Goal: Task Accomplishment & Management: Use online tool/utility

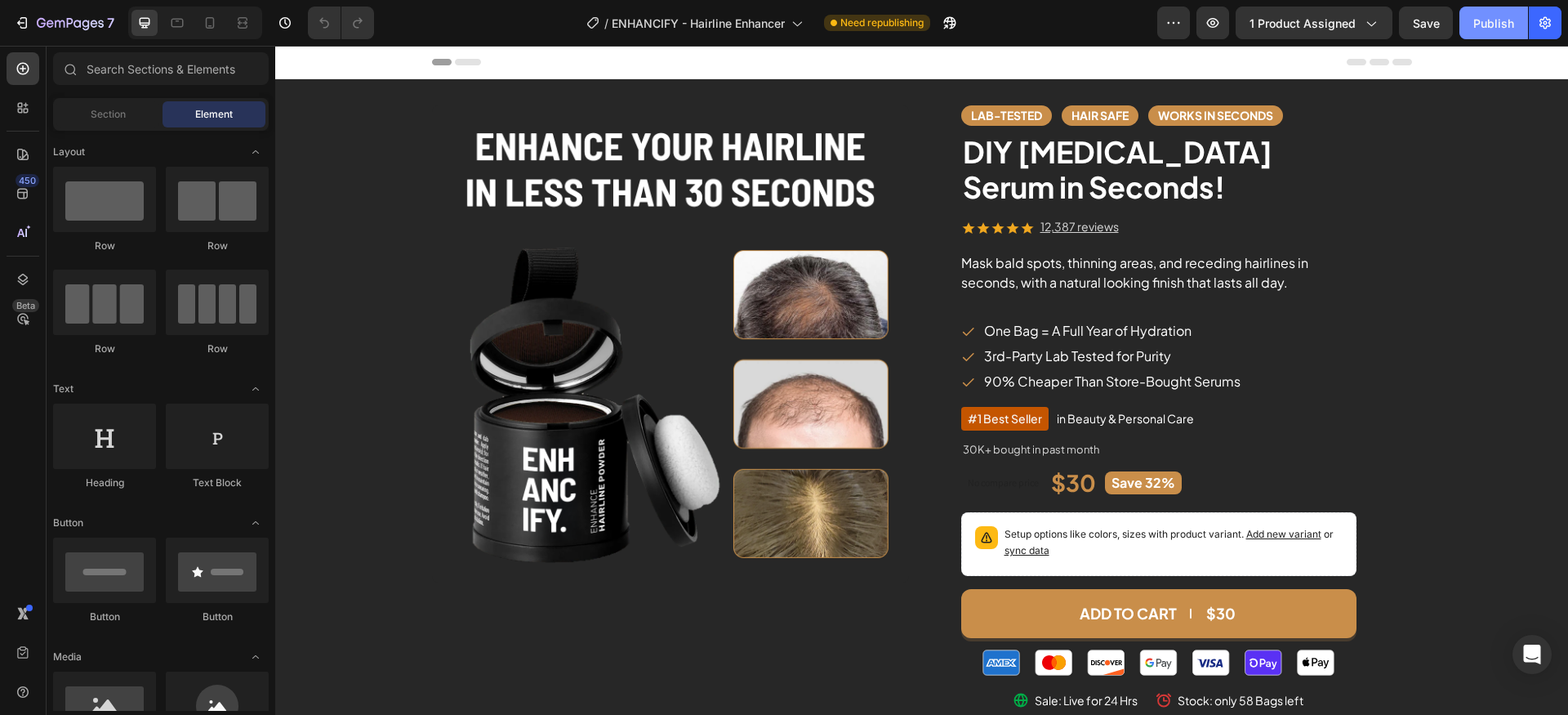
click at [1503, 30] on div "Publish" at bounding box center [1493, 23] width 41 height 17
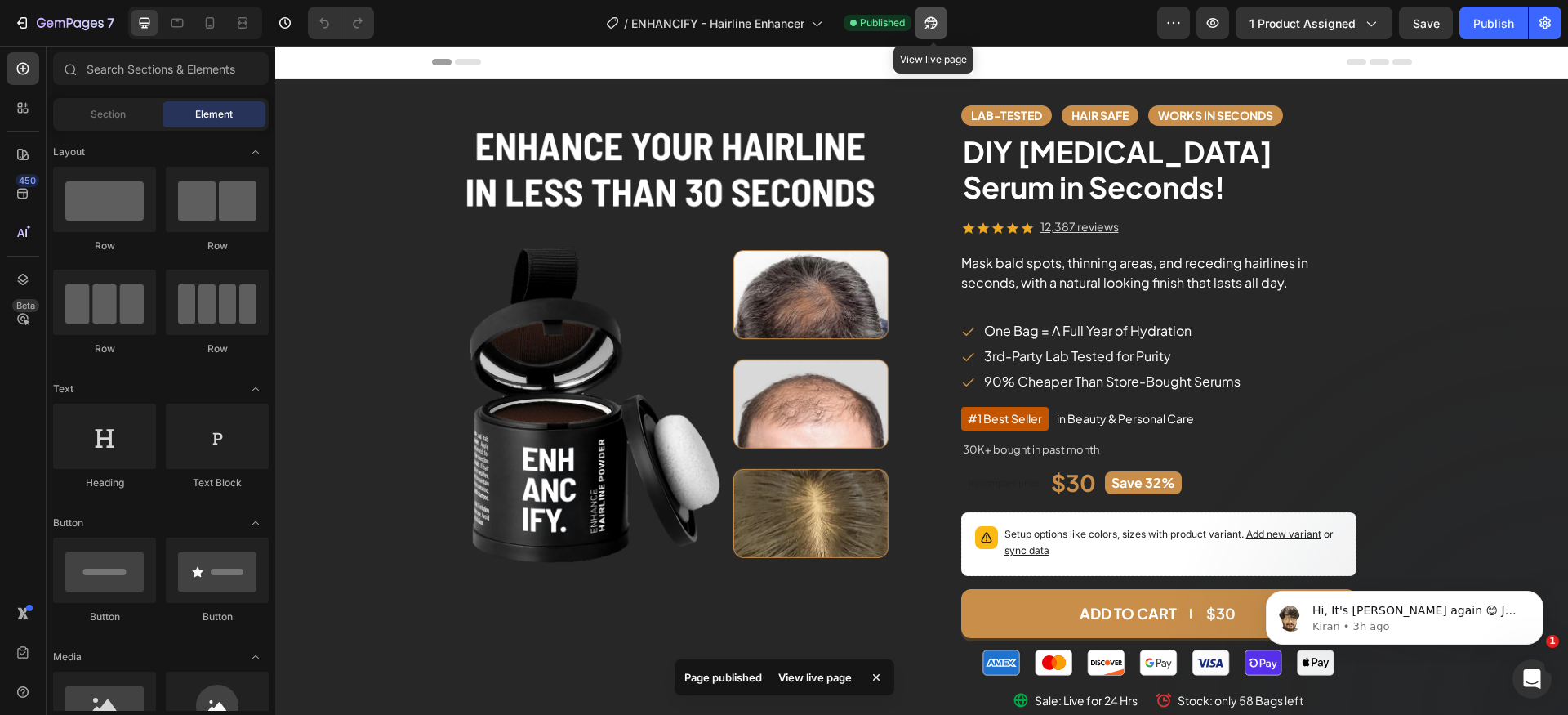
click at [938, 20] on icon "button" at bounding box center [931, 22] width 16 height 16
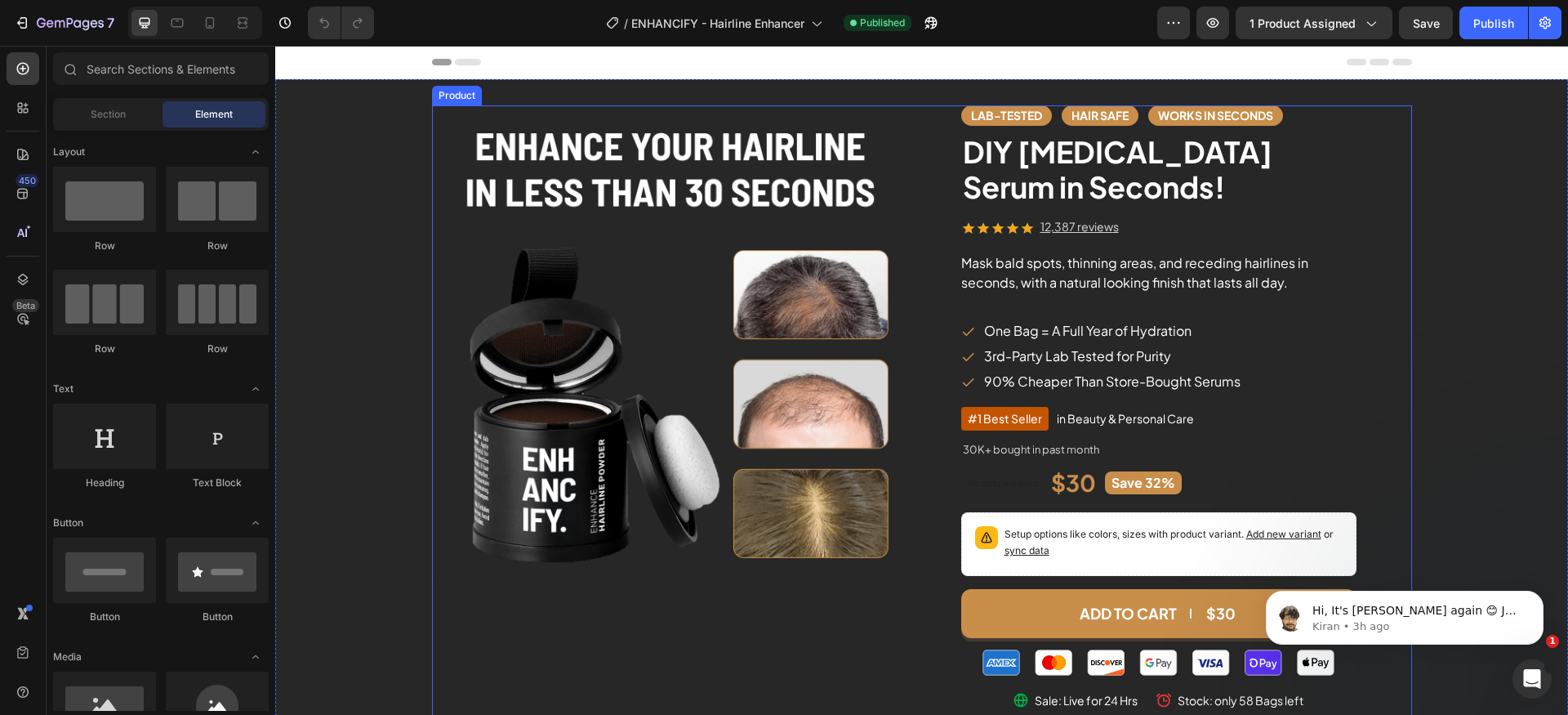
click at [935, 111] on div "Lab-Tested Text block Hair safe Text block works in seconds Text block Row DIY …" at bounding box center [1173, 416] width 477 height 621
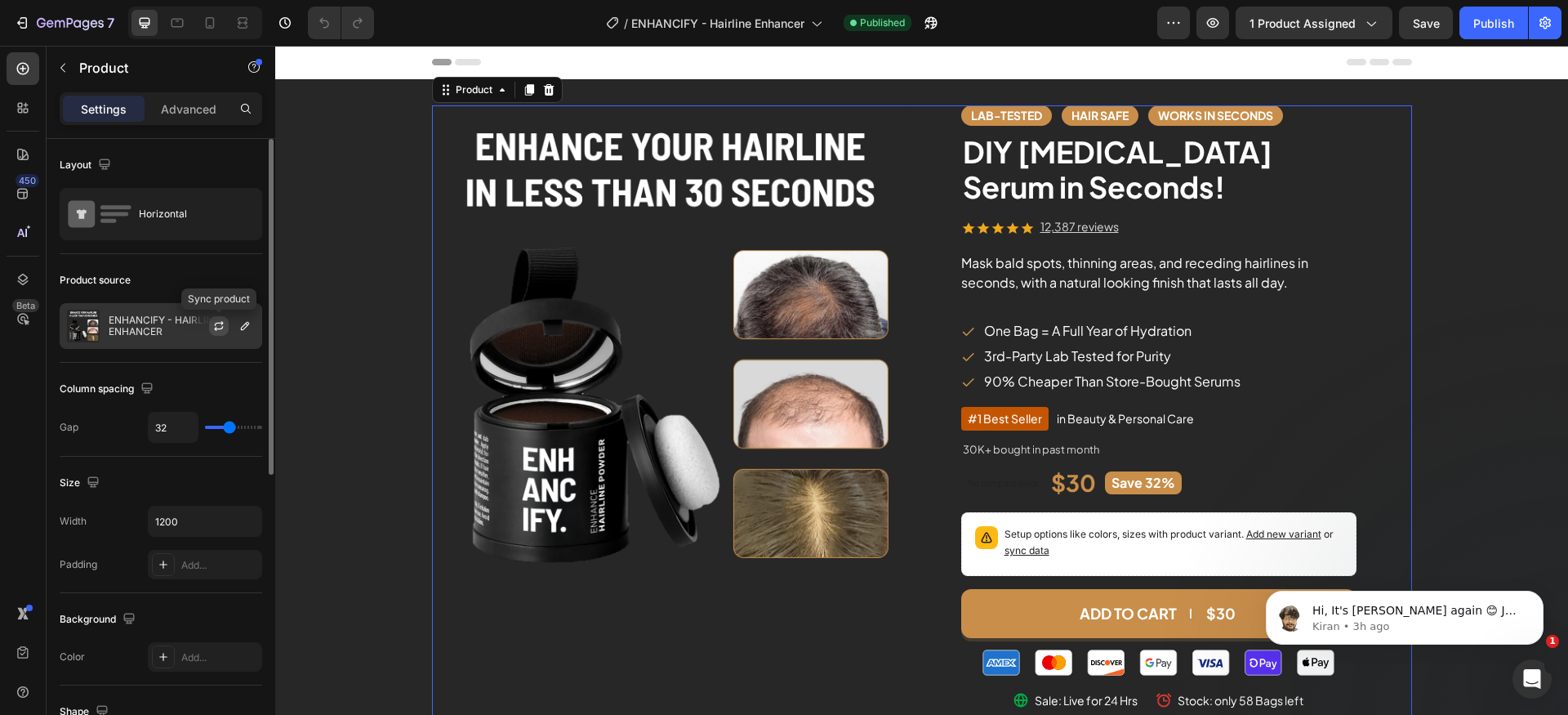
click at [216, 327] on icon "button" at bounding box center [218, 328] width 9 height 5
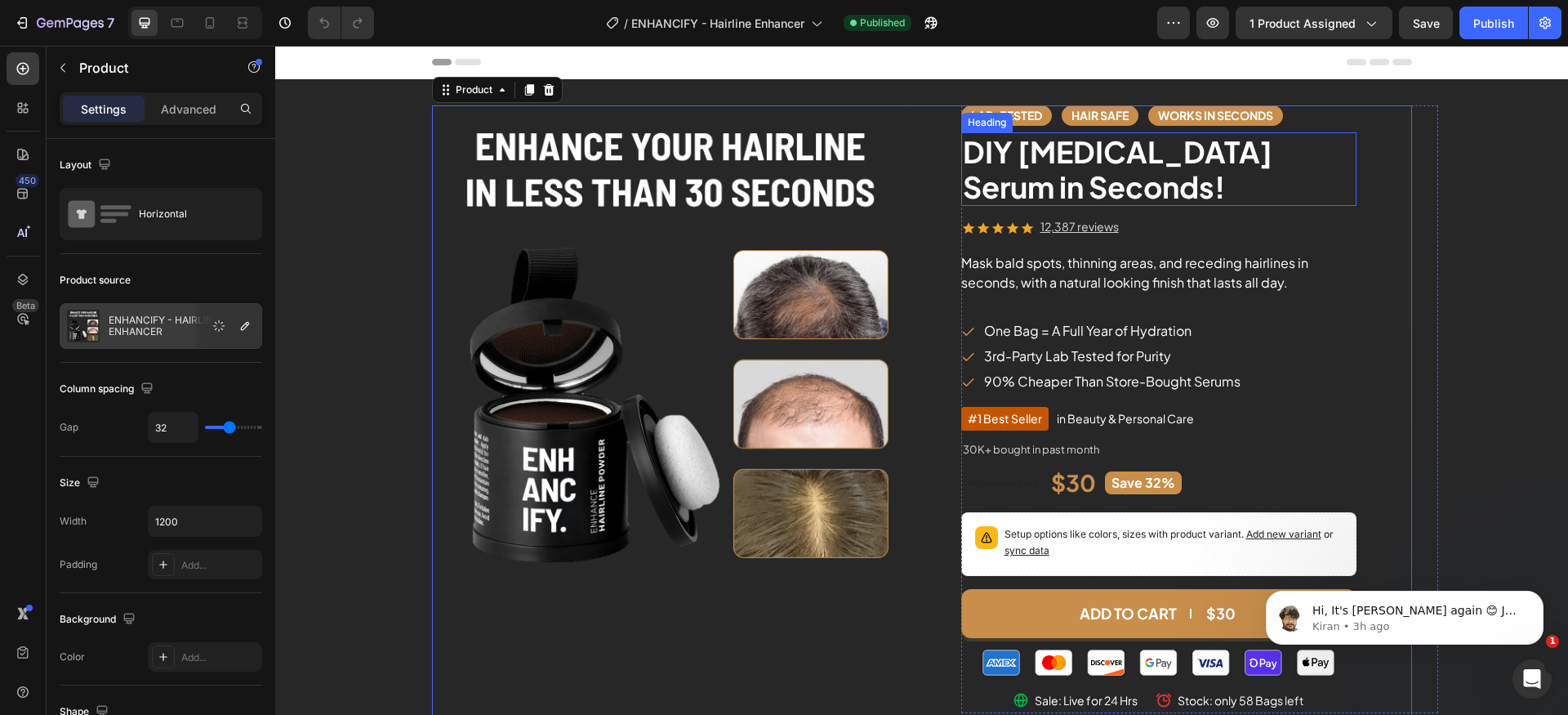
click at [1076, 164] on h2 "DIY [MEDICAL_DATA] Serum in Seconds!" at bounding box center [1159, 169] width 395 height 74
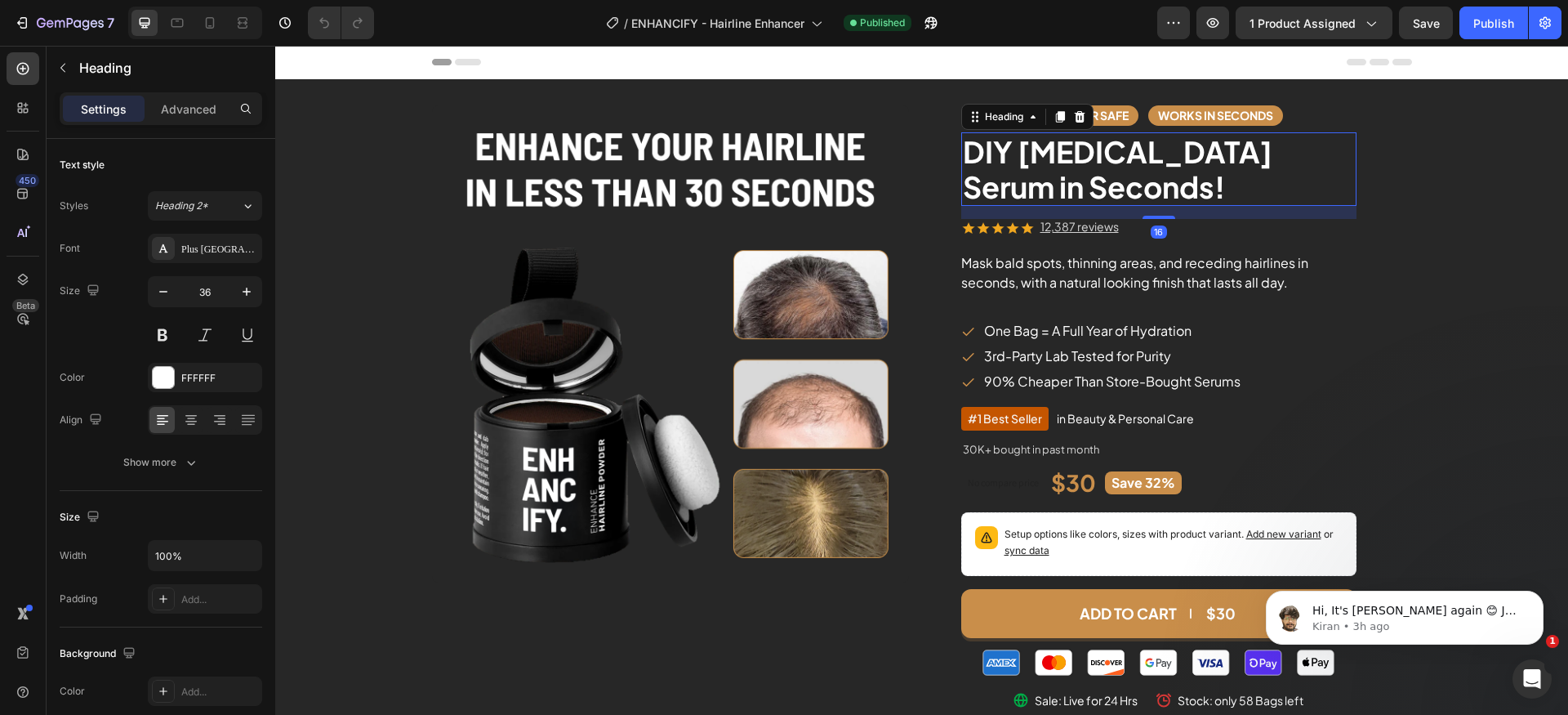
click at [1092, 173] on h2 "DIY [MEDICAL_DATA] Serum in Seconds!" at bounding box center [1159, 169] width 395 height 74
click at [1092, 173] on p "DIY [MEDICAL_DATA] Serum in Seconds!" at bounding box center [1158, 169] width 392 height 70
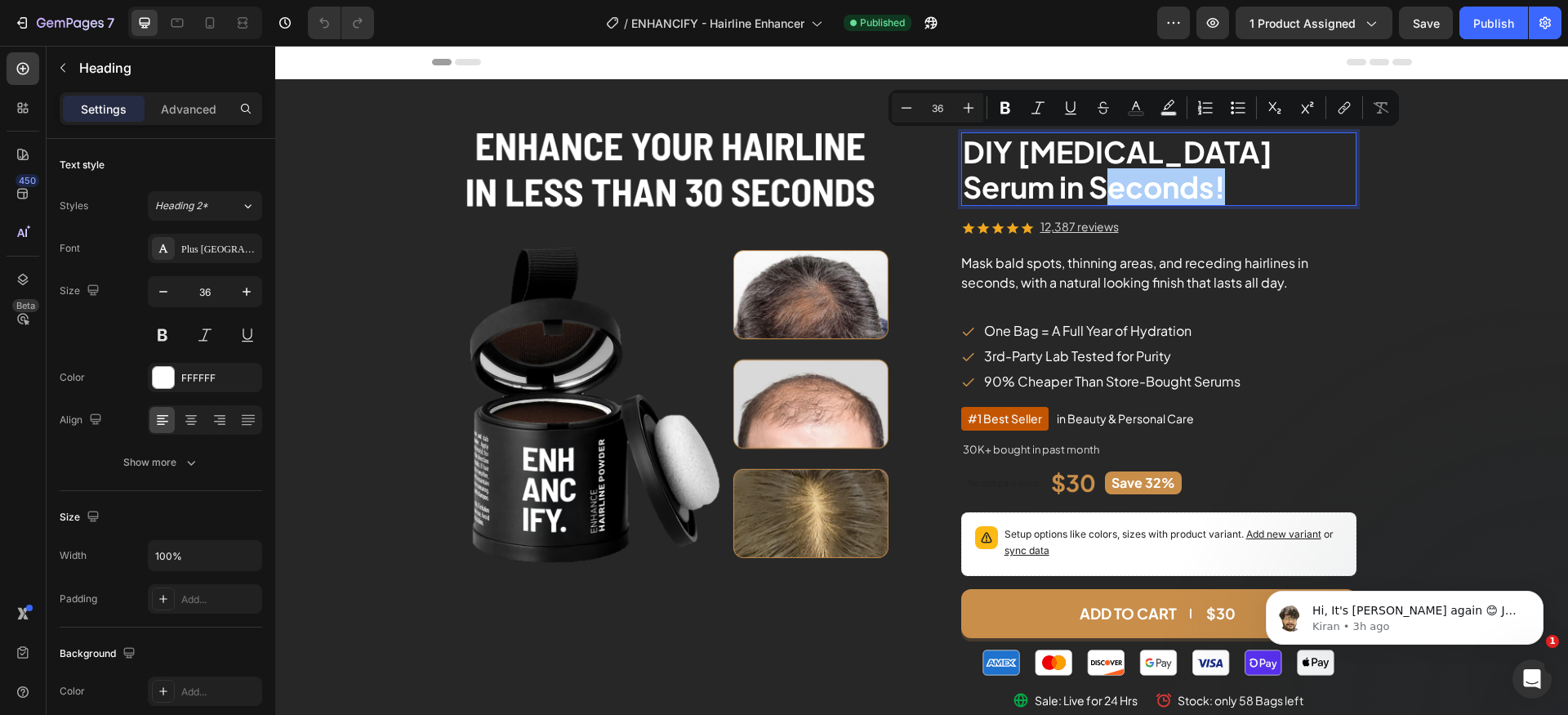
click at [1449, 213] on div "Product Images Lab-Tested Text block Hair safe Text block works in seconds Text…" at bounding box center [921, 416] width 1293 height 621
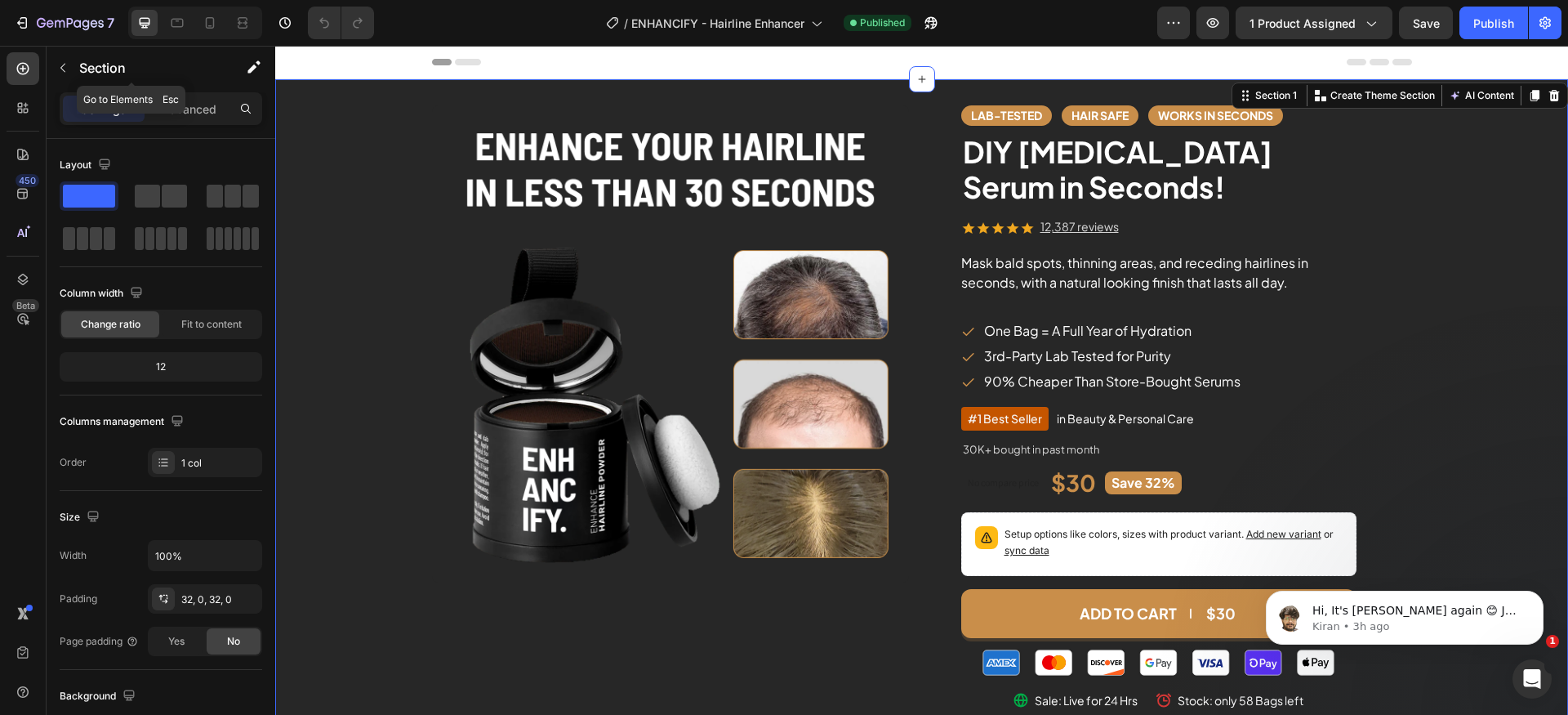
drag, startPoint x: 57, startPoint y: 66, endPoint x: 118, endPoint y: 83, distance: 63.3
click at [58, 66] on icon "button" at bounding box center [63, 68] width 13 height 13
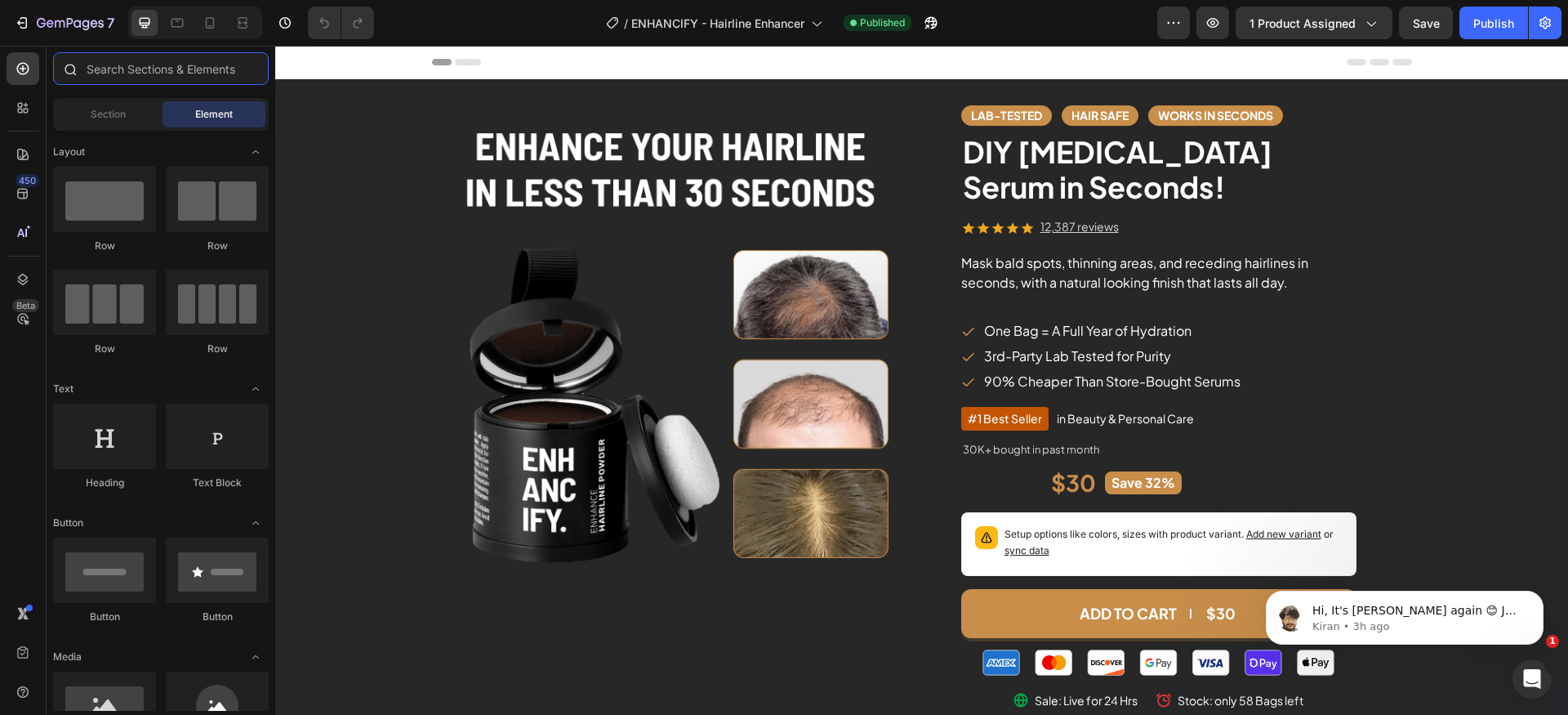
click at [163, 79] on input "text" at bounding box center [160, 68] width 216 height 33
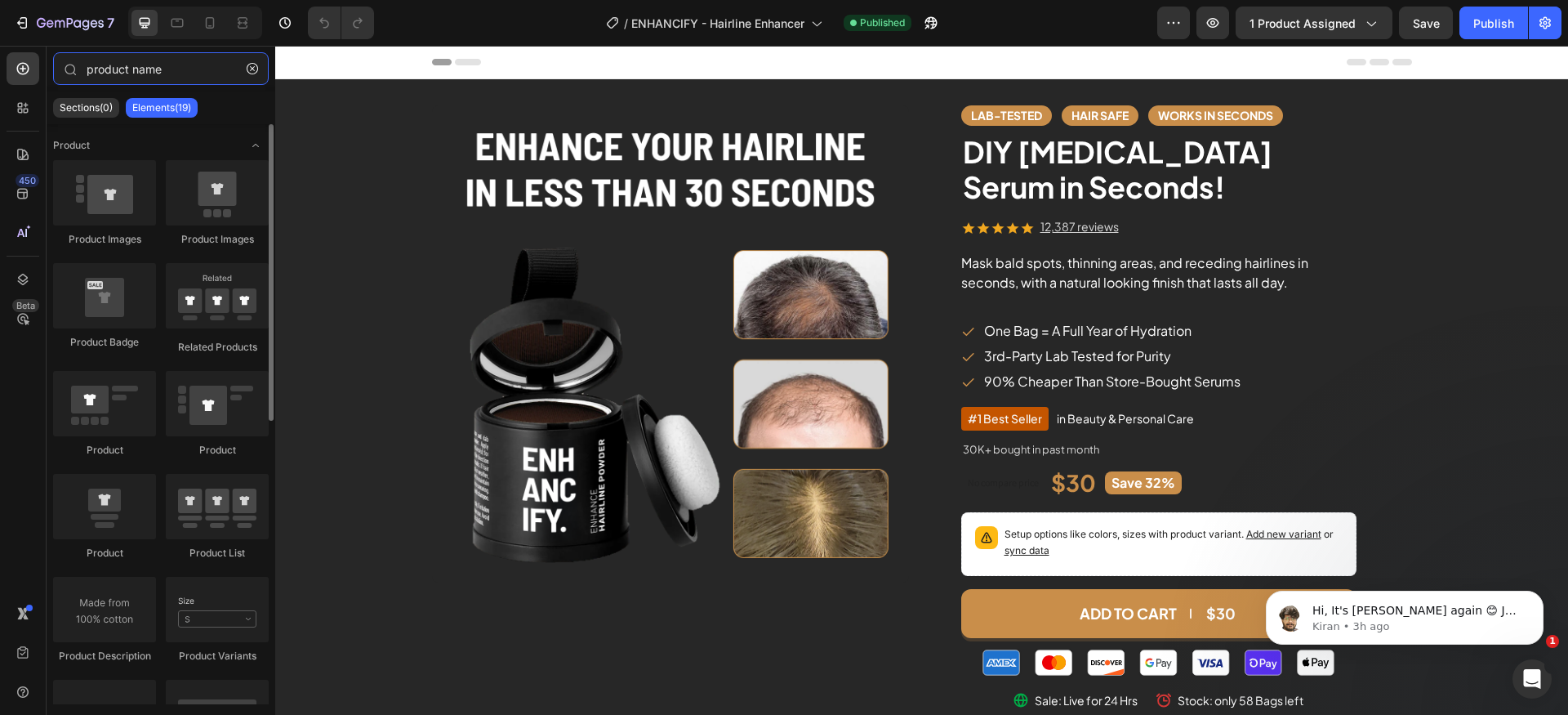
scroll to position [554, 0]
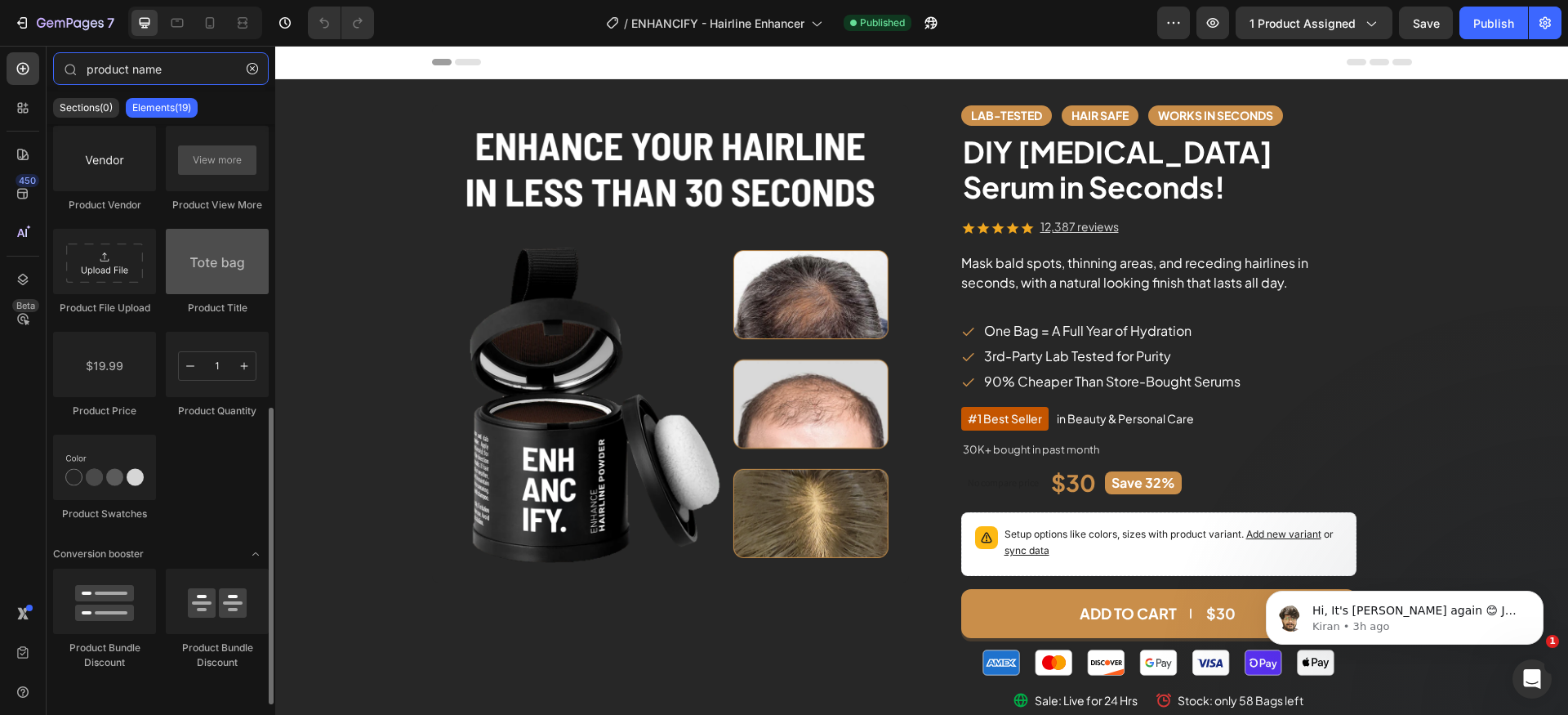
type input "product name"
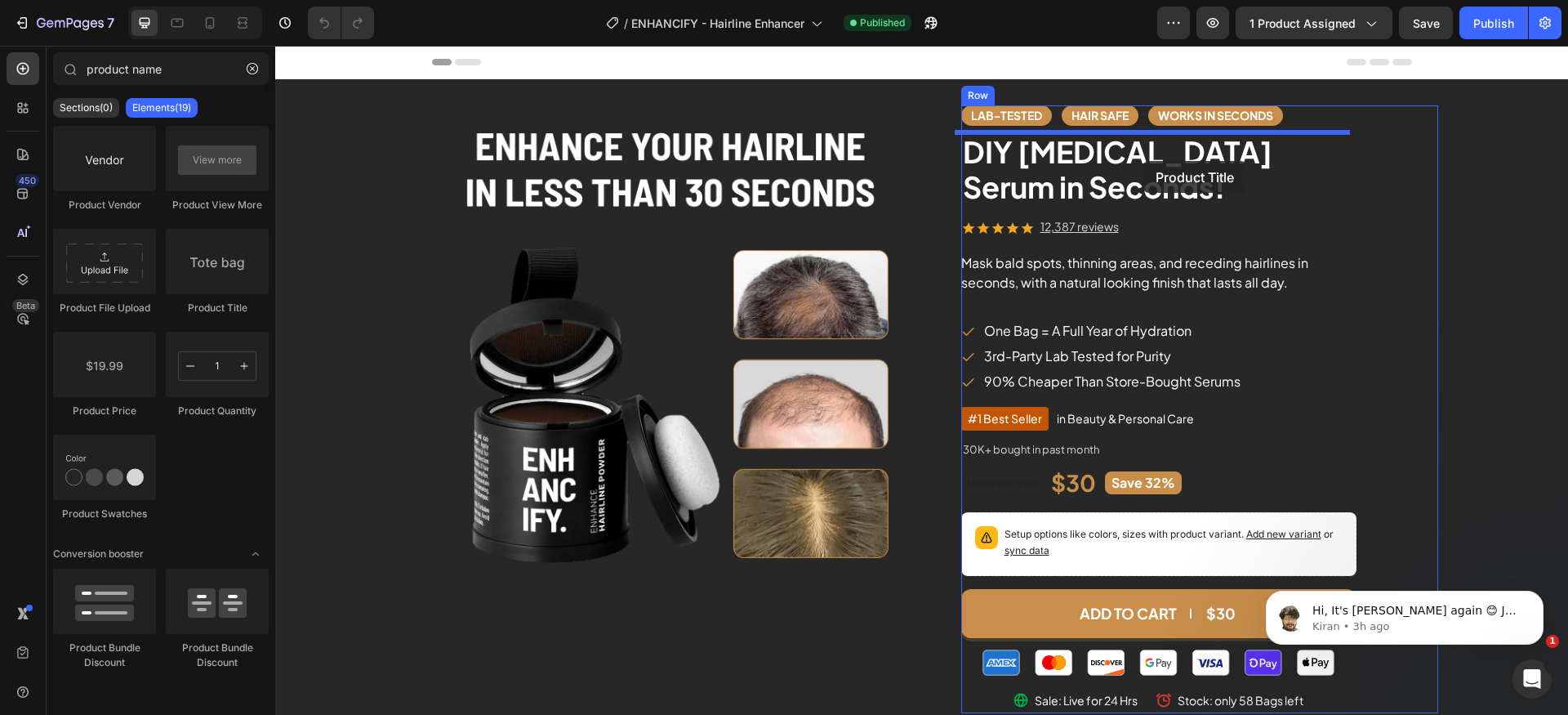
drag, startPoint x: 501, startPoint y: 328, endPoint x: 1143, endPoint y: 161, distance: 663.4
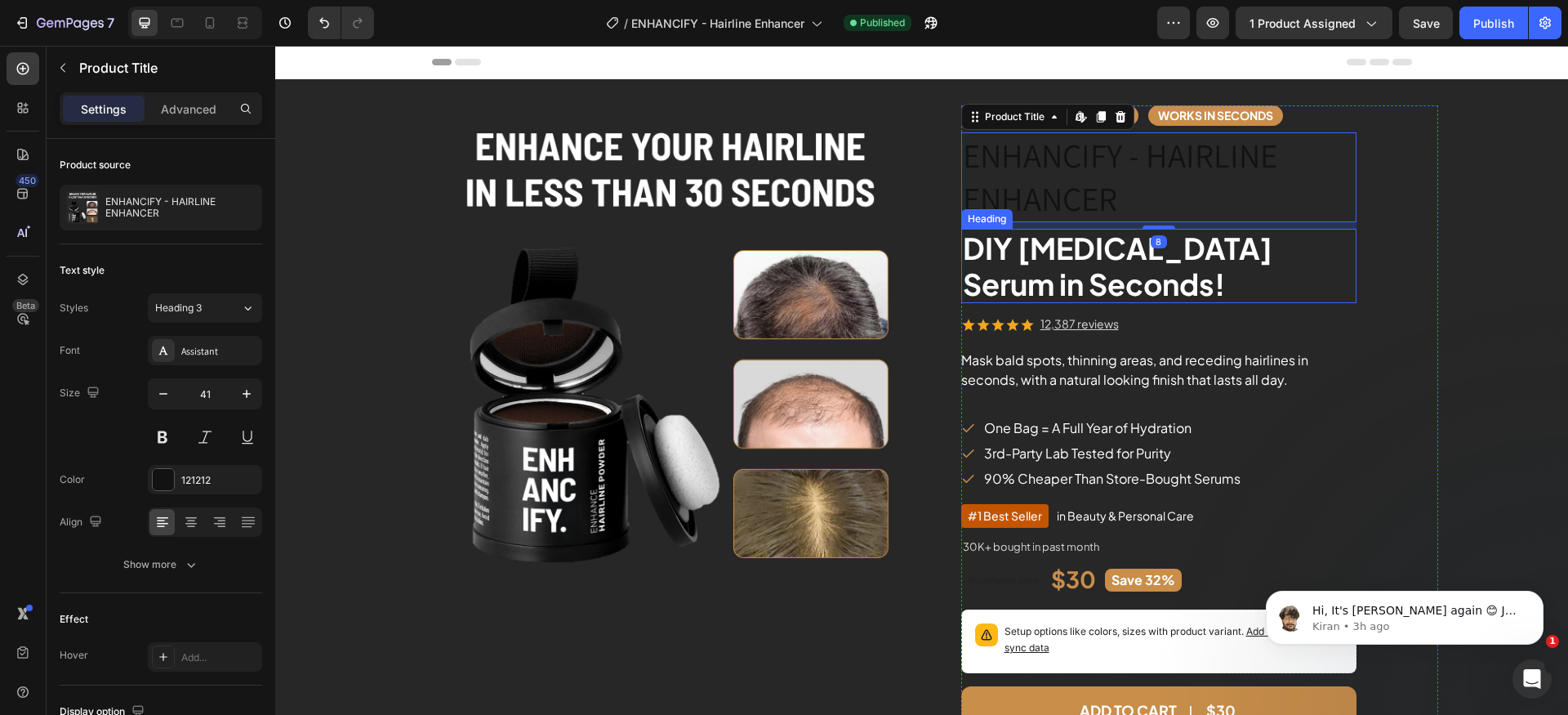
click at [1101, 260] on p "DIY [MEDICAL_DATA] Serum in Seconds!" at bounding box center [1158, 265] width 392 height 70
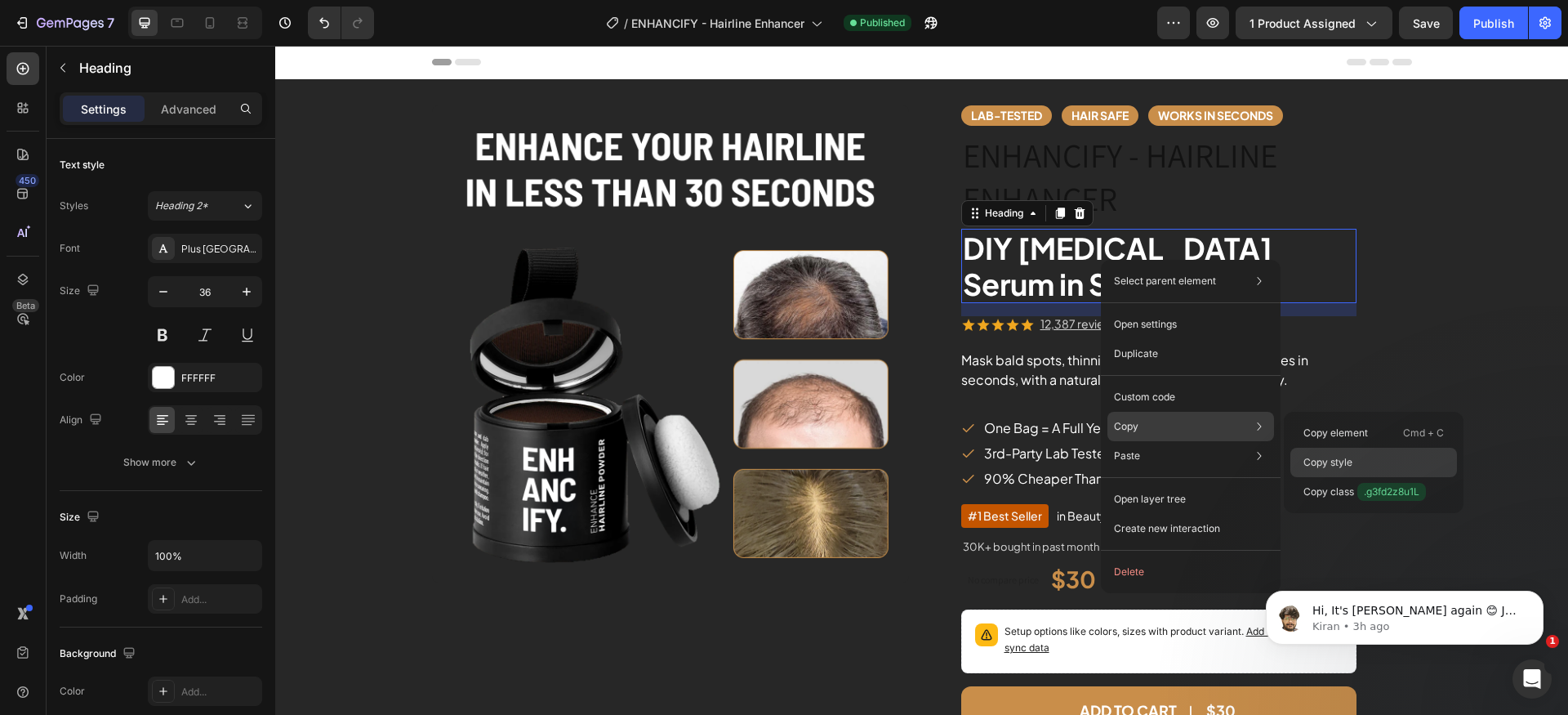
click at [1344, 453] on div "Copy style" at bounding box center [1374, 462] width 167 height 30
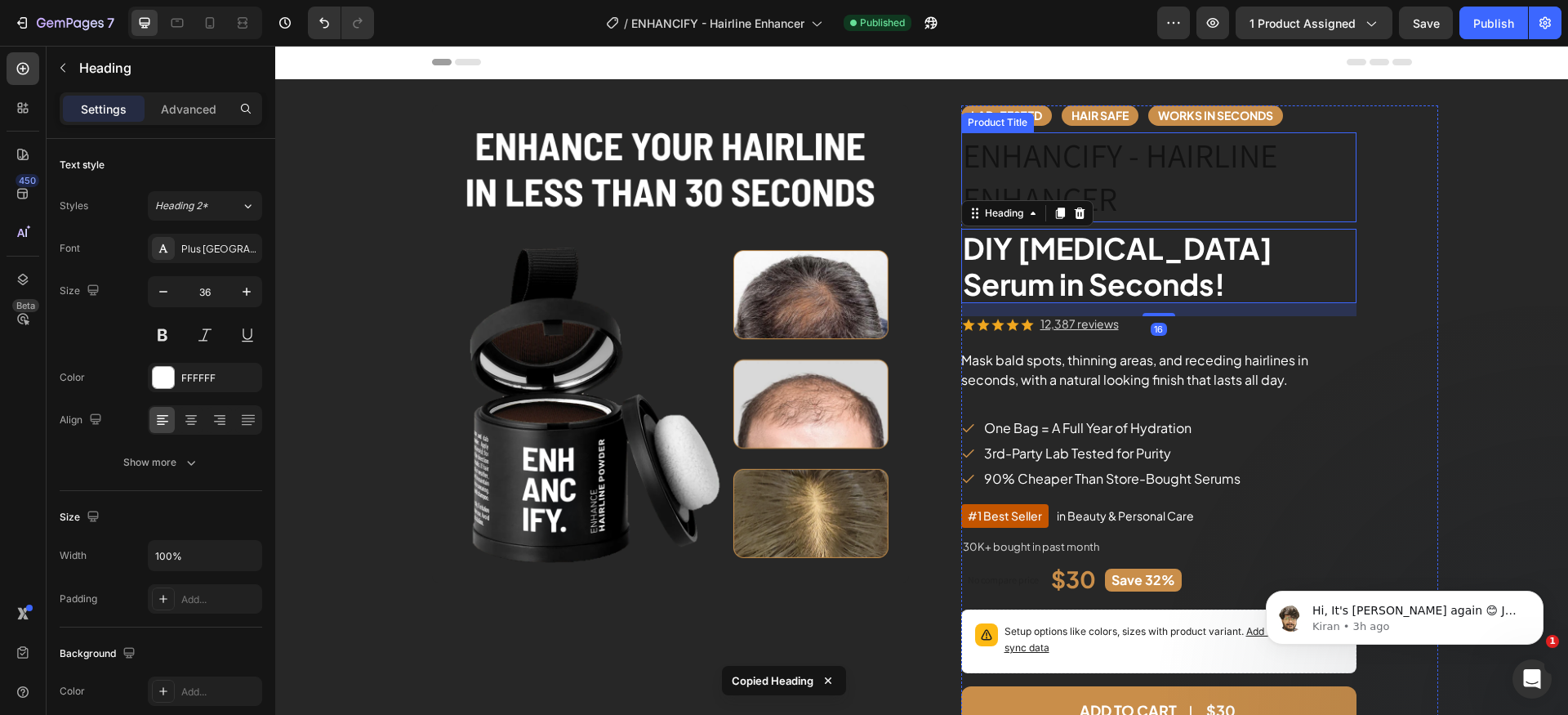
click at [1192, 167] on h2 "ENHANCIFY - HAIRLINE ENHANCER" at bounding box center [1159, 178] width 395 height 90
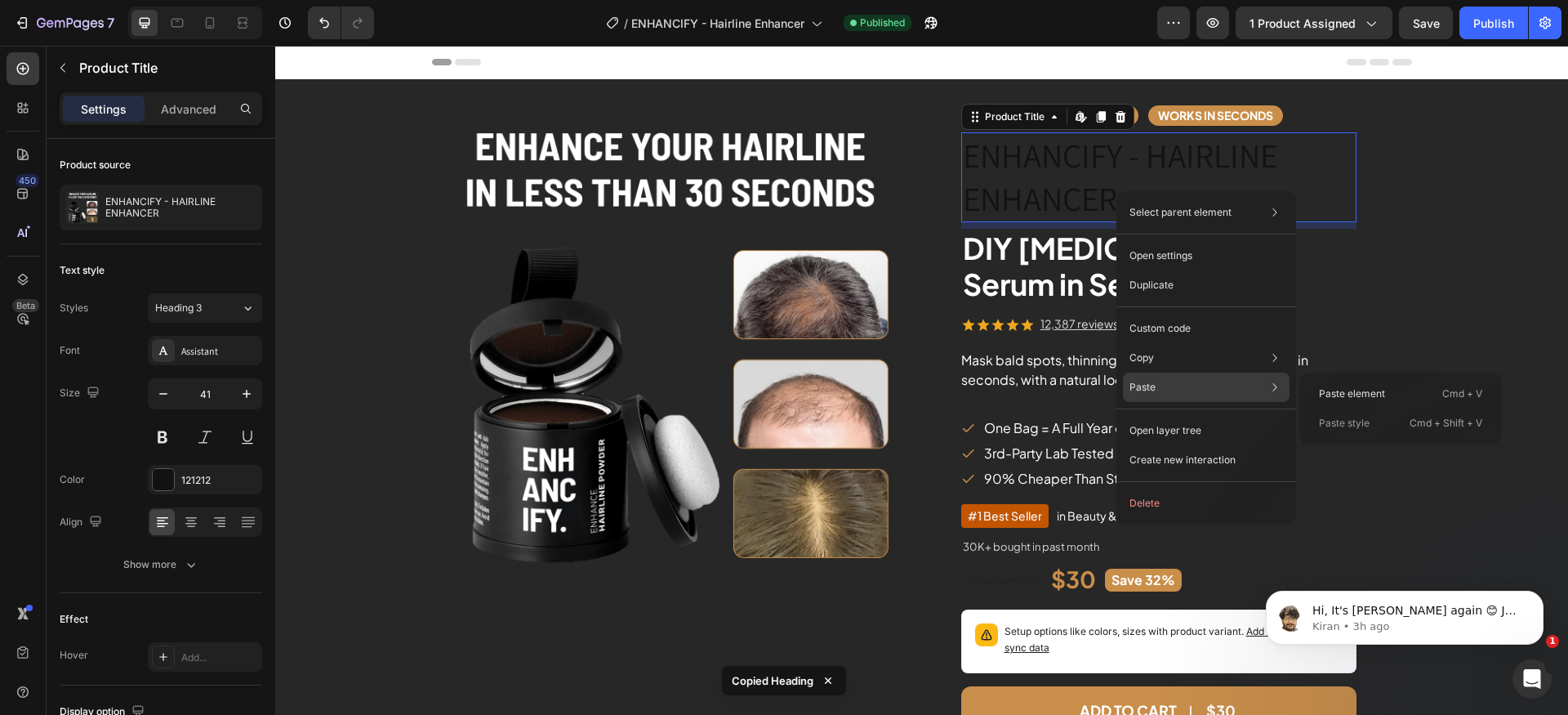
click at [1353, 422] on p "Paste style" at bounding box center [1343, 422] width 51 height 14
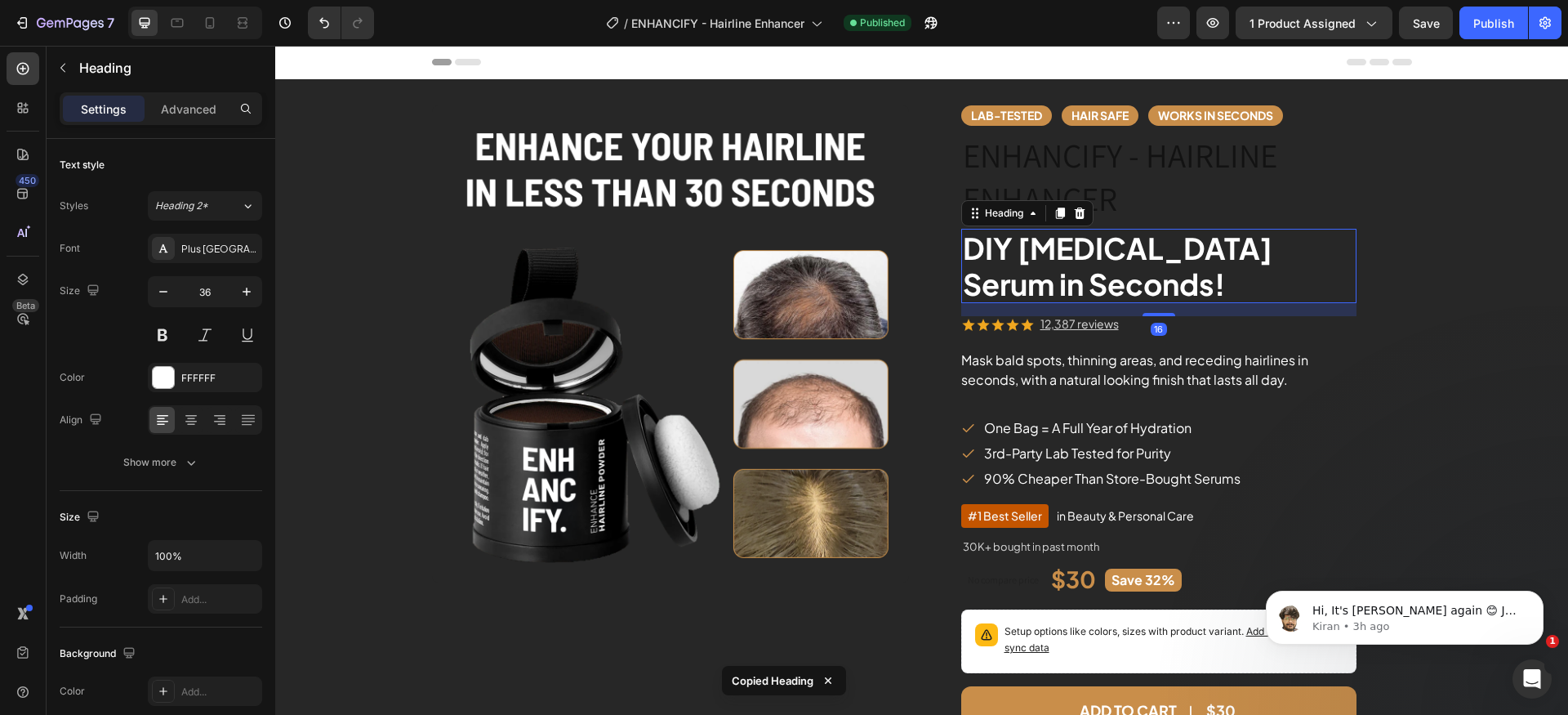
click at [1038, 284] on p "DIY [MEDICAL_DATA] Serum in Seconds!" at bounding box center [1158, 265] width 392 height 70
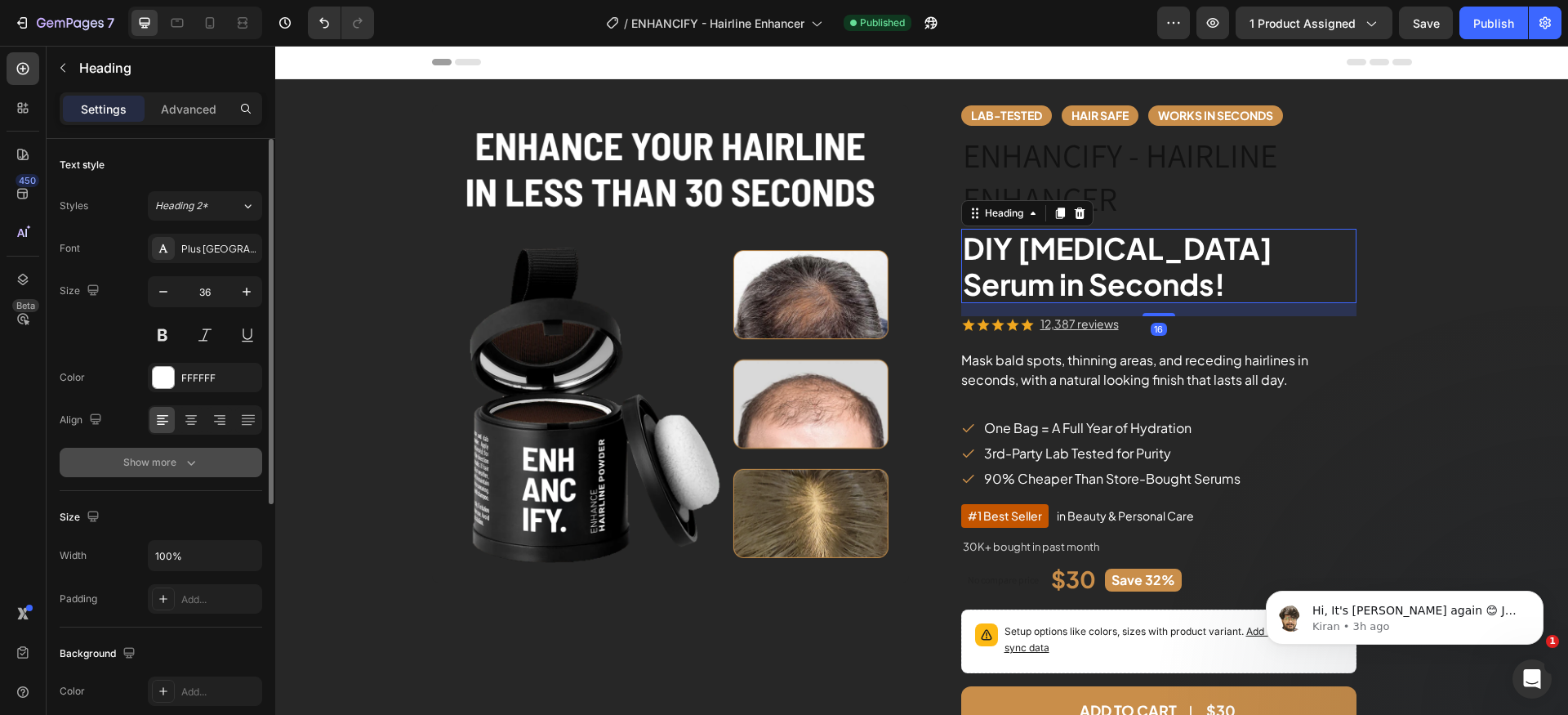
click at [162, 464] on div "Show more" at bounding box center [161, 462] width 76 height 16
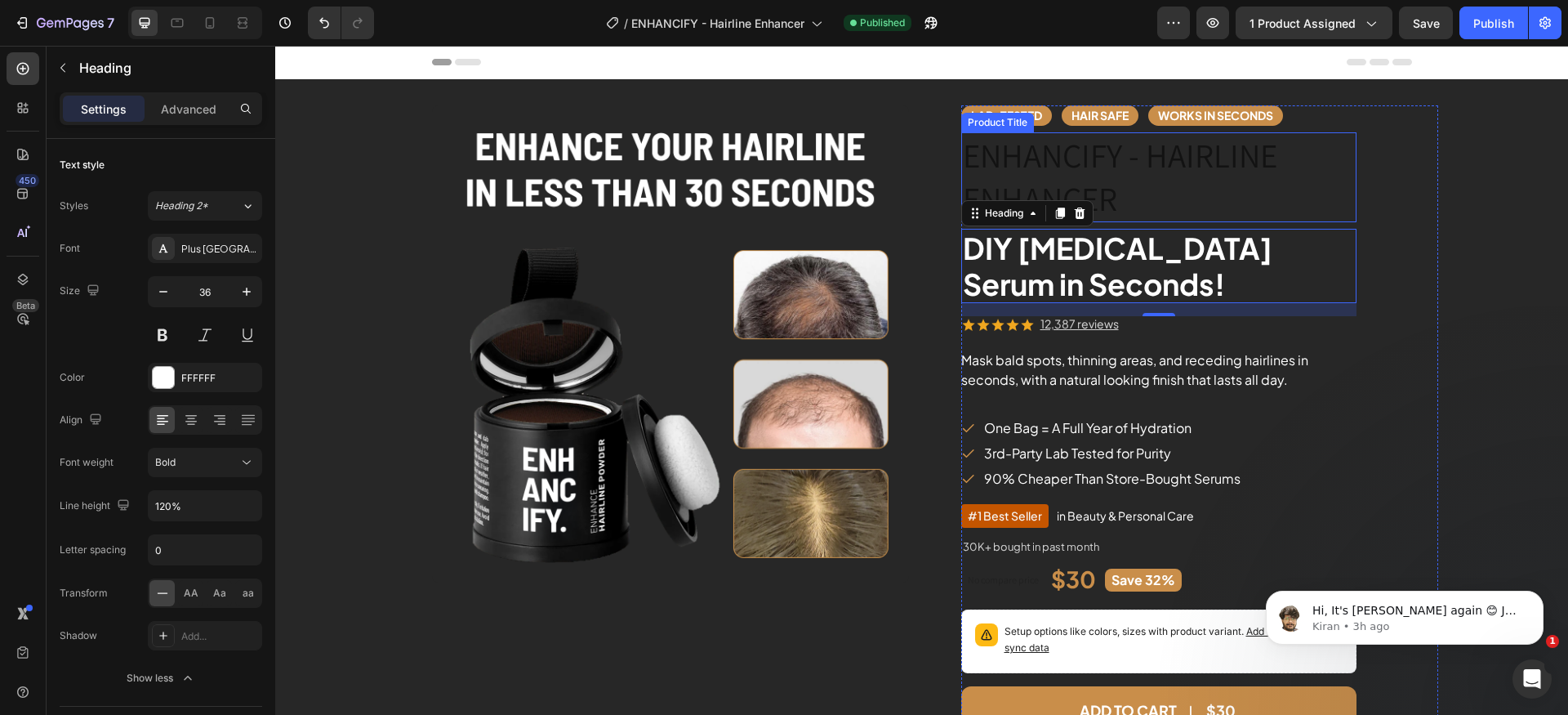
click at [1116, 178] on h2 "ENHANCIFY - HAIRLINE ENHANCER" at bounding box center [1159, 178] width 395 height 90
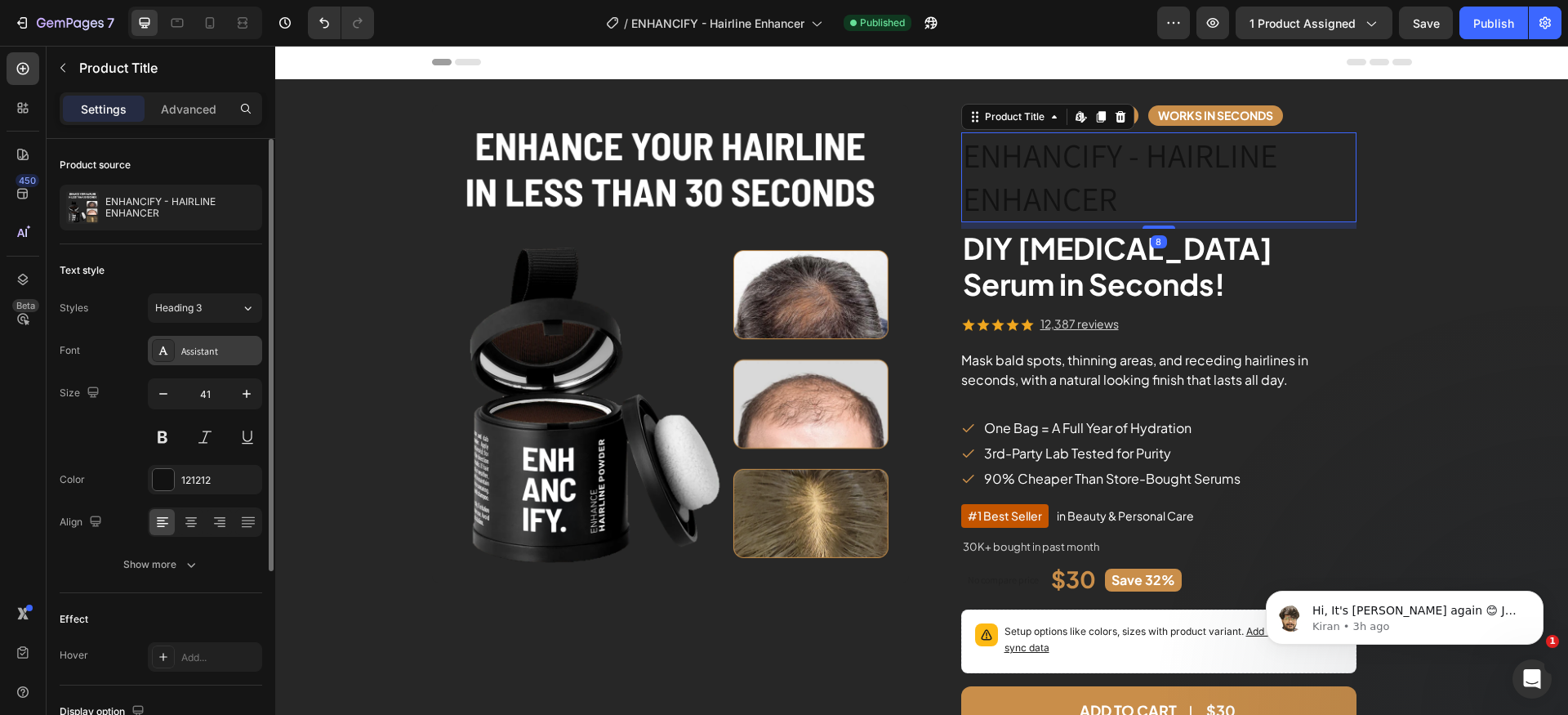
click at [217, 343] on div "Assistant" at bounding box center [204, 350] width 114 height 30
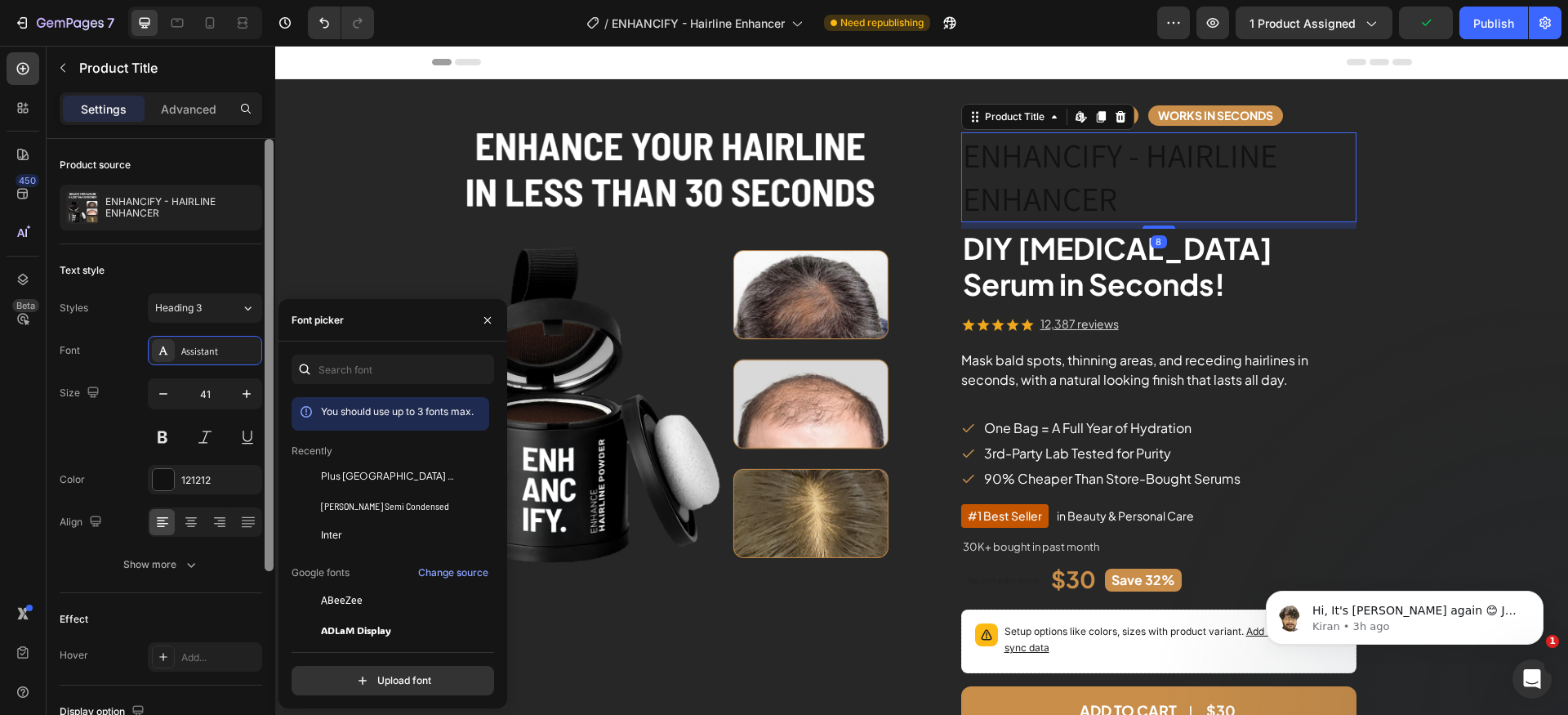
click at [400, 483] on div "Plus [GEOGRAPHIC_DATA] Sans" at bounding box center [403, 475] width 165 height 14
click at [167, 396] on icon "button" at bounding box center [163, 393] width 16 height 16
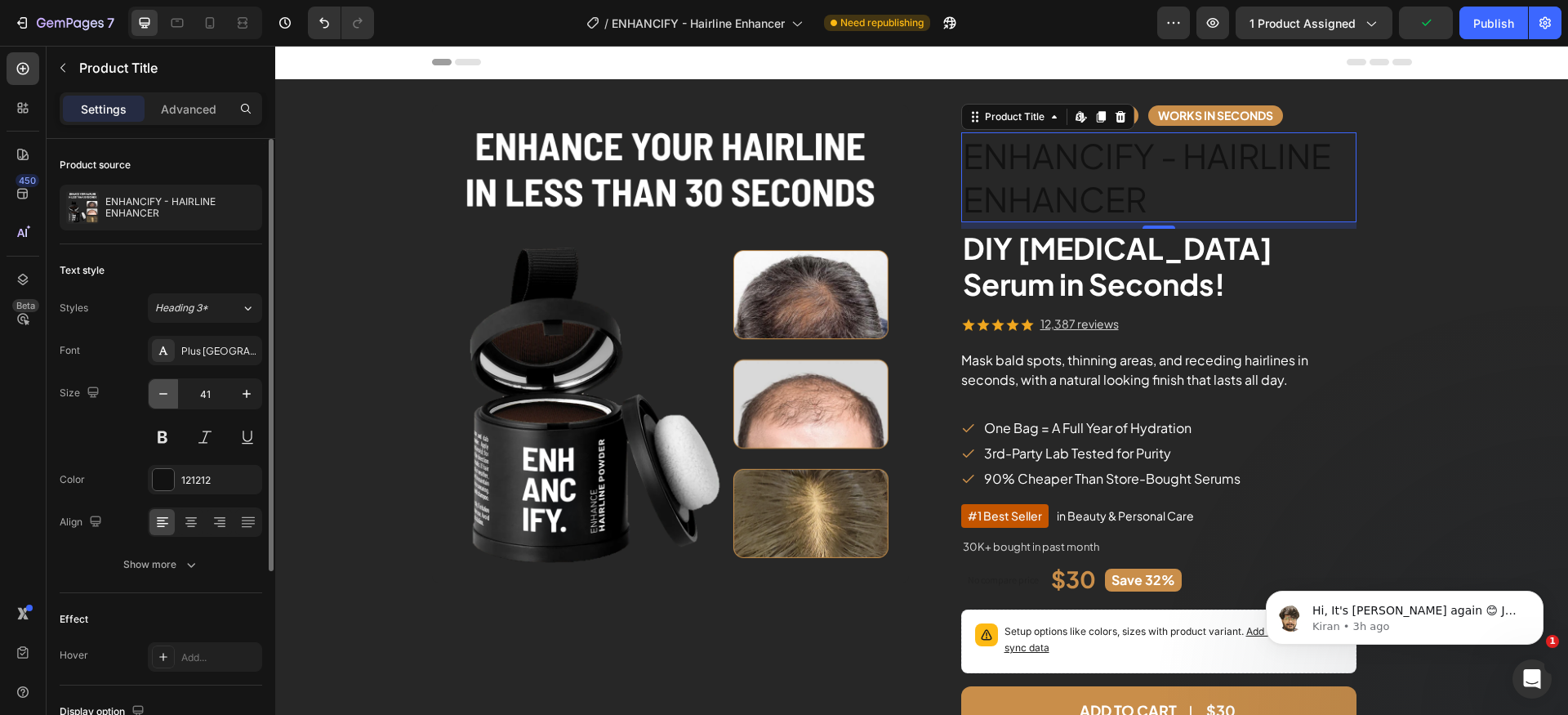
click at [167, 396] on icon "button" at bounding box center [163, 393] width 16 height 16
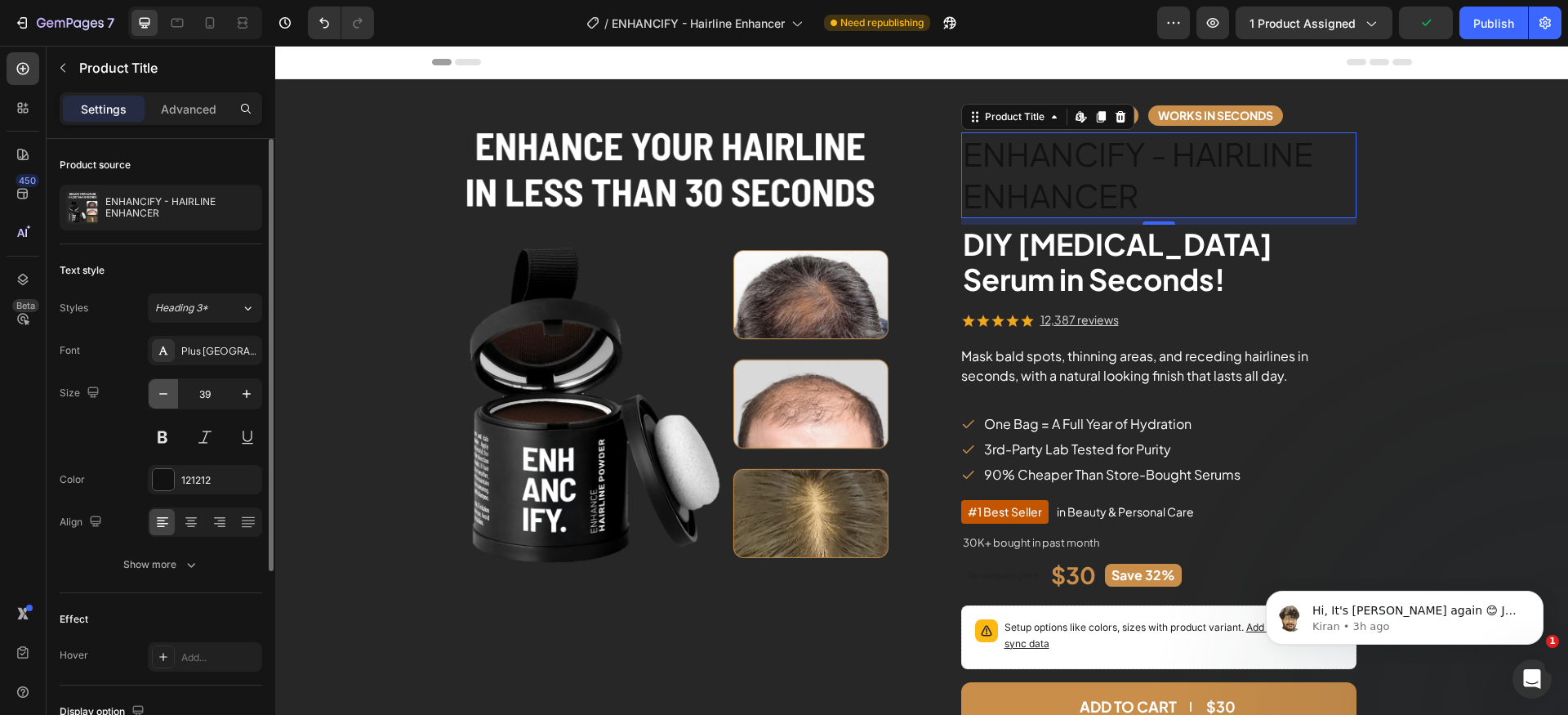
click at [167, 396] on icon "button" at bounding box center [163, 393] width 16 height 16
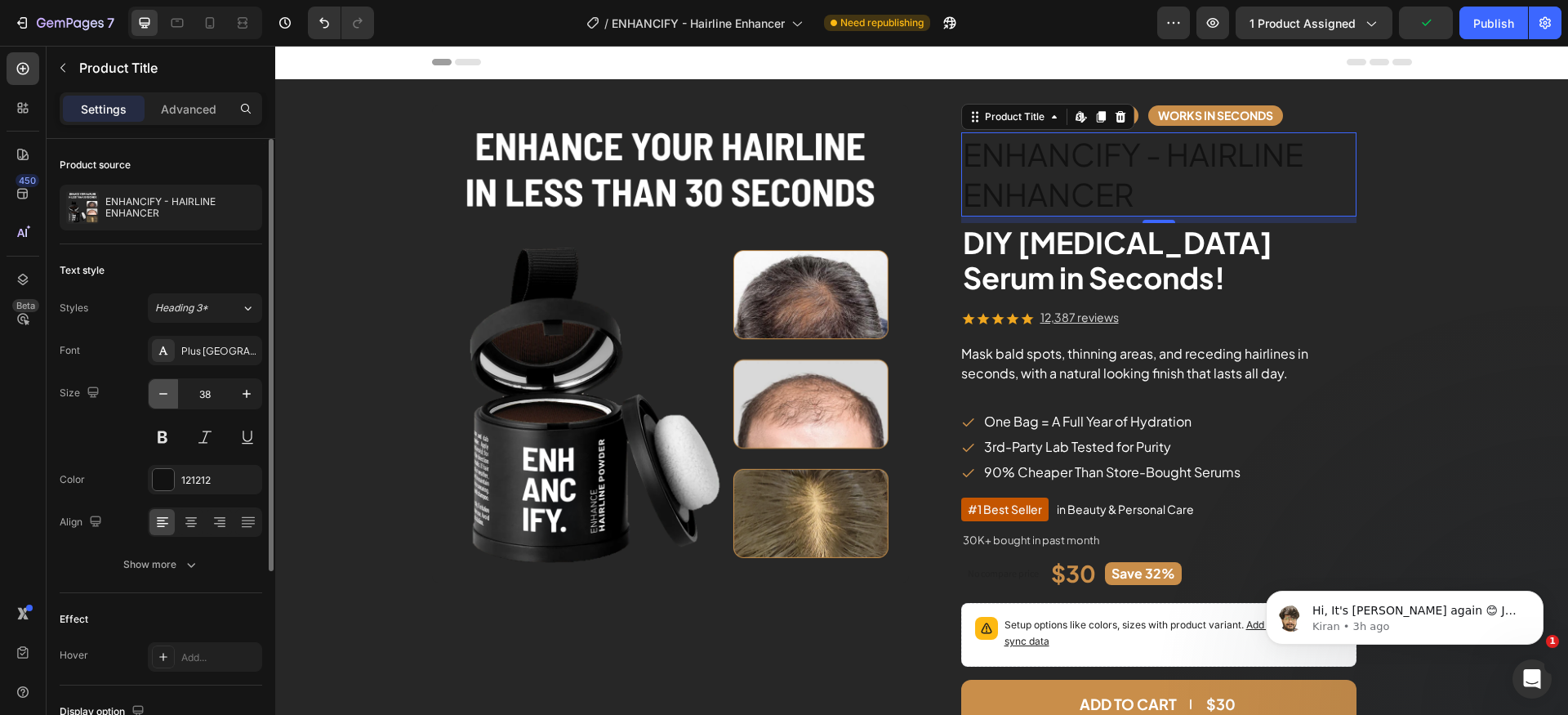
click at [167, 396] on icon "button" at bounding box center [163, 393] width 16 height 16
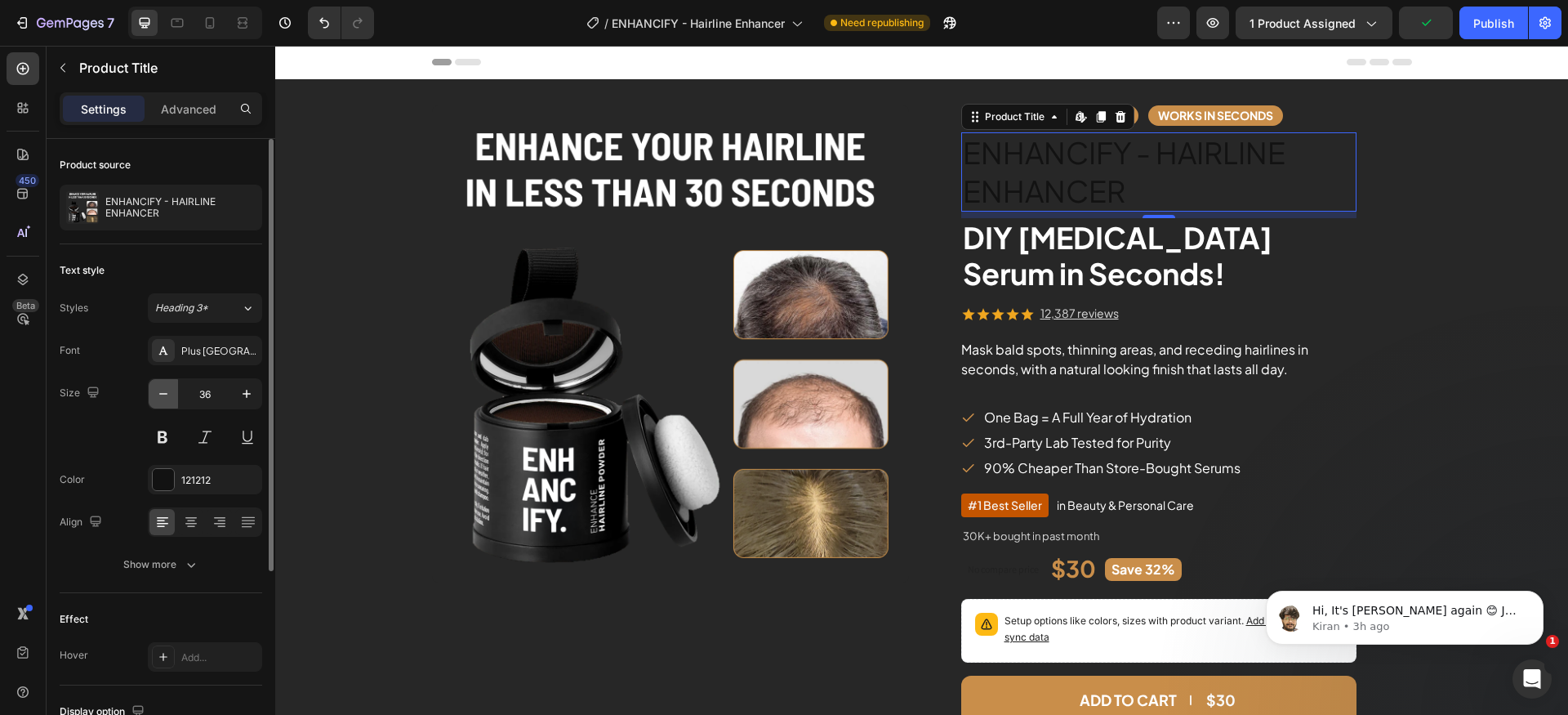
click at [167, 396] on icon "button" at bounding box center [163, 393] width 16 height 16
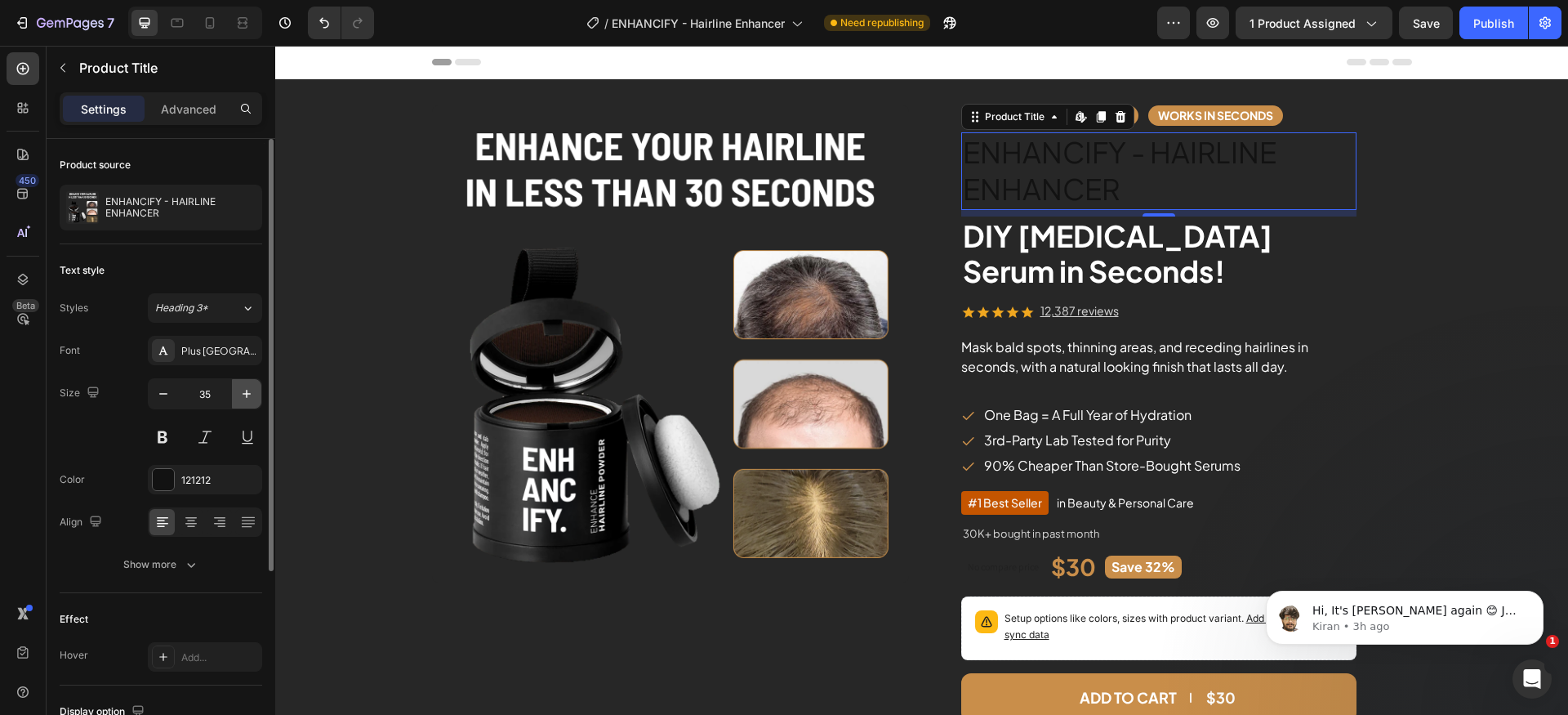
click at [244, 397] on icon "button" at bounding box center [246, 393] width 16 height 16
type input "36"
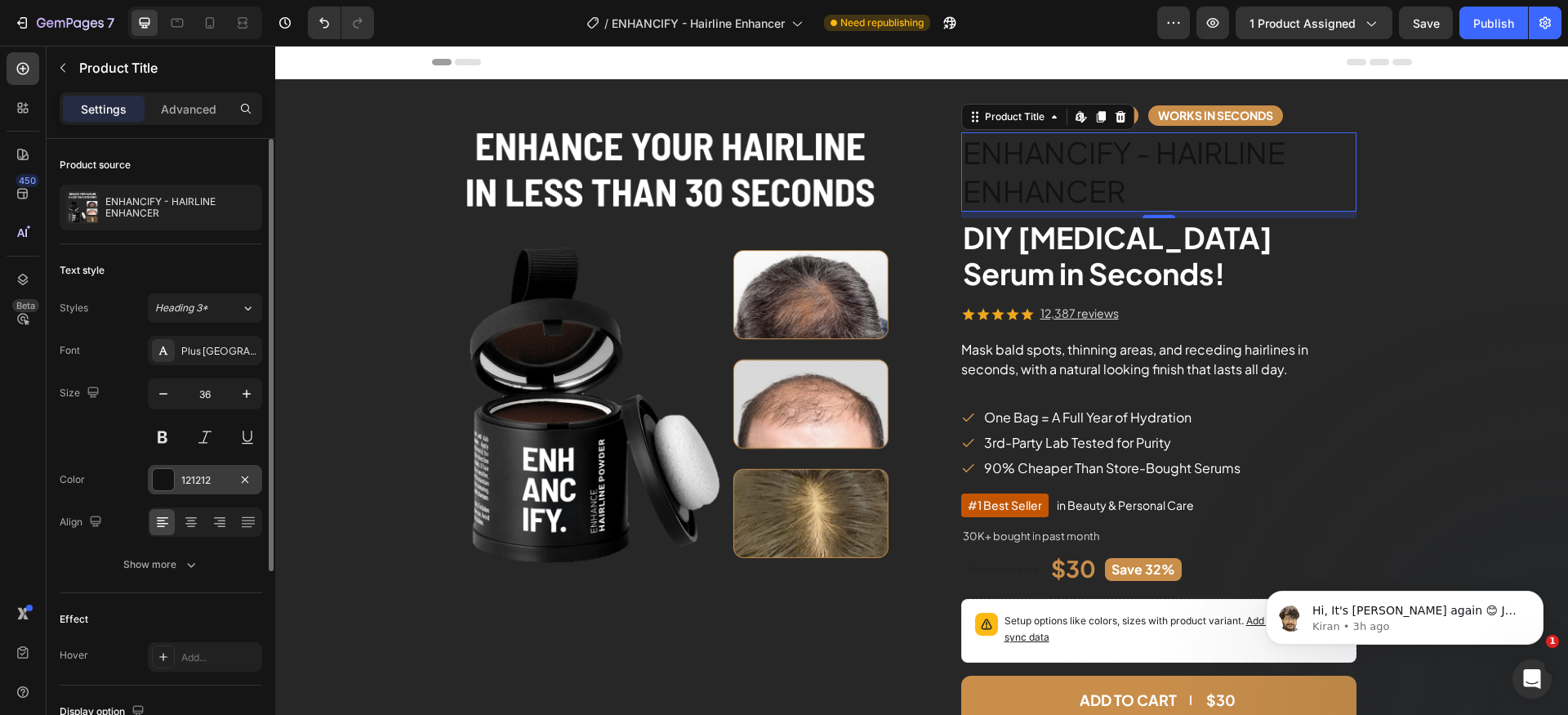
click at [159, 485] on div at bounding box center [163, 479] width 21 height 21
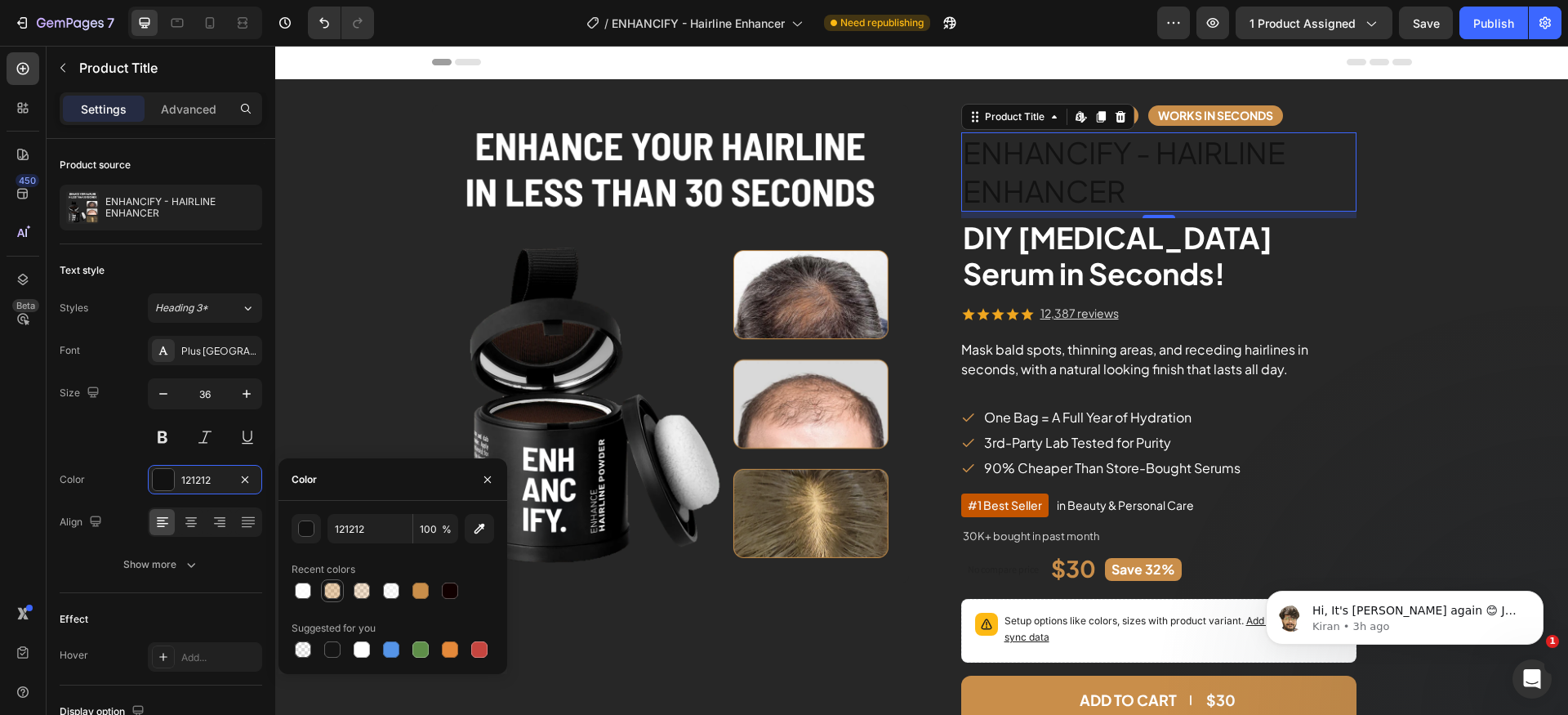
click at [304, 588] on div at bounding box center [302, 590] width 16 height 16
type input "FFFFFF"
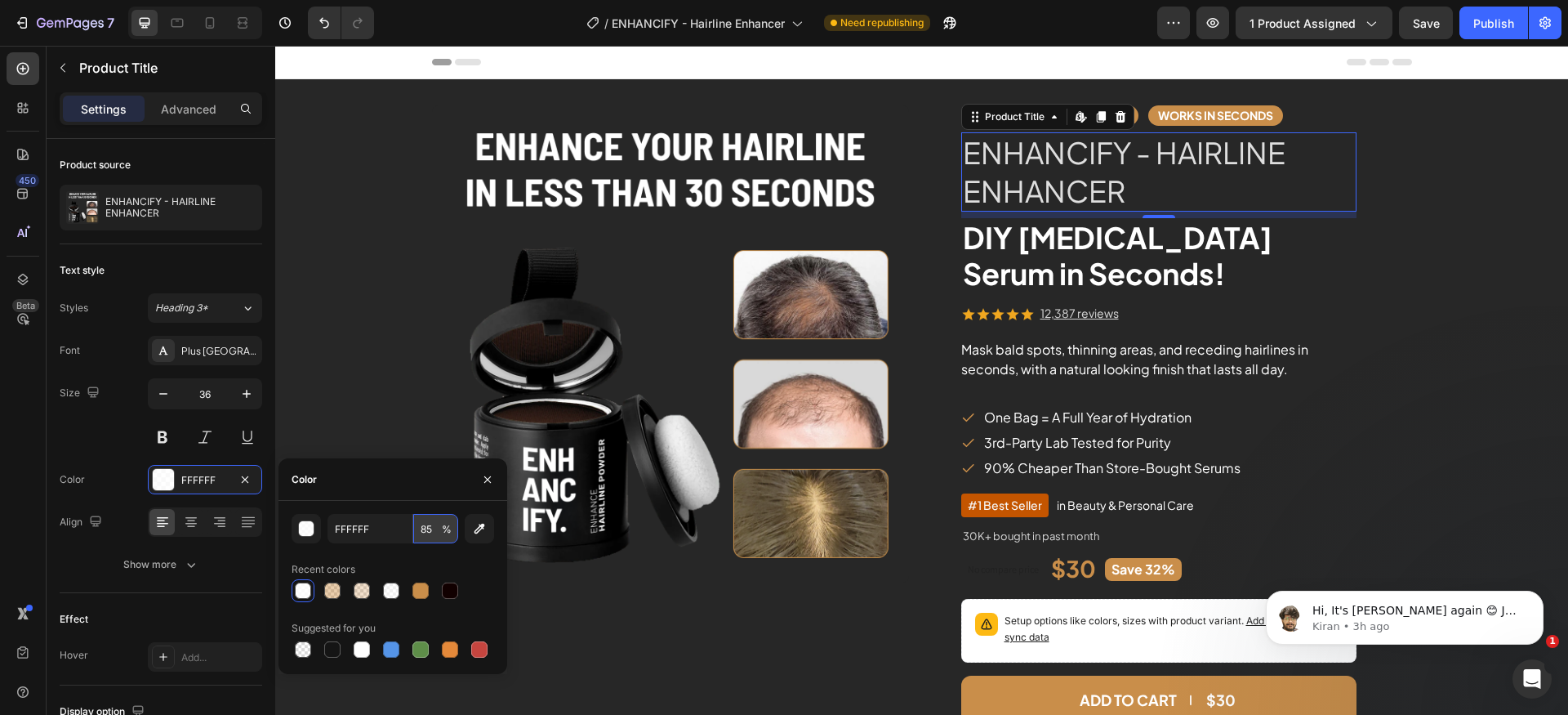
click at [428, 530] on input "85" at bounding box center [436, 528] width 45 height 30
type input "100"
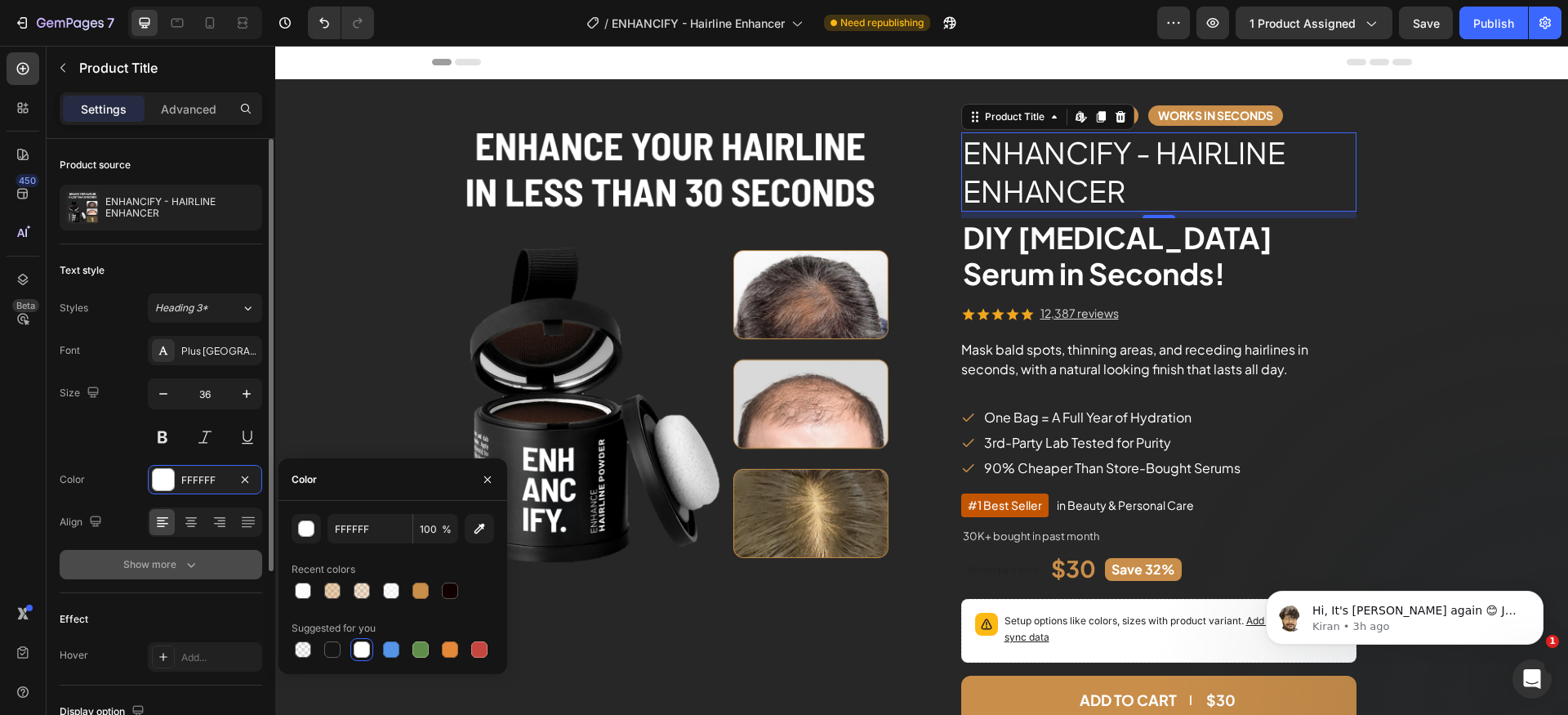
click at [160, 566] on div "Show more" at bounding box center [161, 564] width 76 height 16
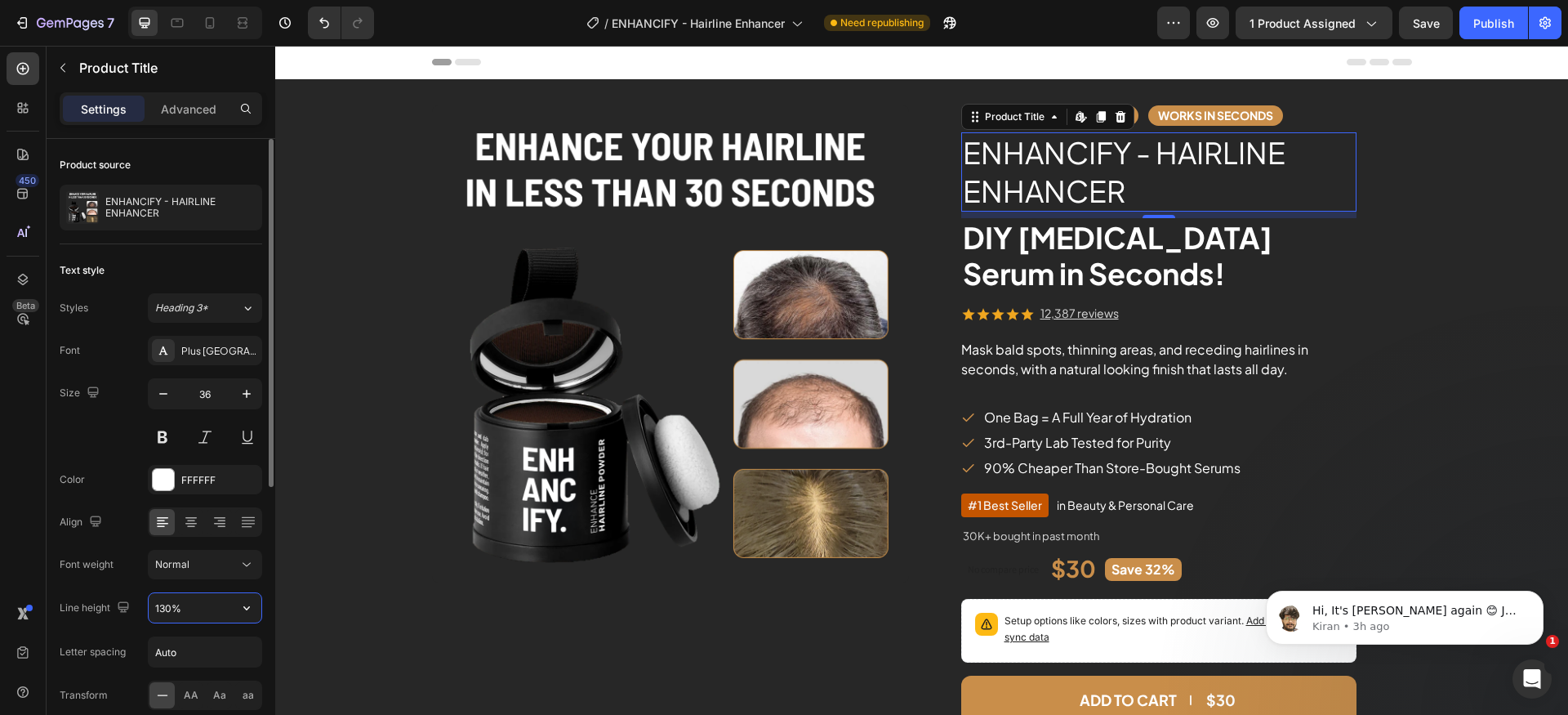
click at [199, 608] on input "130%" at bounding box center [204, 608] width 112 height 30
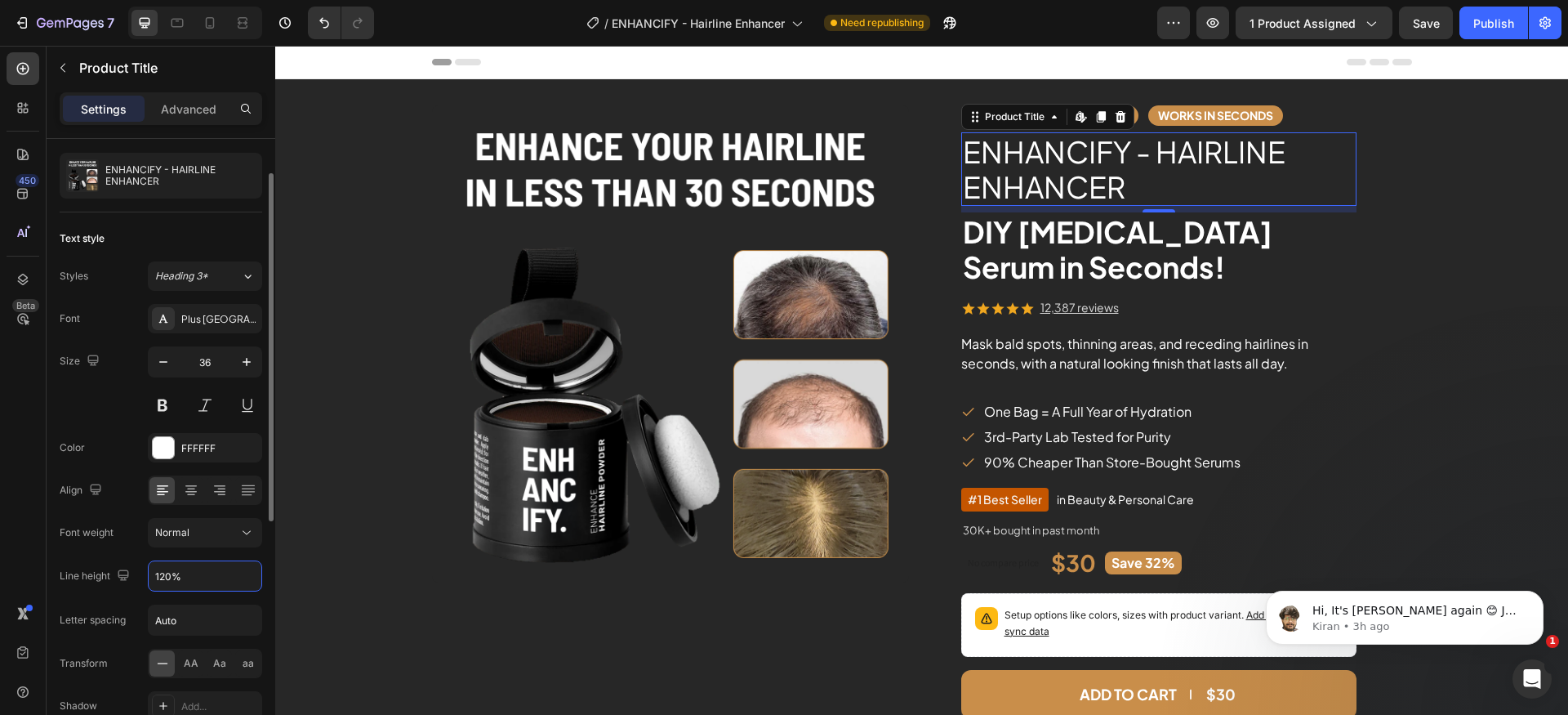
scroll to position [42, 0]
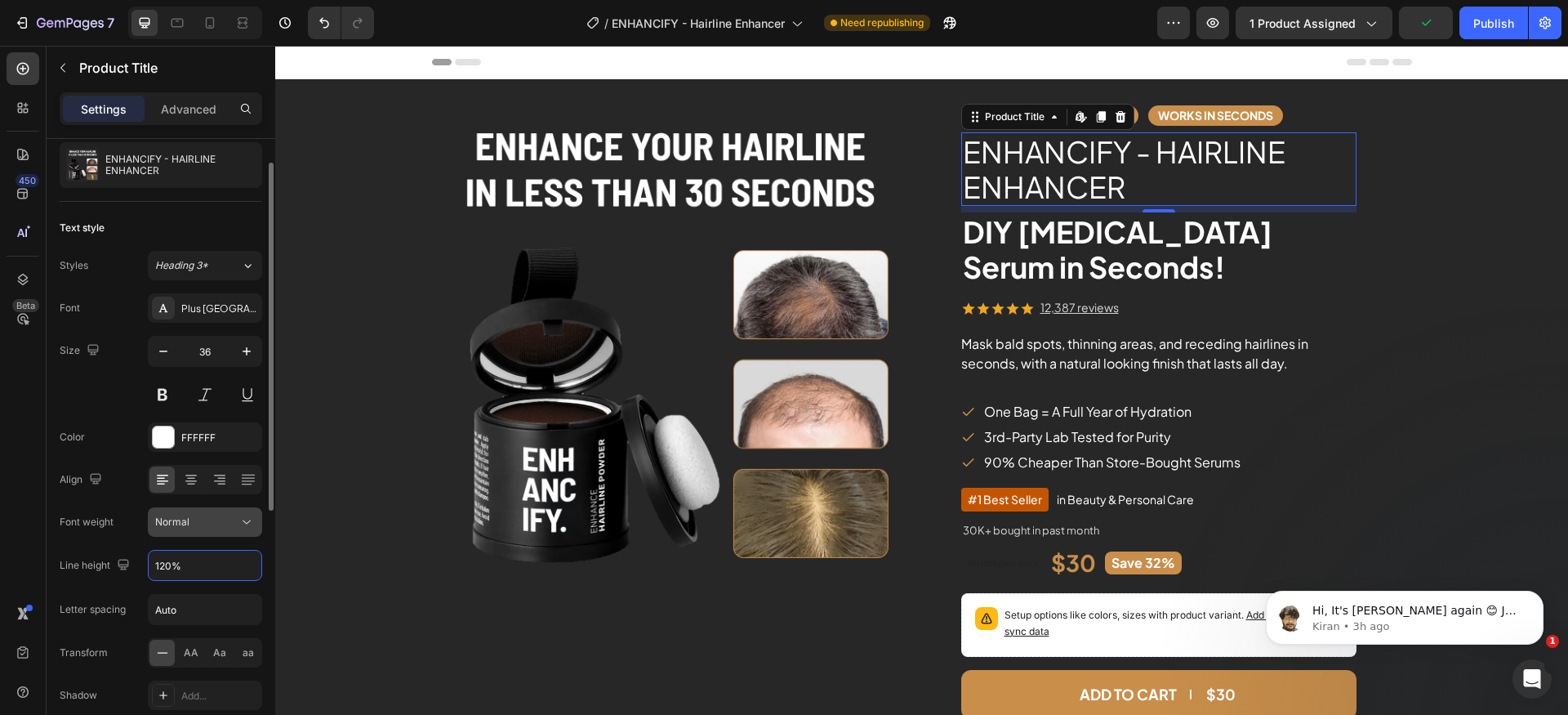
type input "120%"
click at [241, 536] on button "Normal" at bounding box center [204, 521] width 114 height 30
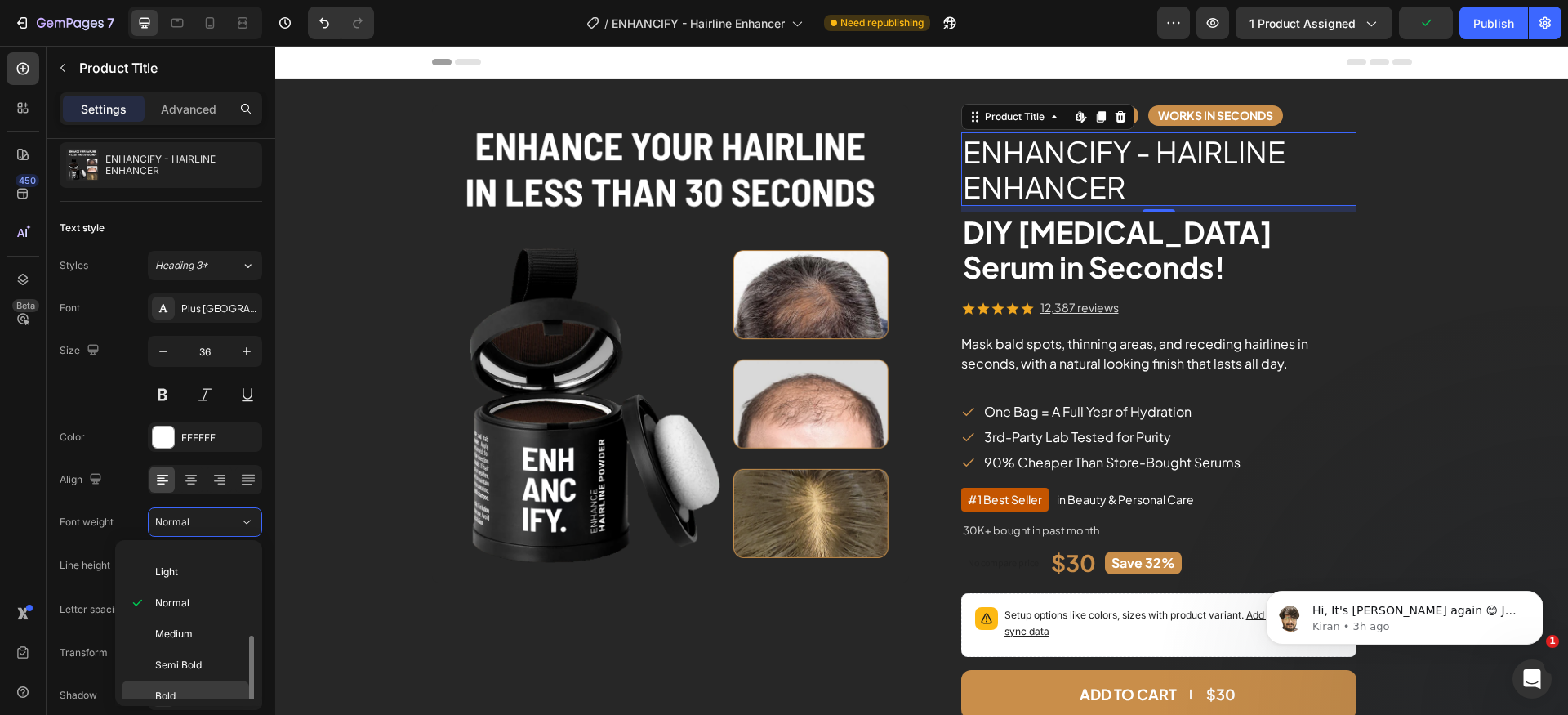
scroll to position [64, 0]
drag, startPoint x: 190, startPoint y: 645, endPoint x: 0, endPoint y: 573, distance: 203.2
click at [190, 645] on p "Bold" at bounding box center [199, 652] width 86 height 14
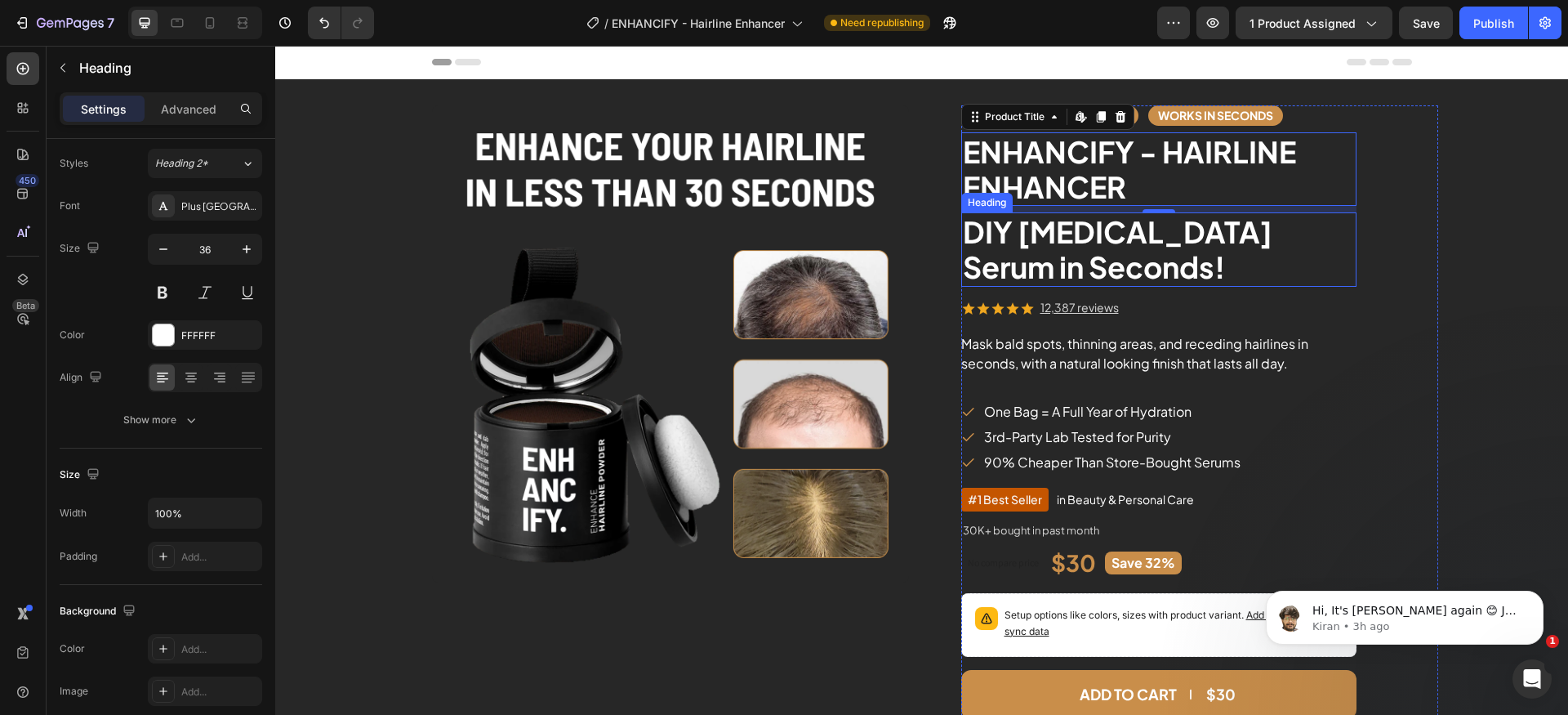
click at [1191, 262] on p "DIY [MEDICAL_DATA] Serum in Seconds!" at bounding box center [1158, 249] width 392 height 70
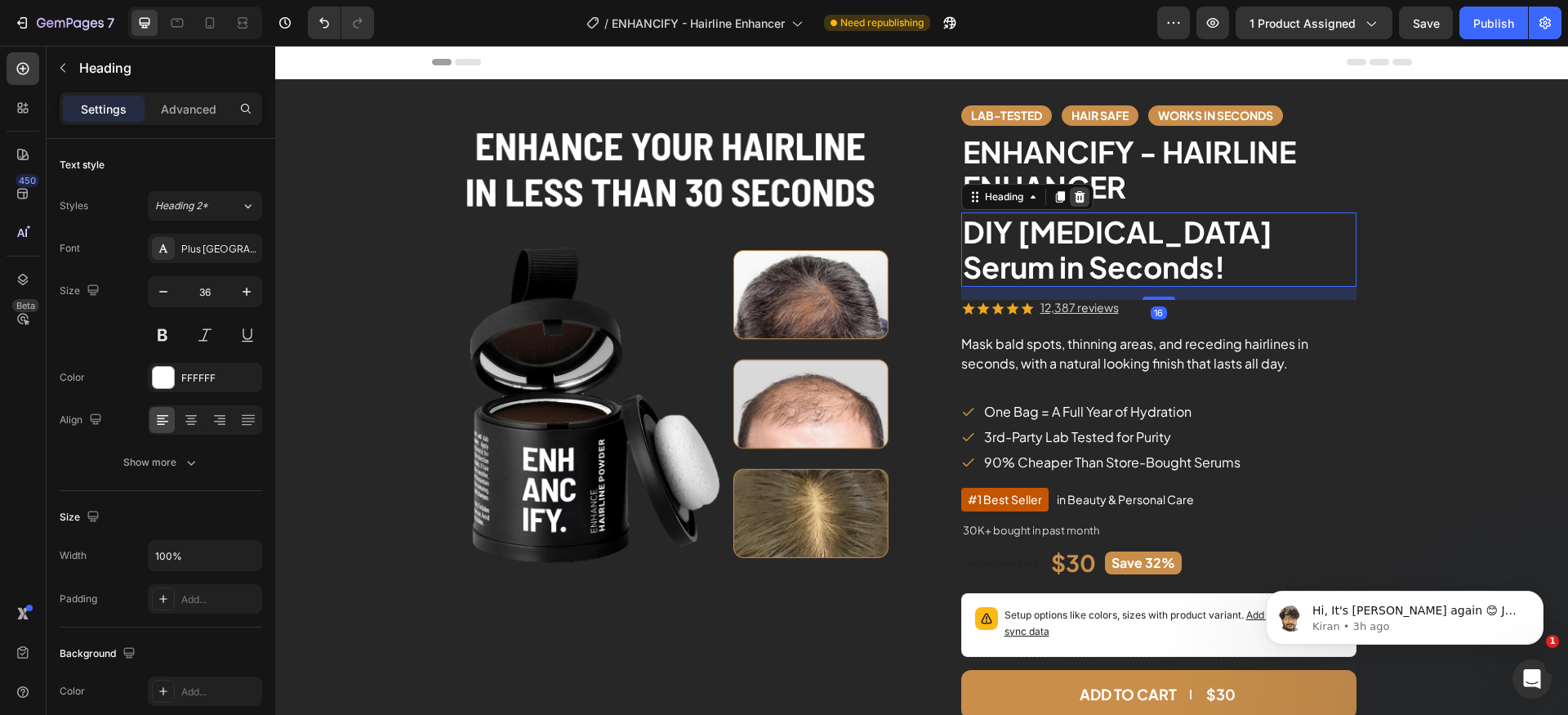
click at [1070, 204] on div at bounding box center [1080, 197] width 19 height 19
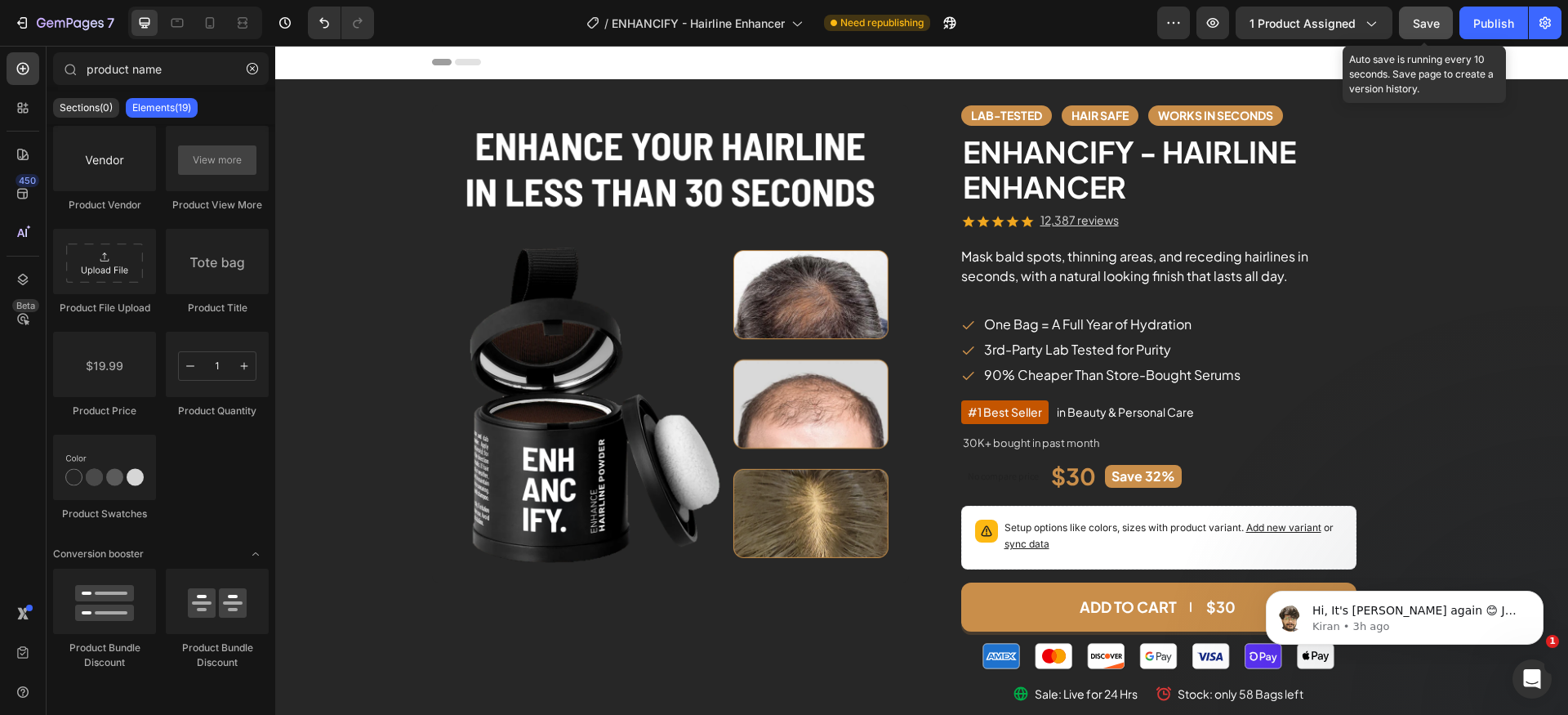
click at [1421, 31] on div "Save" at bounding box center [1426, 23] width 27 height 17
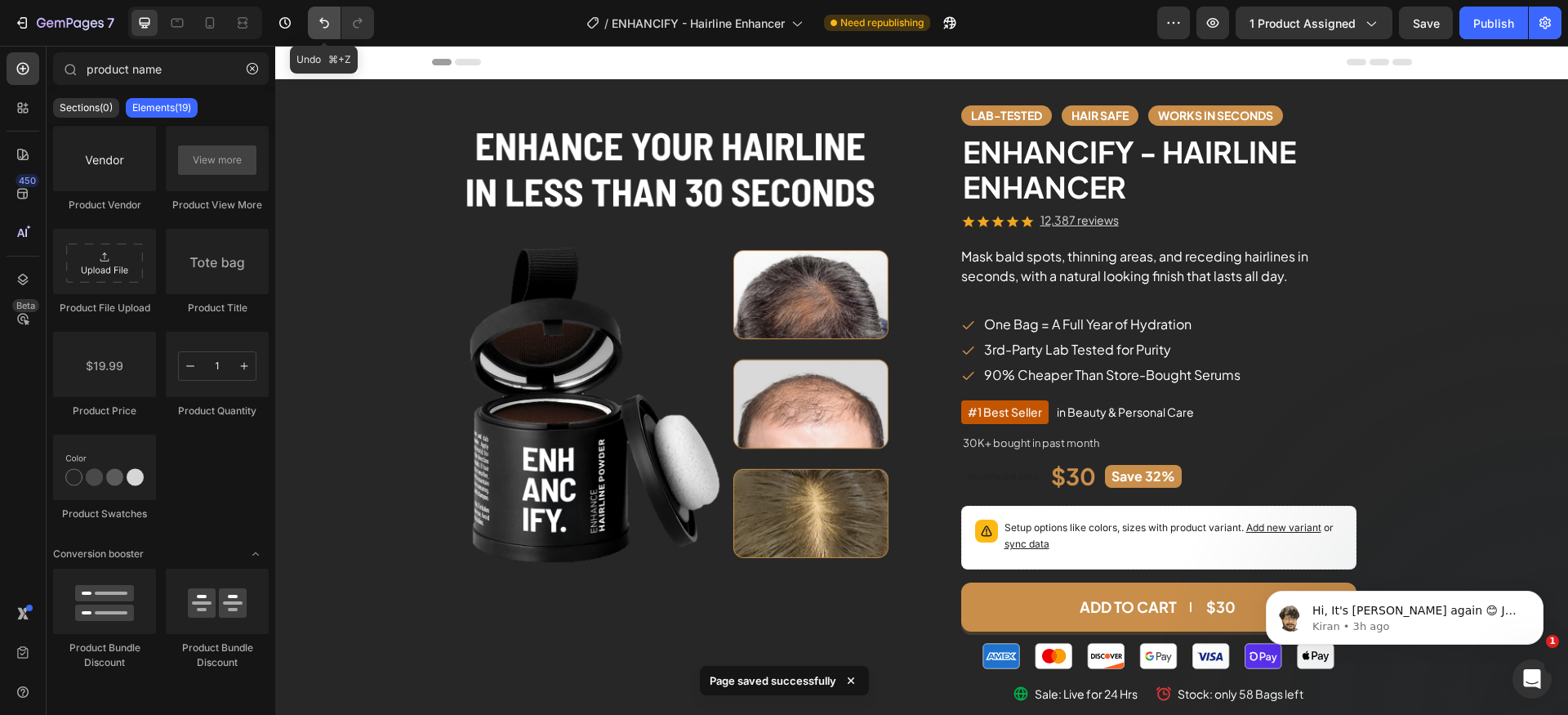
click at [326, 28] on icon "Undo/Redo" at bounding box center [324, 23] width 10 height 11
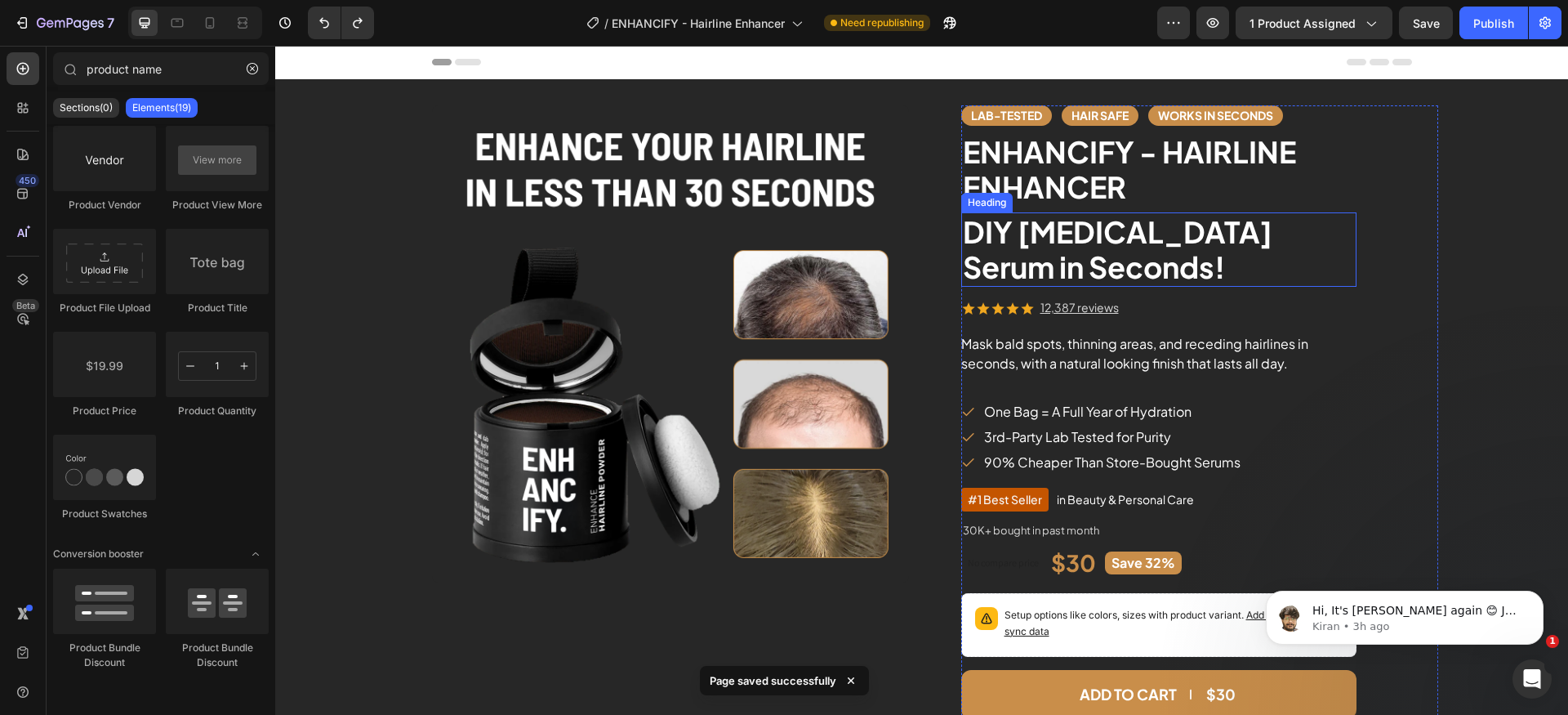
click at [1151, 269] on h2 "DIY [MEDICAL_DATA] Serum in Seconds!" at bounding box center [1159, 249] width 395 height 74
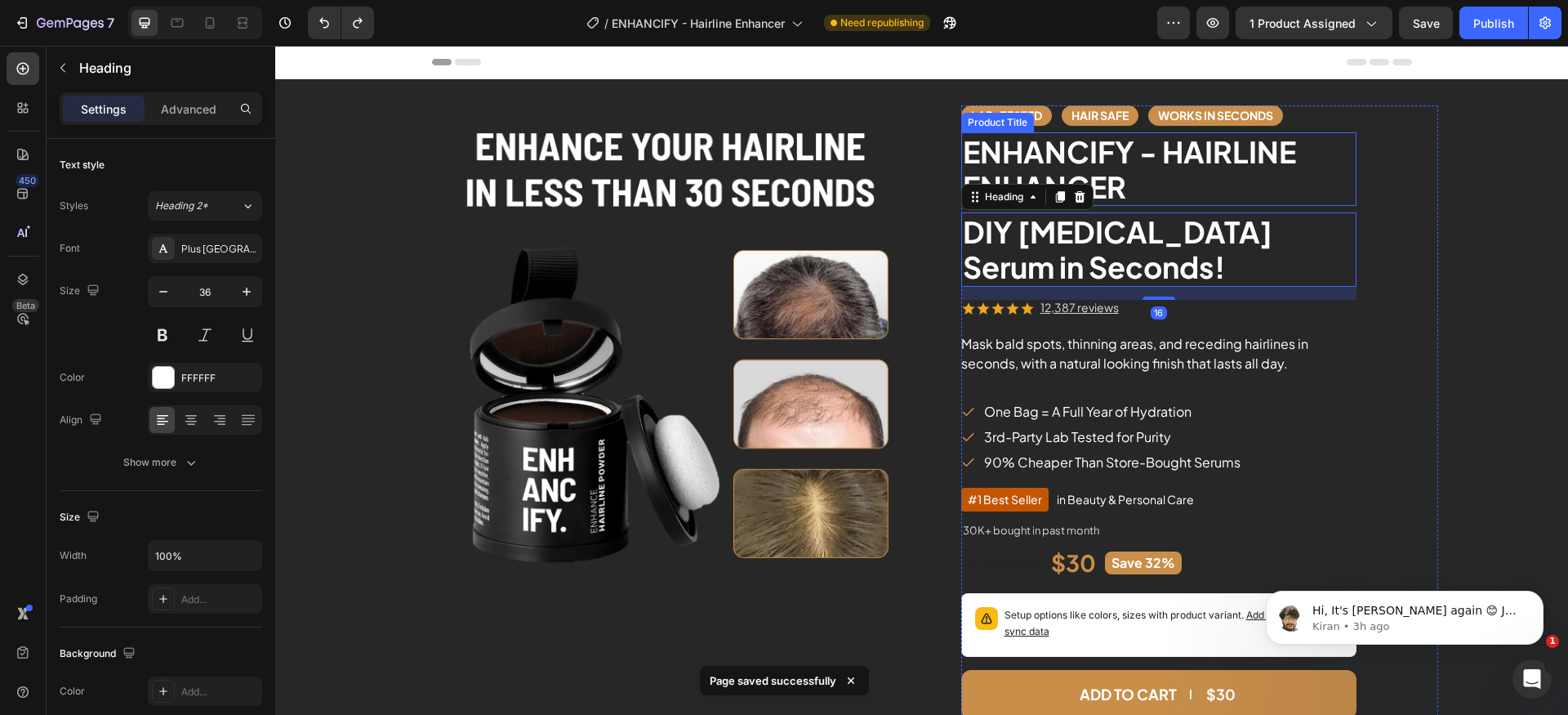
click at [1182, 174] on h2 "ENHANCIFY - HAIRLINE ENHANCER" at bounding box center [1159, 169] width 395 height 74
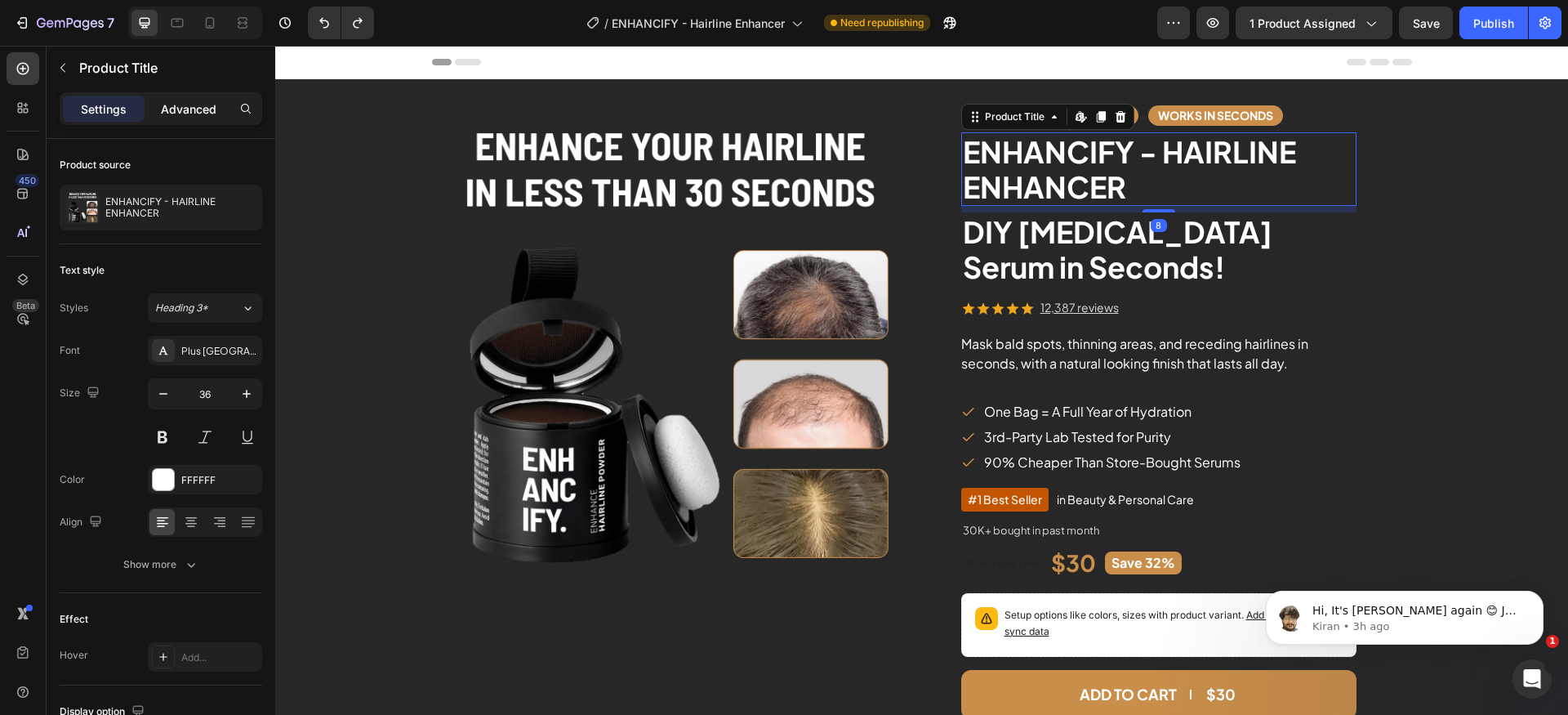
click at [203, 113] on p "Advanced" at bounding box center [189, 109] width 56 height 17
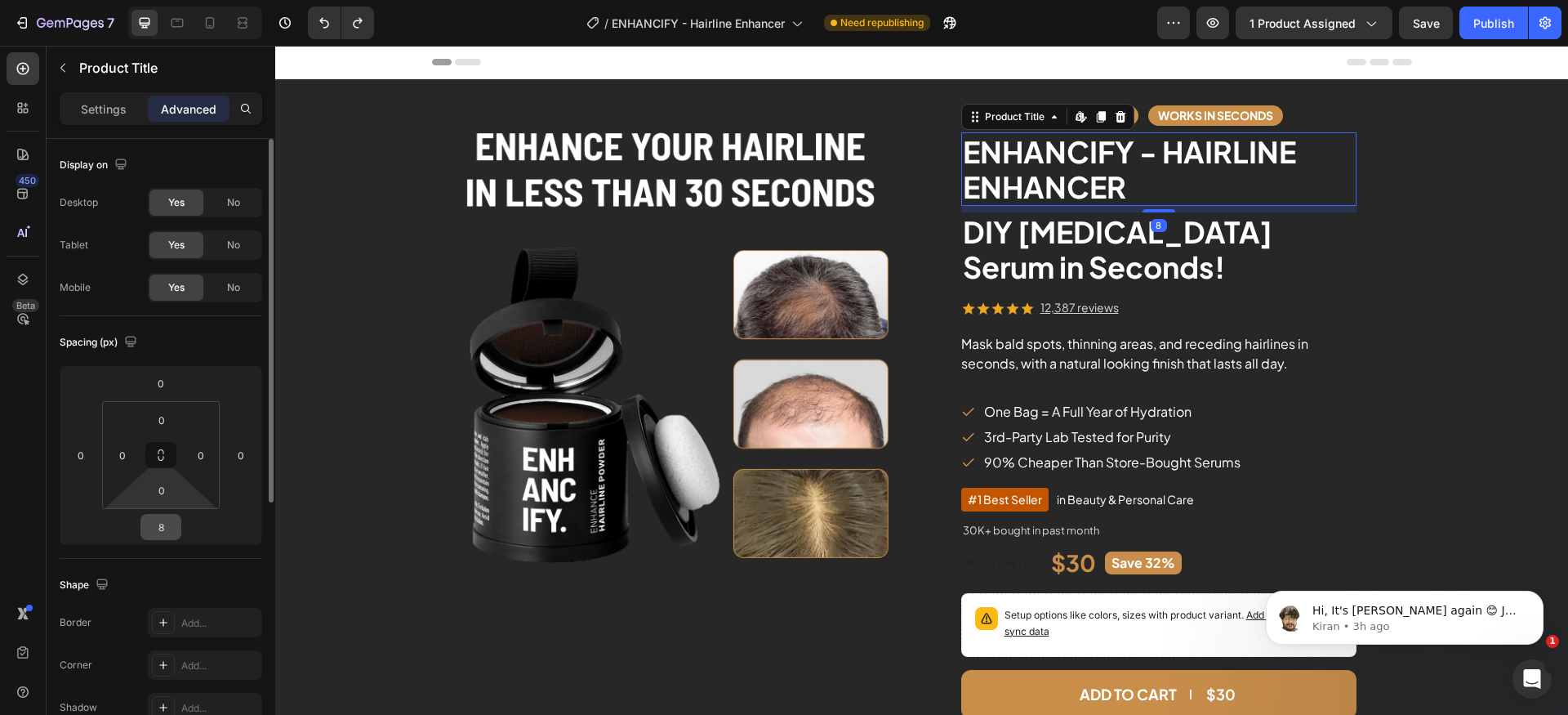
click at [172, 518] on input "8" at bounding box center [161, 527] width 33 height 25
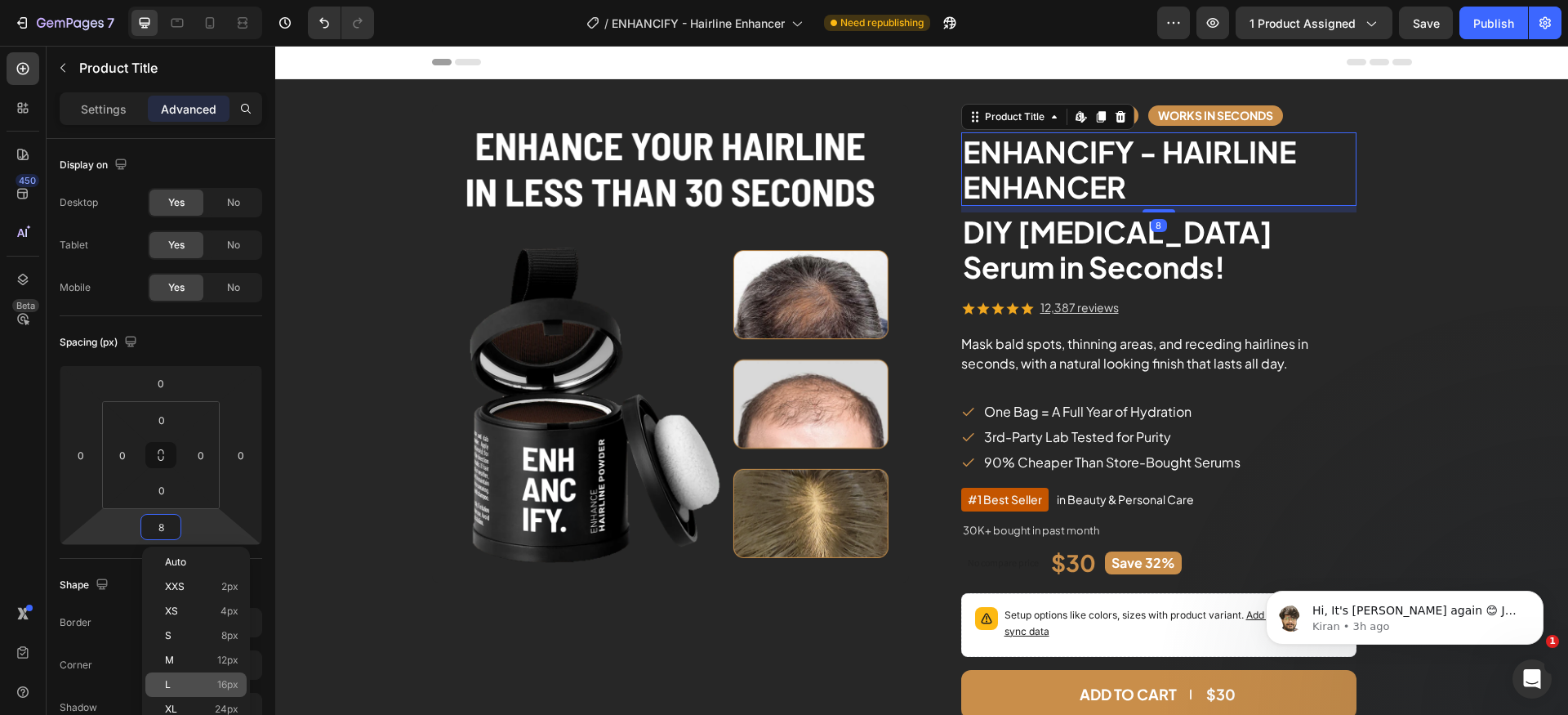
click at [233, 677] on div "L 16px" at bounding box center [196, 684] width 102 height 25
type input "16"
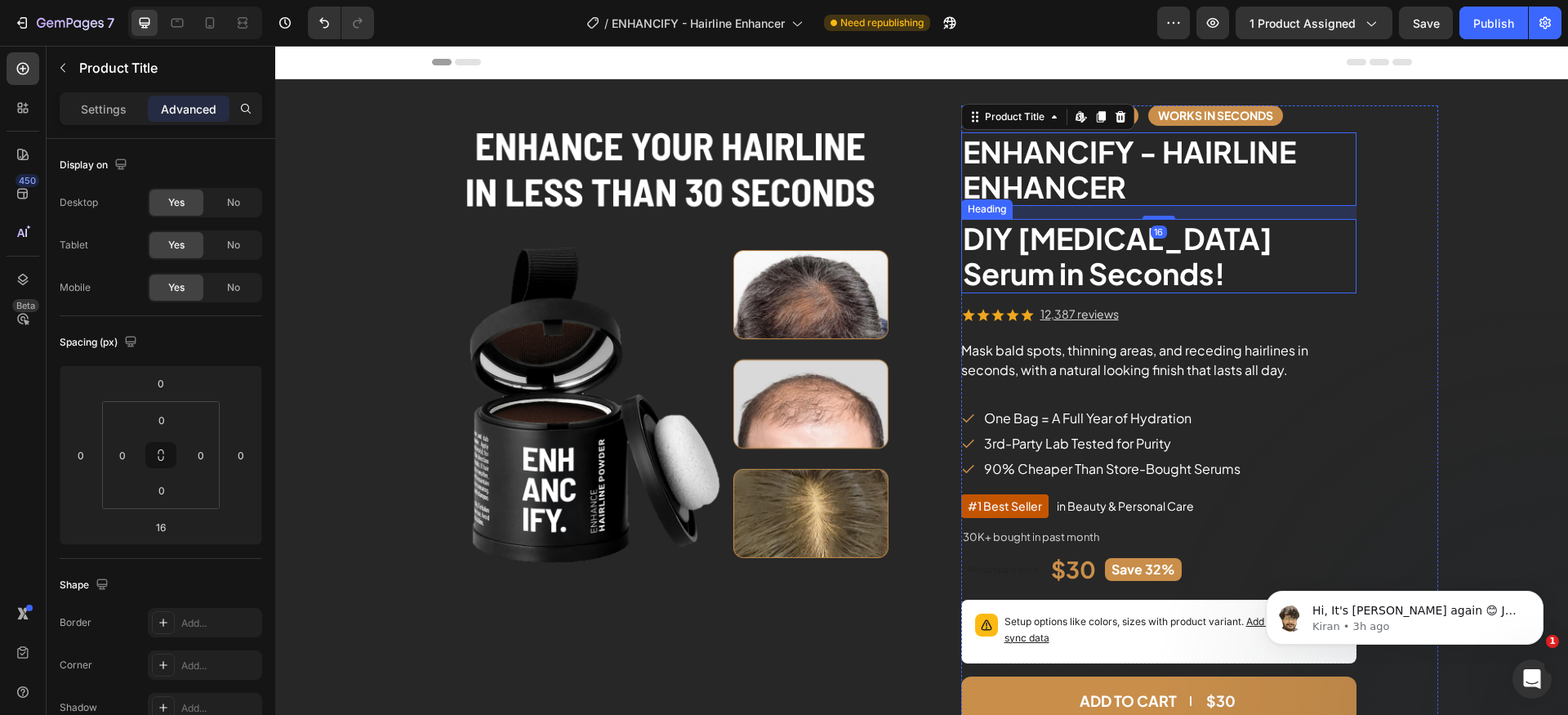
click at [1124, 274] on h2 "DIY [MEDICAL_DATA] Serum in Seconds!" at bounding box center [1159, 255] width 395 height 74
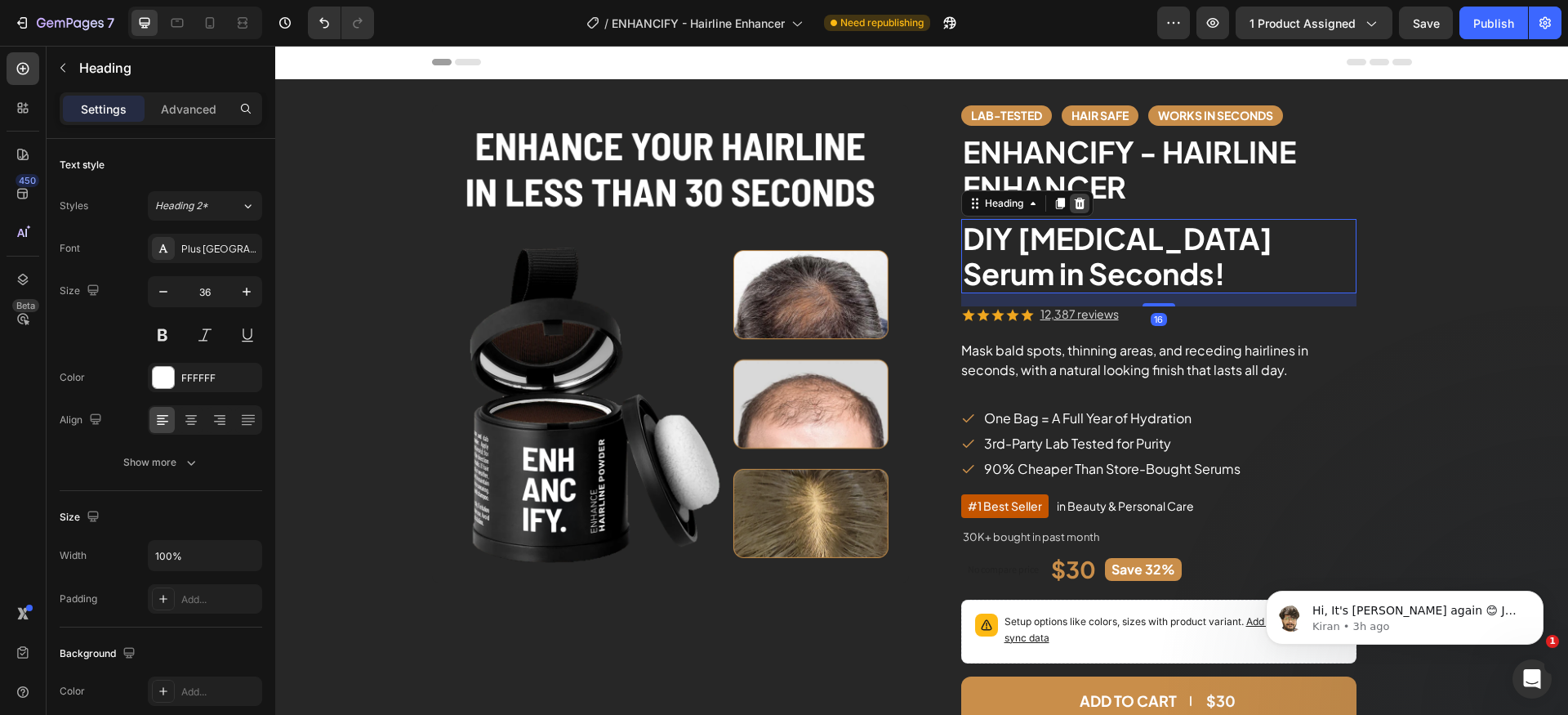
click at [1077, 205] on icon at bounding box center [1079, 203] width 11 height 12
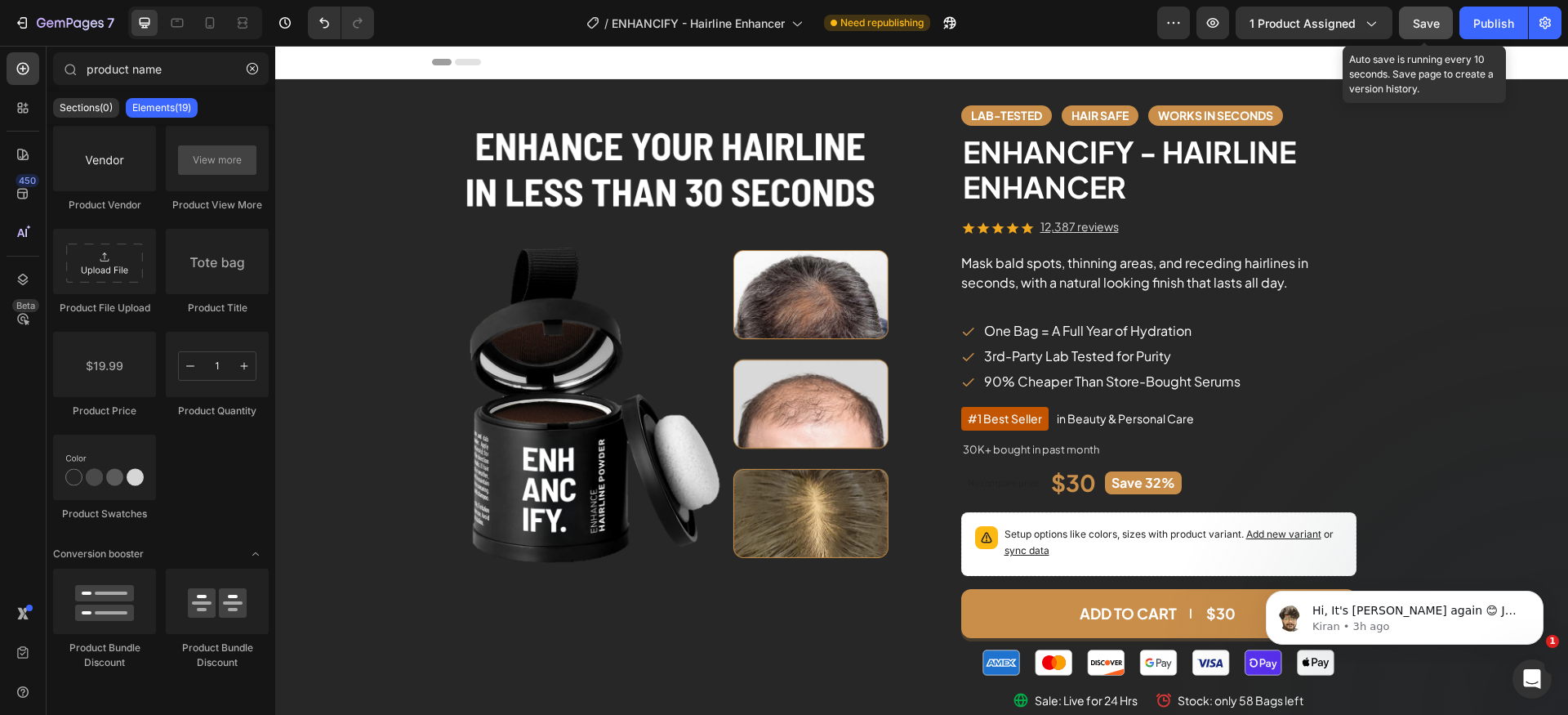
click at [1406, 23] on button "Save" at bounding box center [1426, 23] width 54 height 33
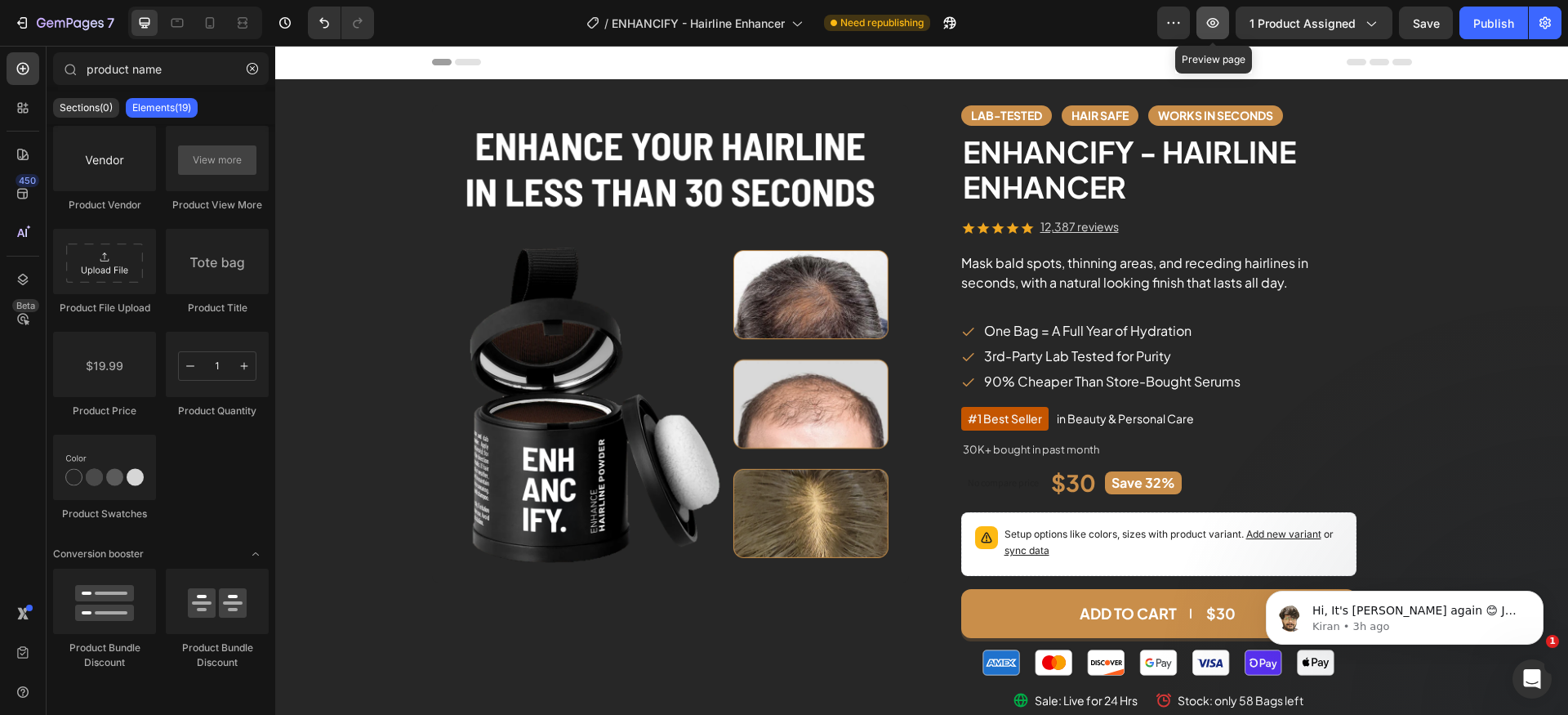
click at [1220, 20] on icon "button" at bounding box center [1212, 22] width 16 height 16
click at [1476, 20] on div "Publish" at bounding box center [1493, 23] width 41 height 17
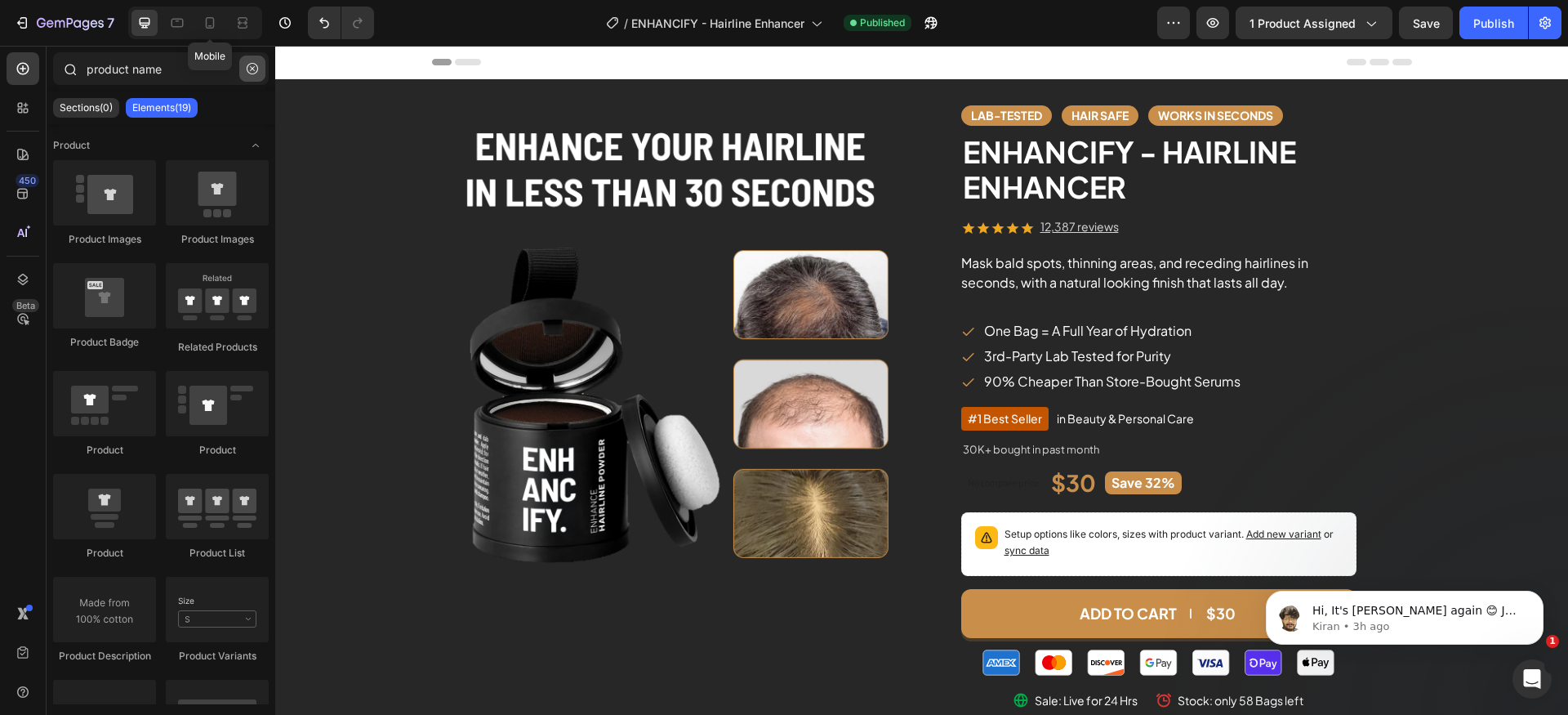
drag, startPoint x: 211, startPoint y: 33, endPoint x: 257, endPoint y: 75, distance: 62.3
click at [211, 32] on div at bounding box center [209, 22] width 26 height 26
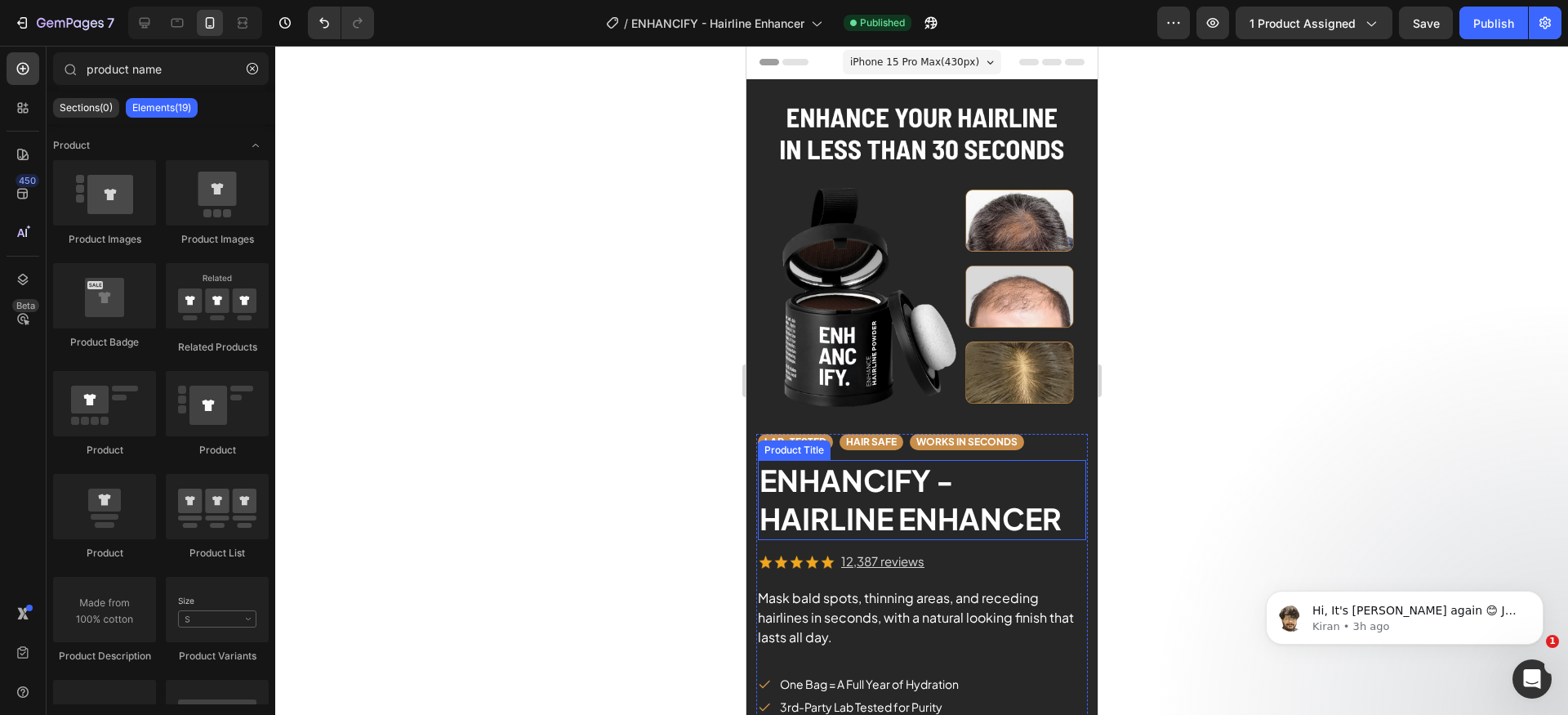
click at [890, 478] on h2 "ENHANCIFY - HAIRLINE ENHANCER" at bounding box center [921, 499] width 328 height 80
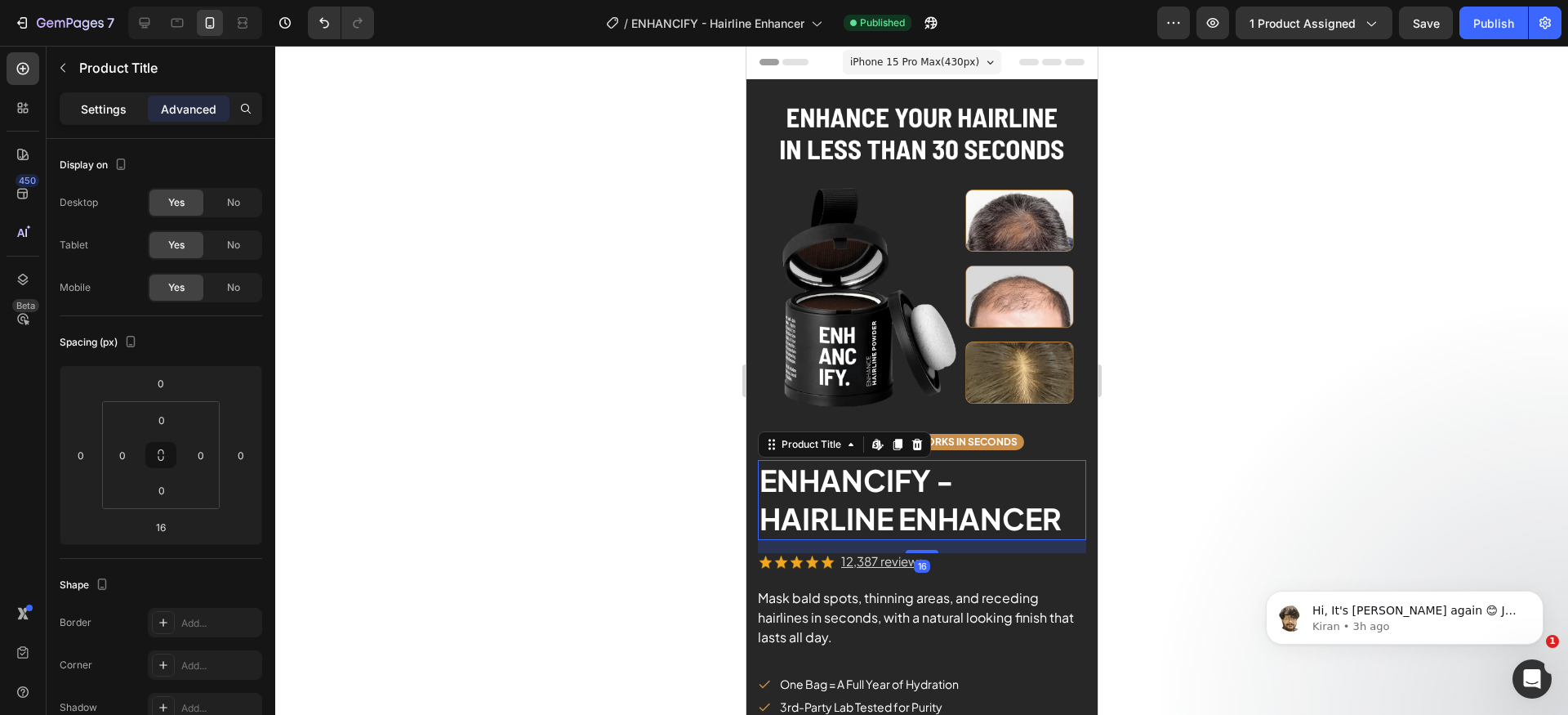
click at [97, 118] on div "Settings" at bounding box center [104, 108] width 82 height 26
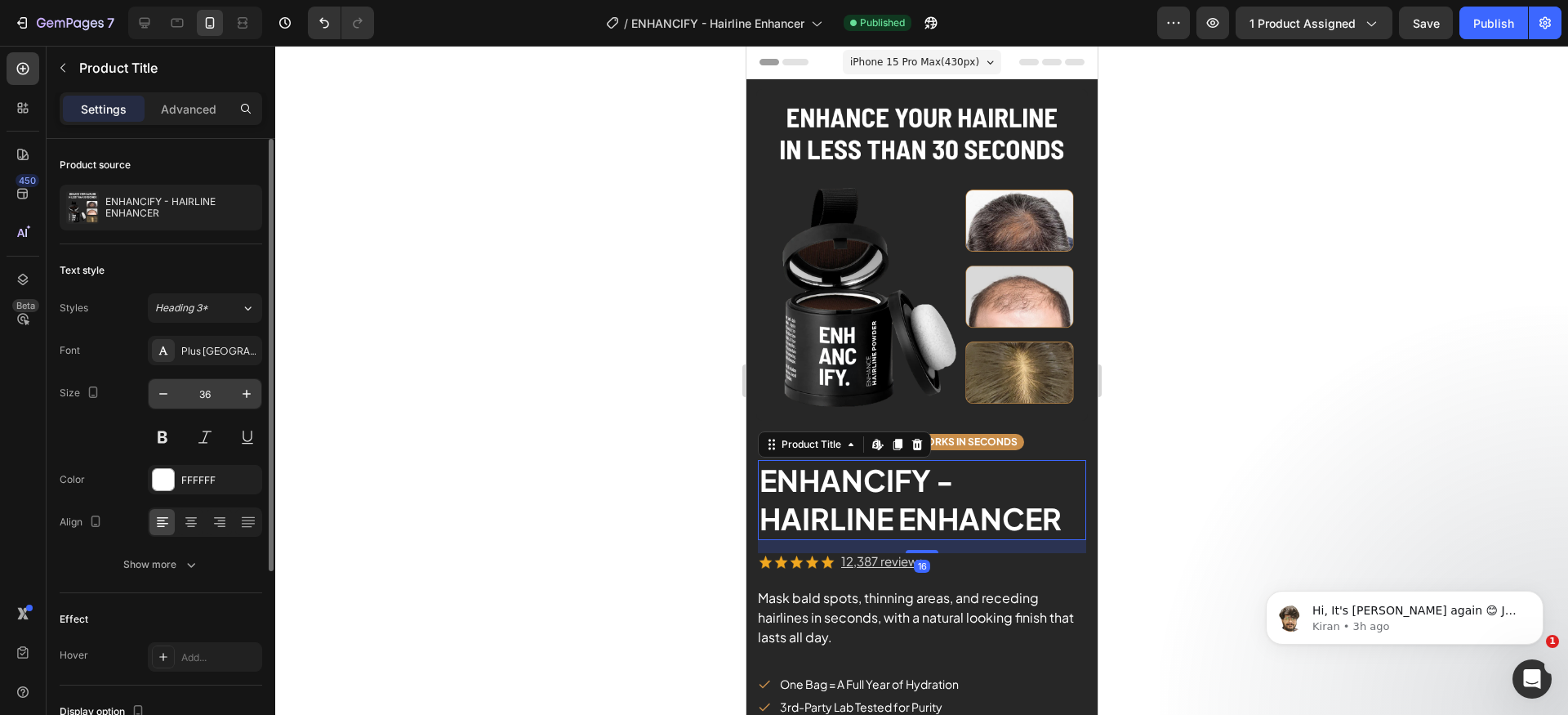
click at [226, 393] on input "36" at bounding box center [205, 393] width 54 height 30
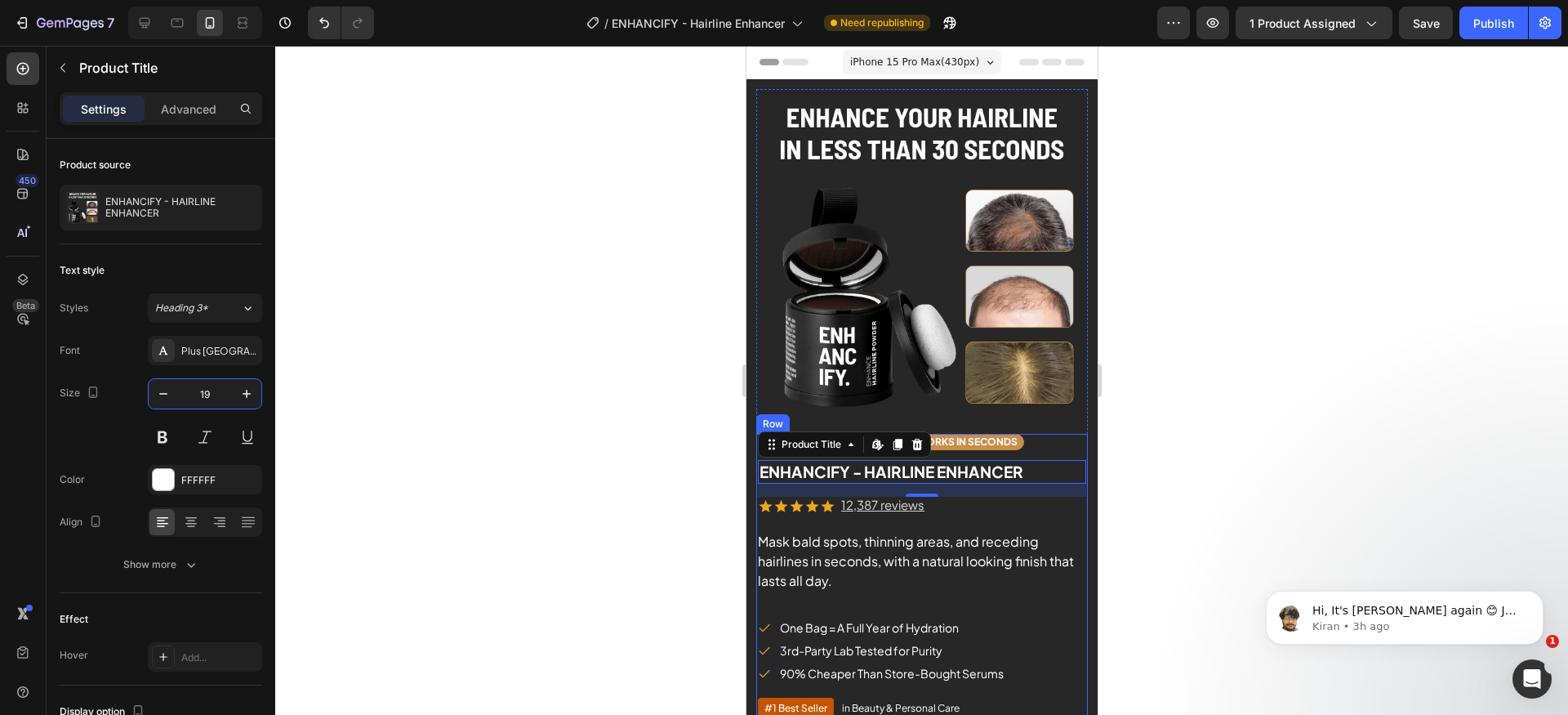
type input "20"
click at [904, 538] on div "Mask bald spots, thinning areas, and receding hairlines in seconds, with a natu…" at bounding box center [921, 561] width 328 height 59
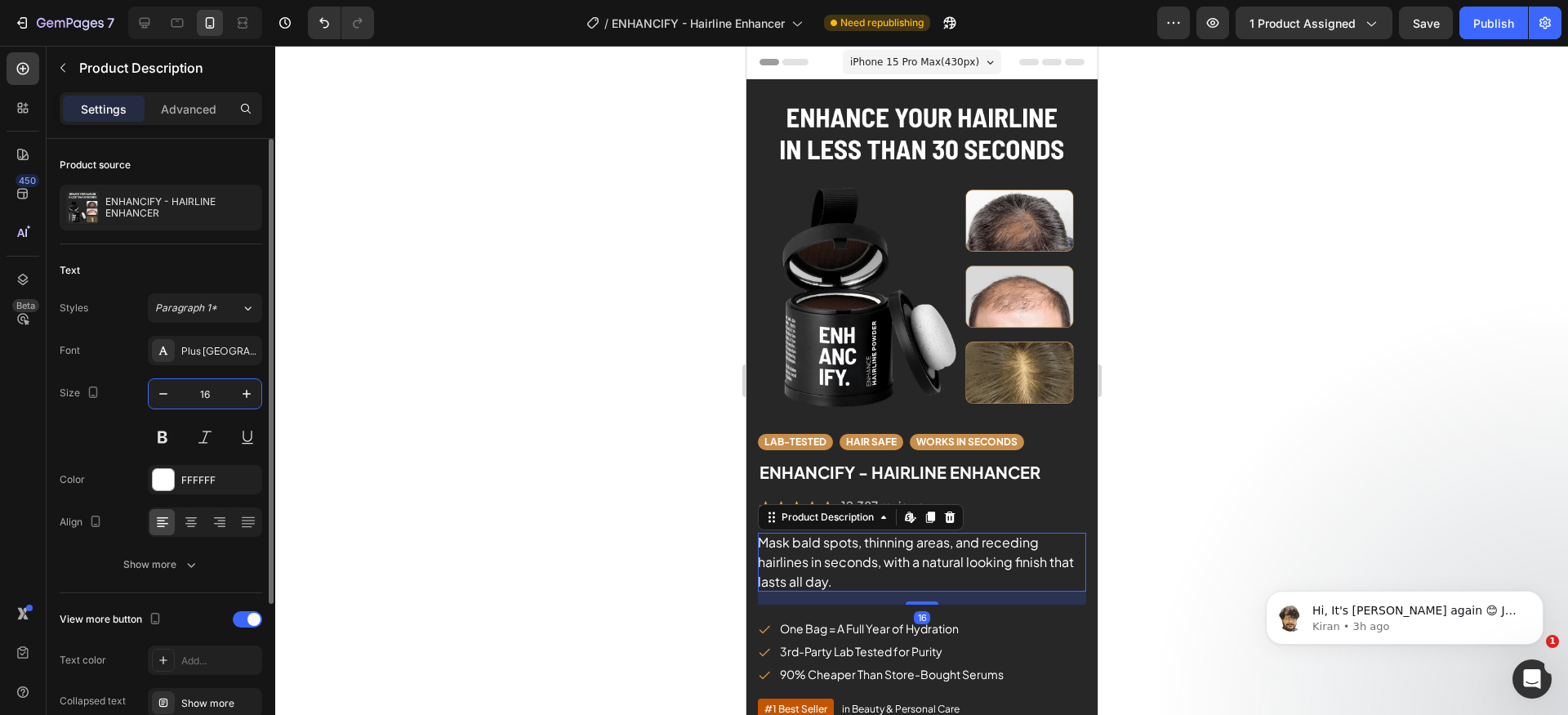
click at [227, 387] on input "16" at bounding box center [205, 393] width 54 height 30
type input "14"
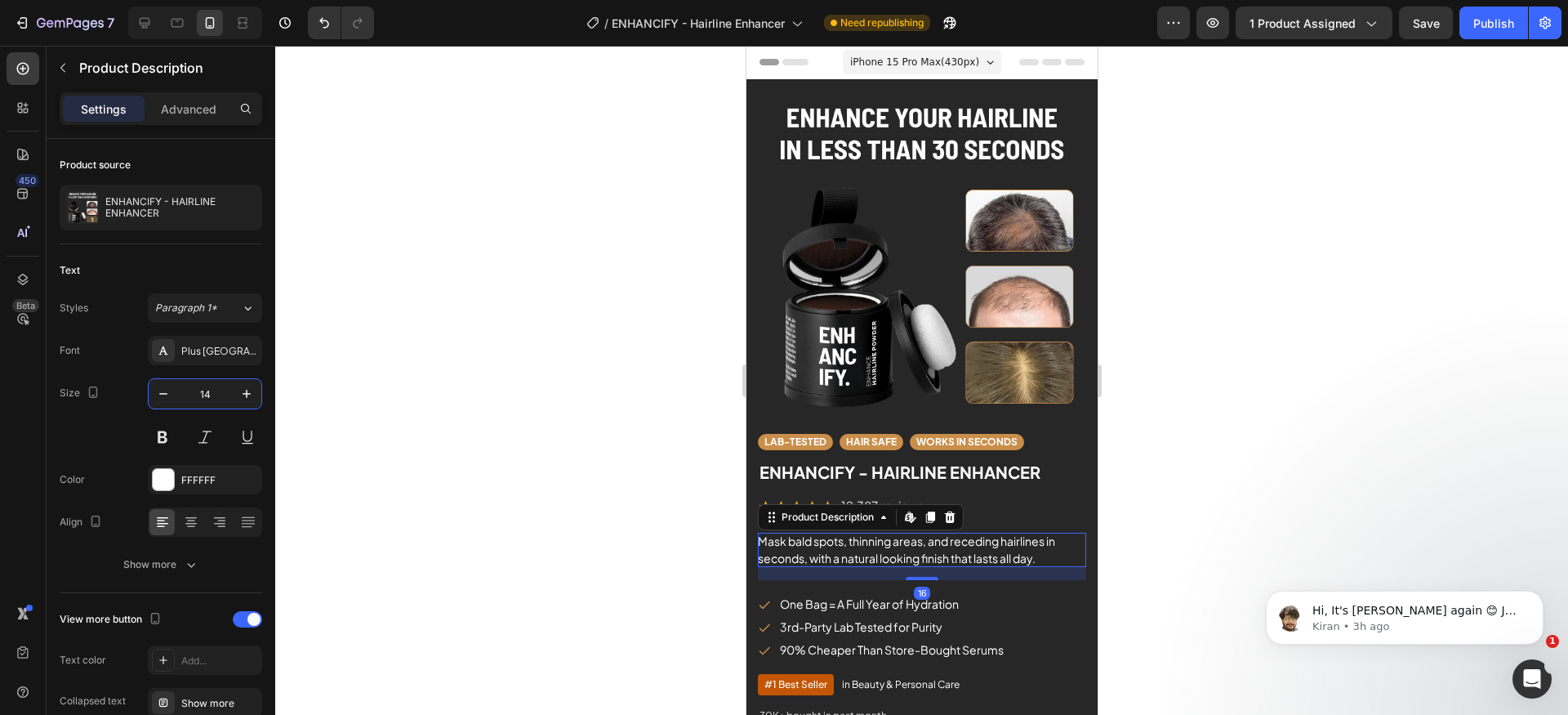
scroll to position [32, 0]
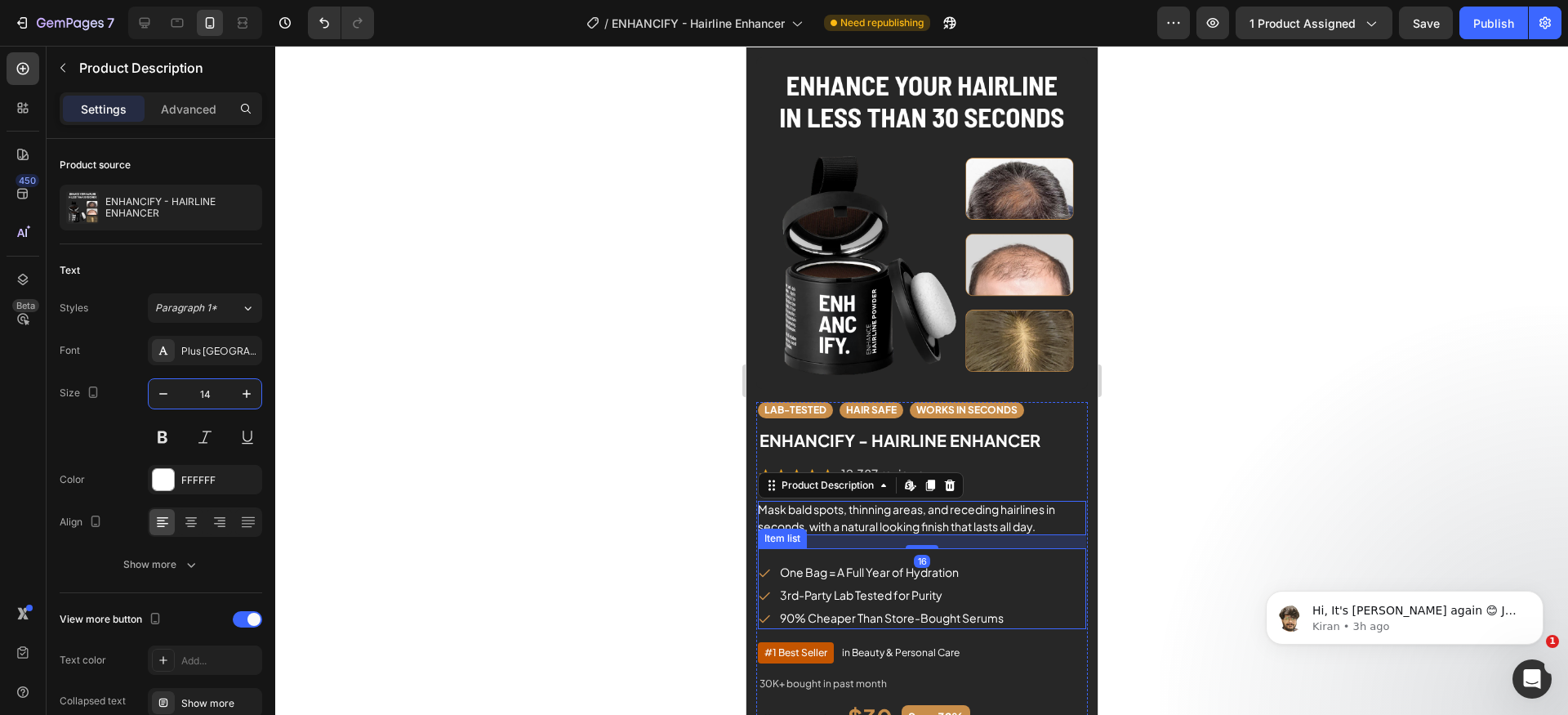
click at [958, 563] on p "One Bag = A Full Year of Hydration" at bounding box center [891, 572] width 224 height 17
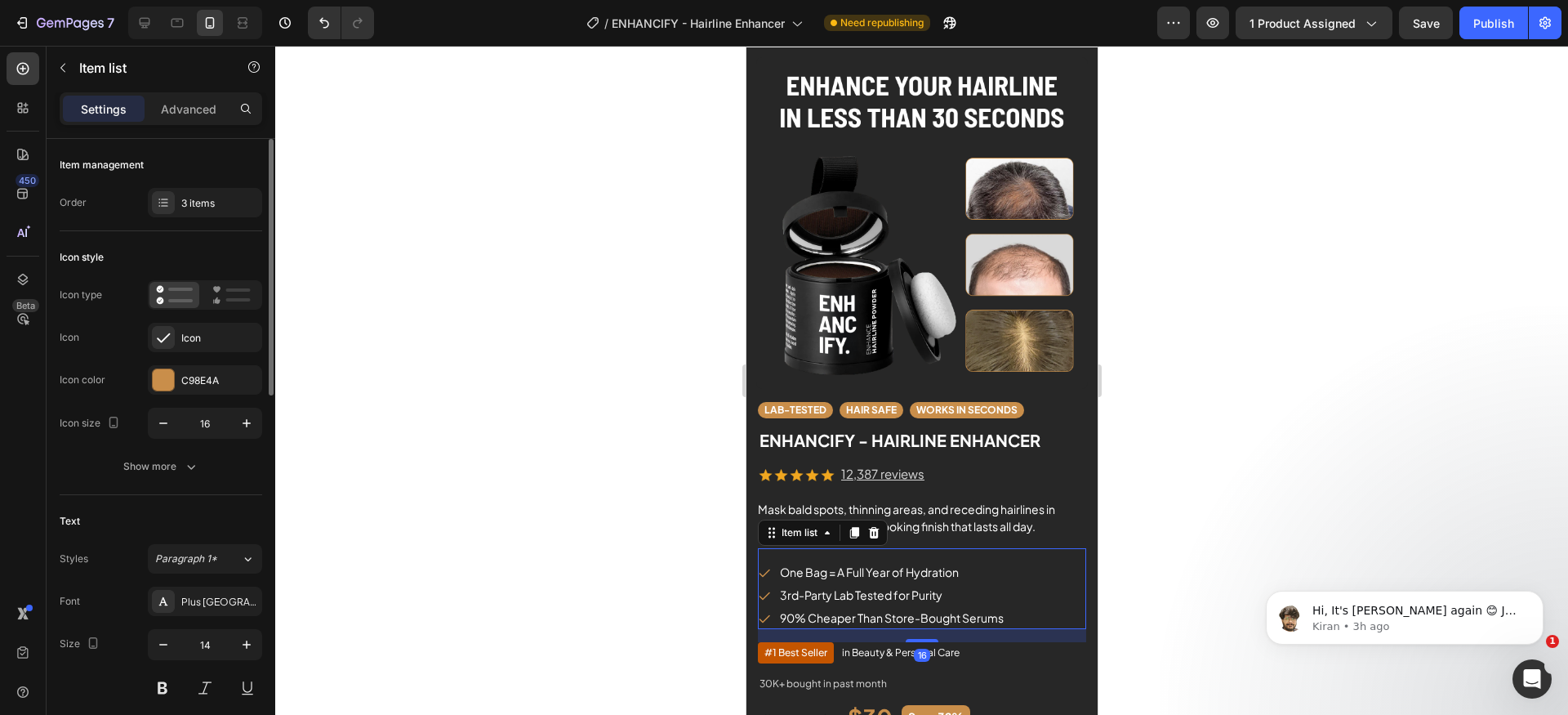
click at [220, 419] on input "16" at bounding box center [205, 422] width 54 height 30
click at [219, 642] on input "14" at bounding box center [205, 644] width 54 height 30
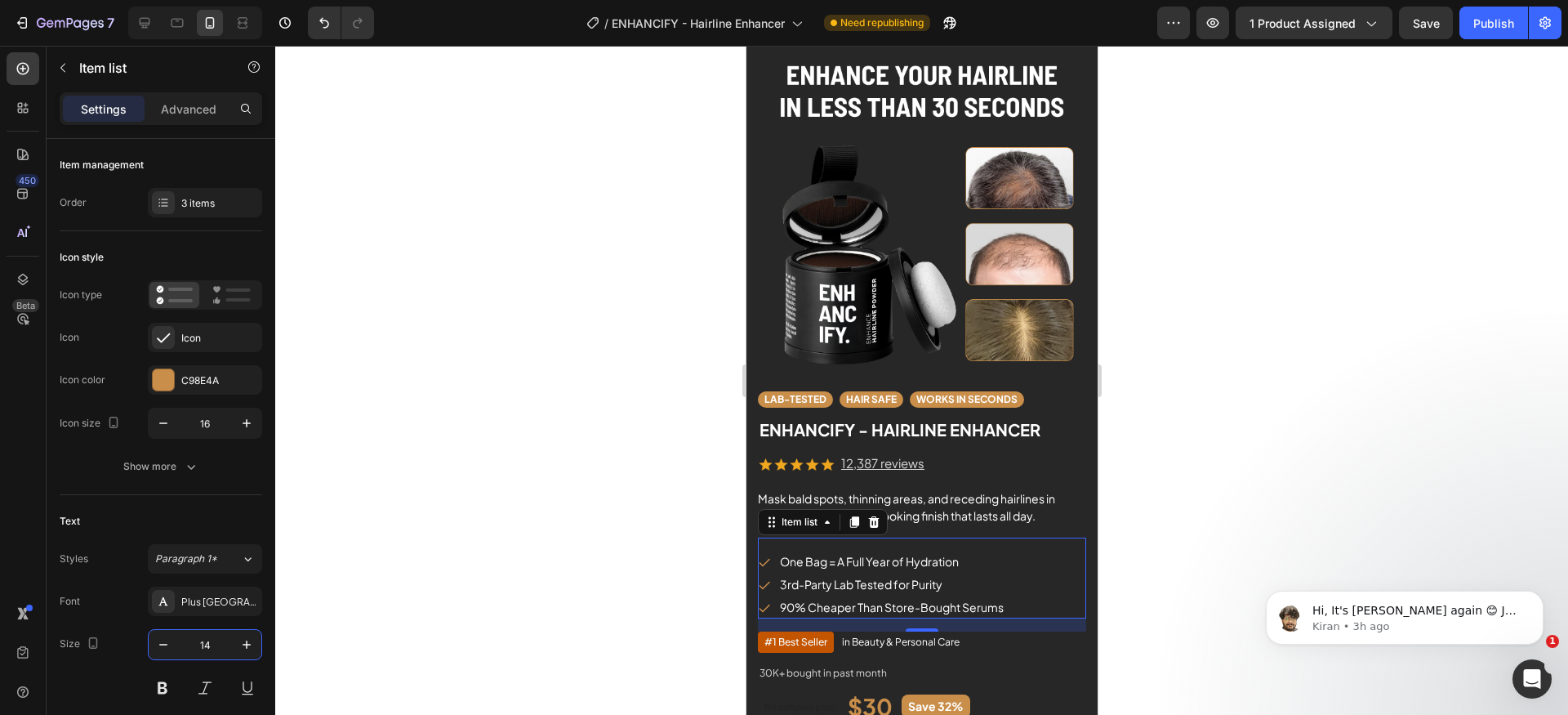
click at [850, 553] on p "One Bag = A Full Year of Hydration" at bounding box center [891, 561] width 224 height 17
click at [224, 644] on input "14" at bounding box center [205, 644] width 54 height 30
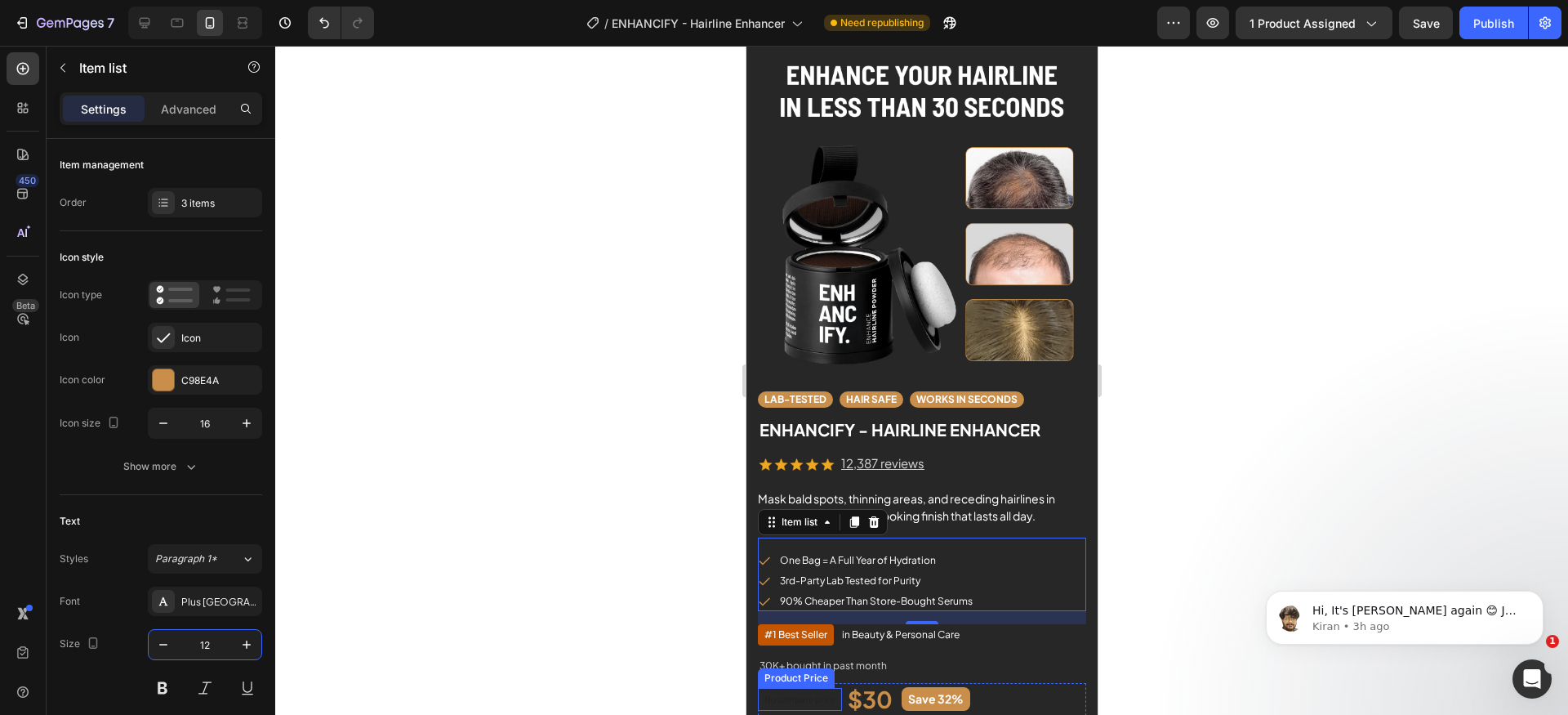
type input "13"
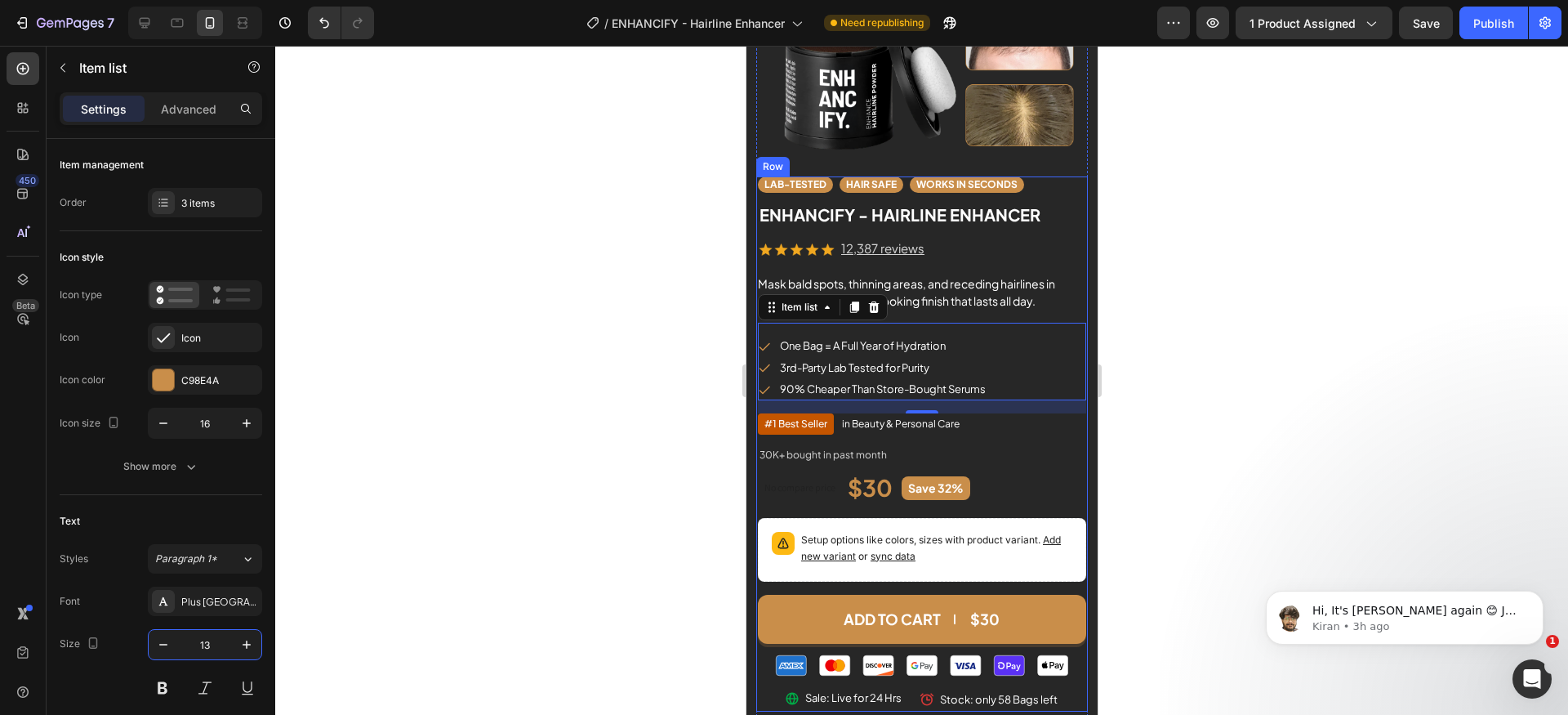
scroll to position [268, 0]
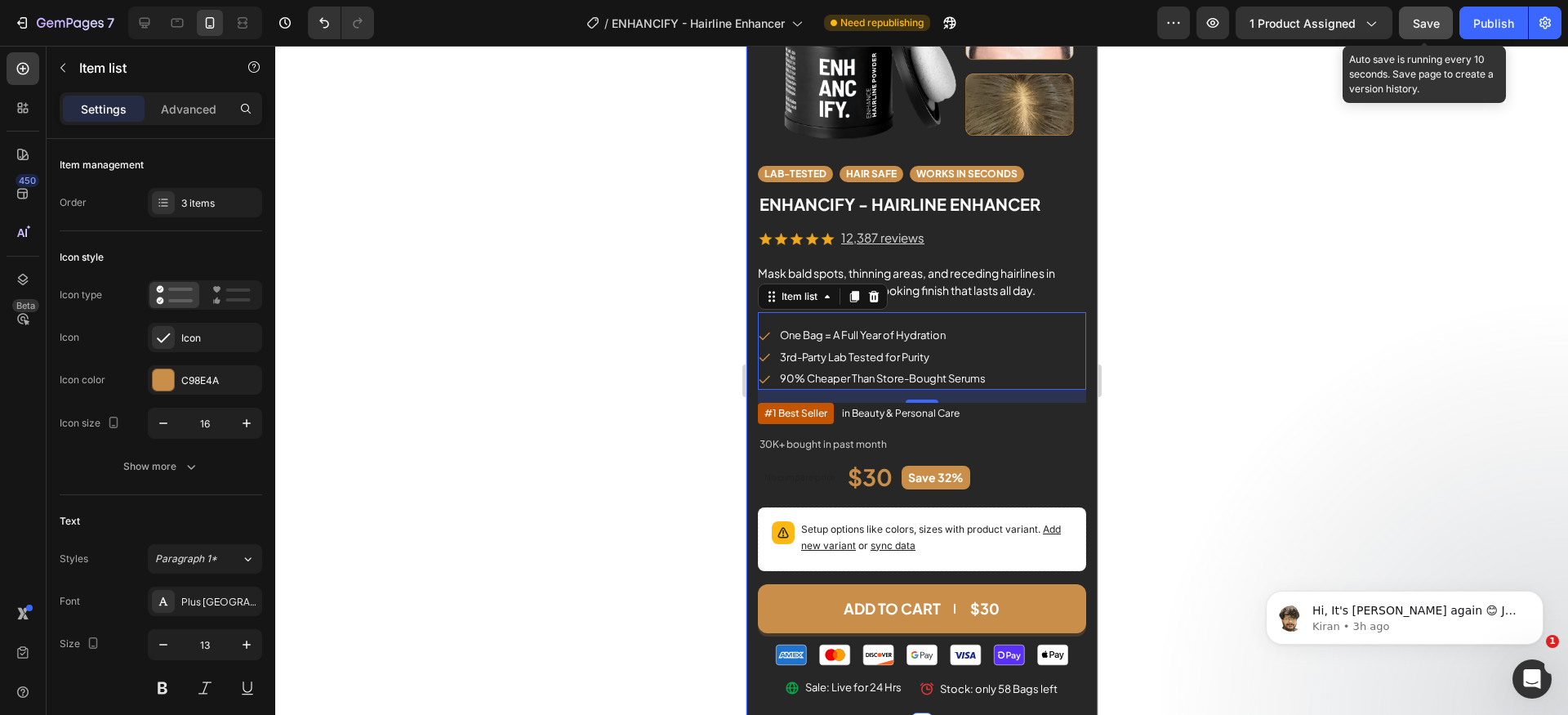
drag, startPoint x: 1424, startPoint y: 34, endPoint x: 157, endPoint y: 74, distance: 1267.6
click at [1424, 34] on button "Save" at bounding box center [1426, 23] width 54 height 33
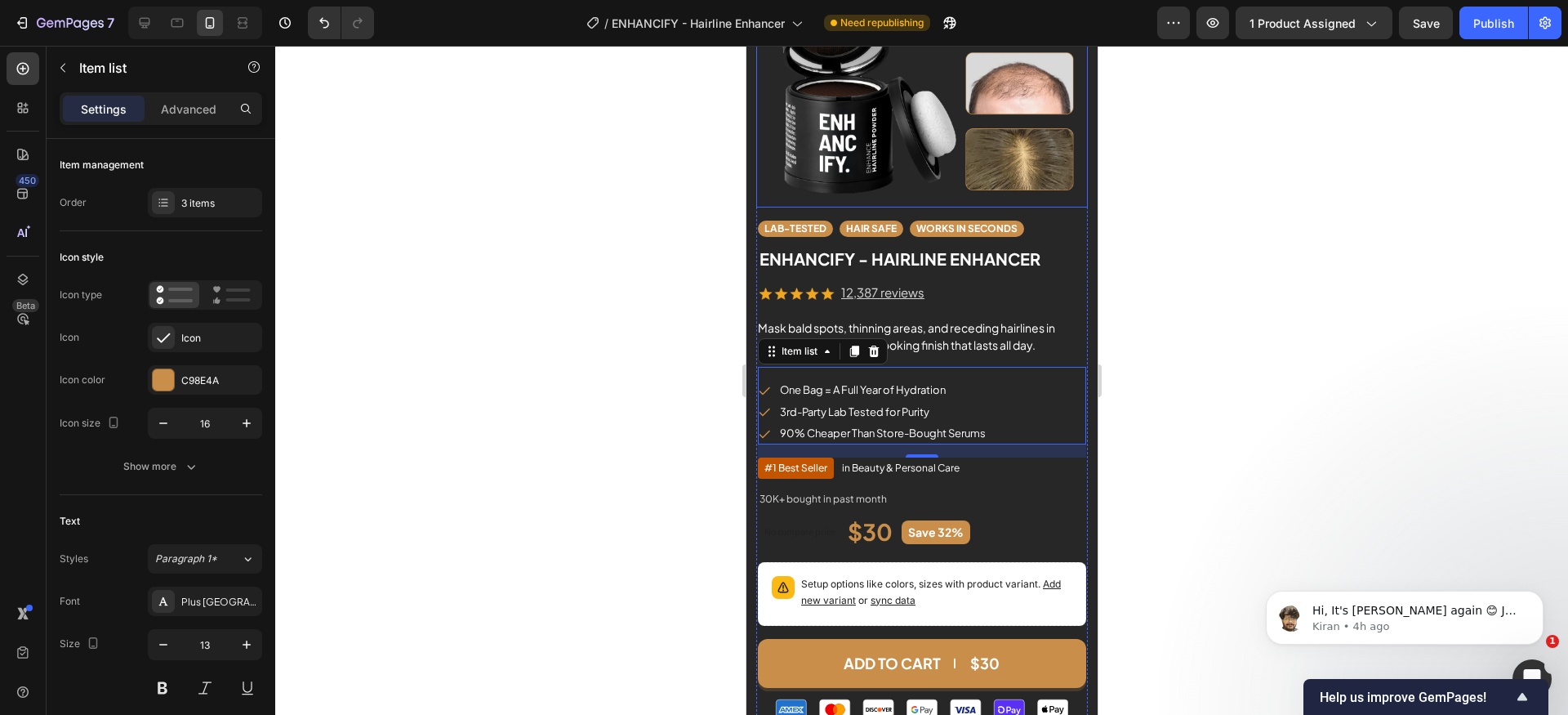
scroll to position [0, 0]
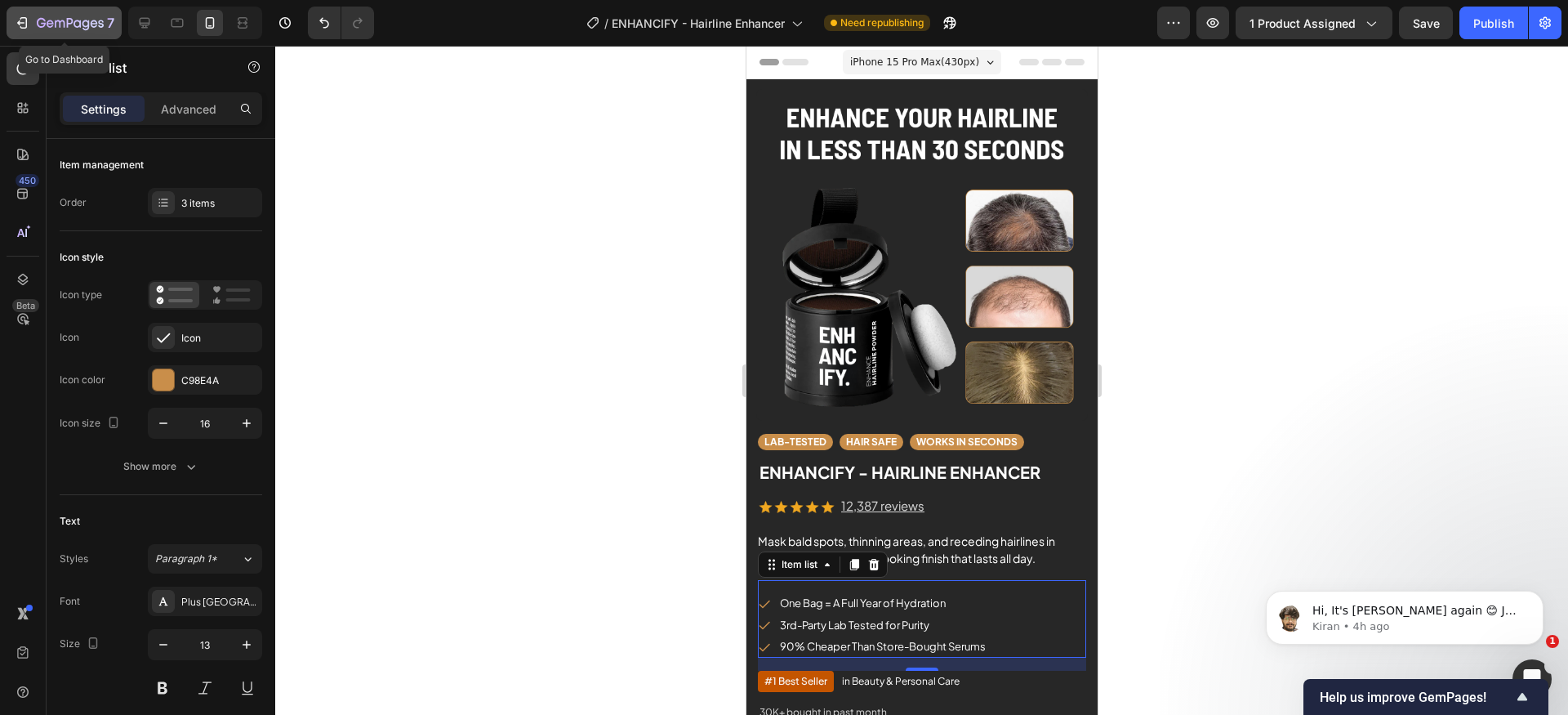
click at [33, 10] on button "7" at bounding box center [64, 23] width 115 height 33
